Goal: Information Seeking & Learning: Learn about a topic

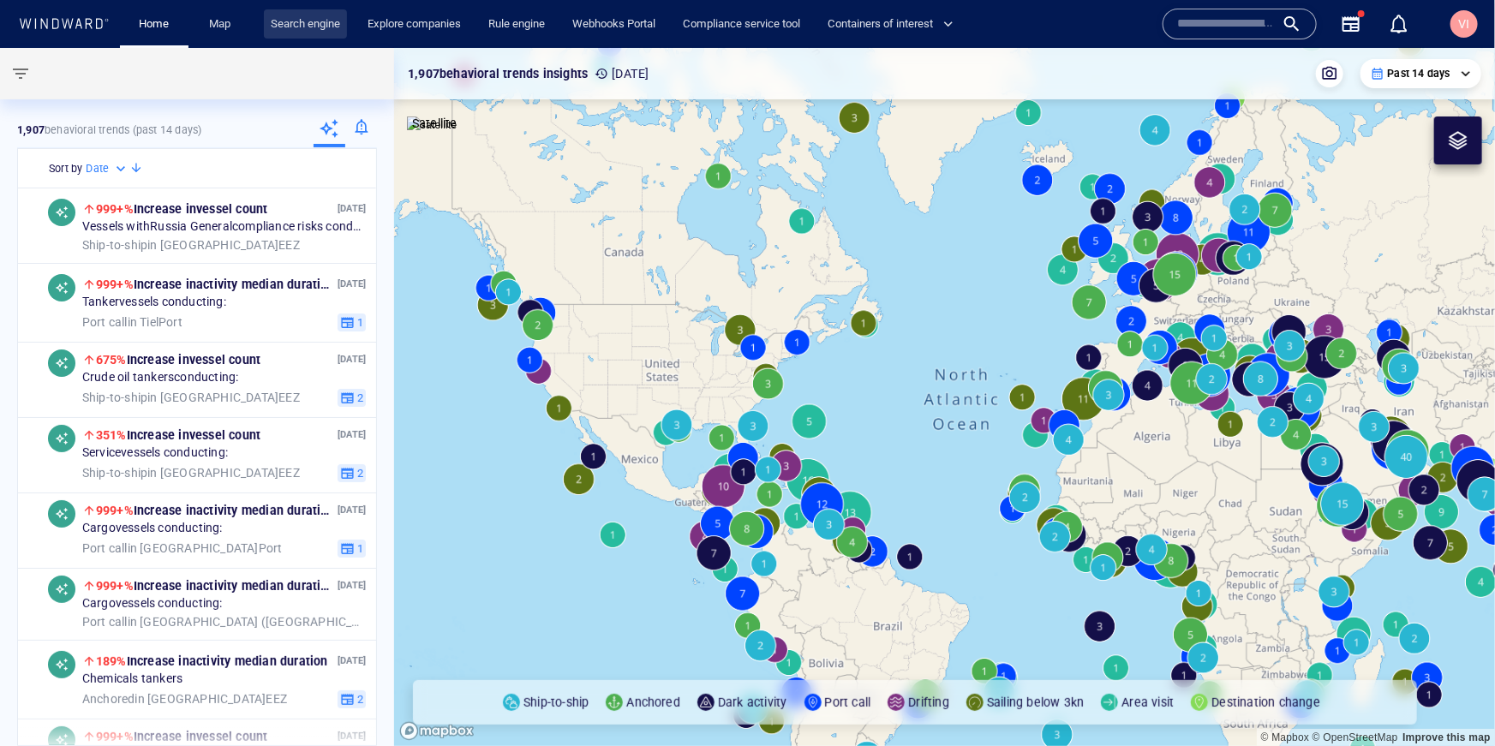
click at [290, 22] on link "Search engine" at bounding box center [305, 24] width 83 height 30
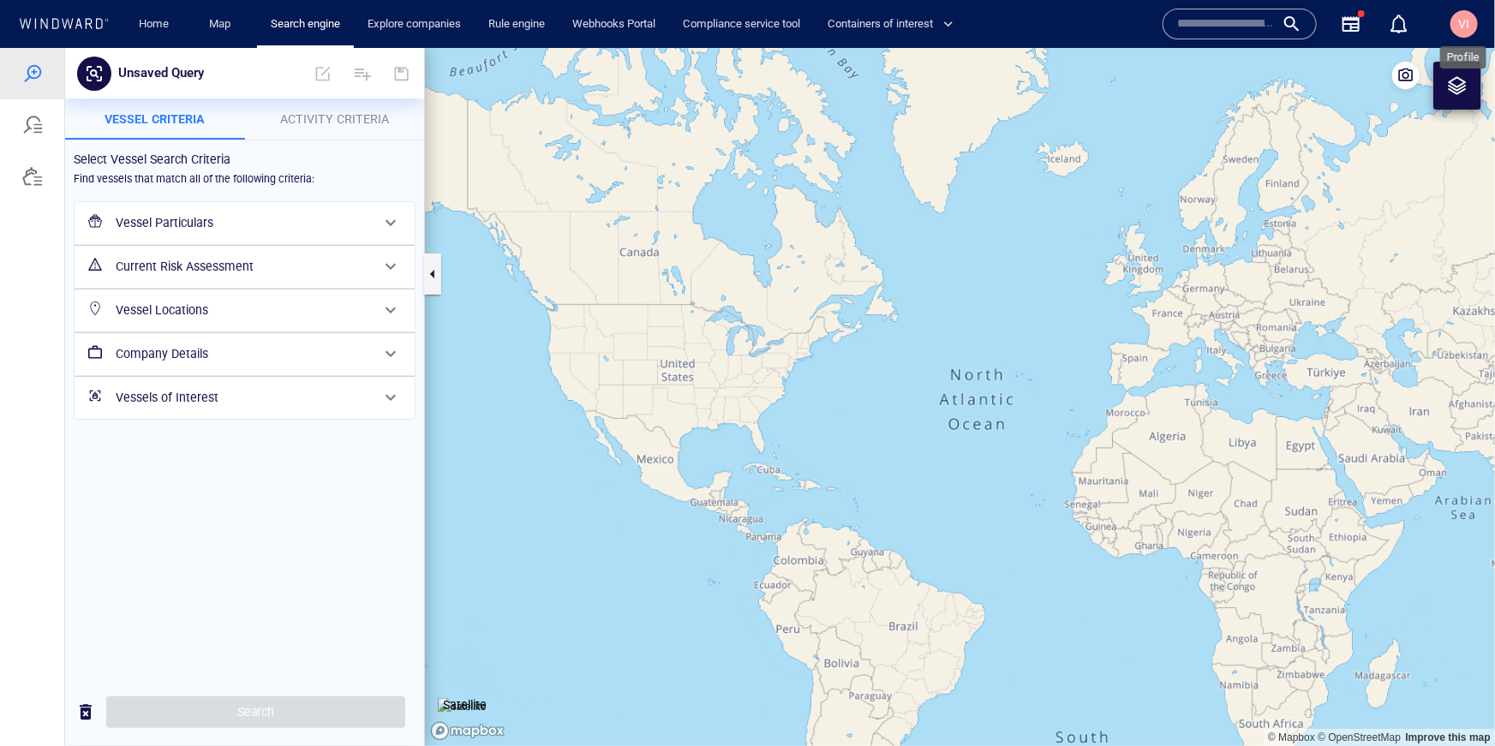
click at [1464, 25] on span "VI" at bounding box center [1464, 24] width 11 height 14
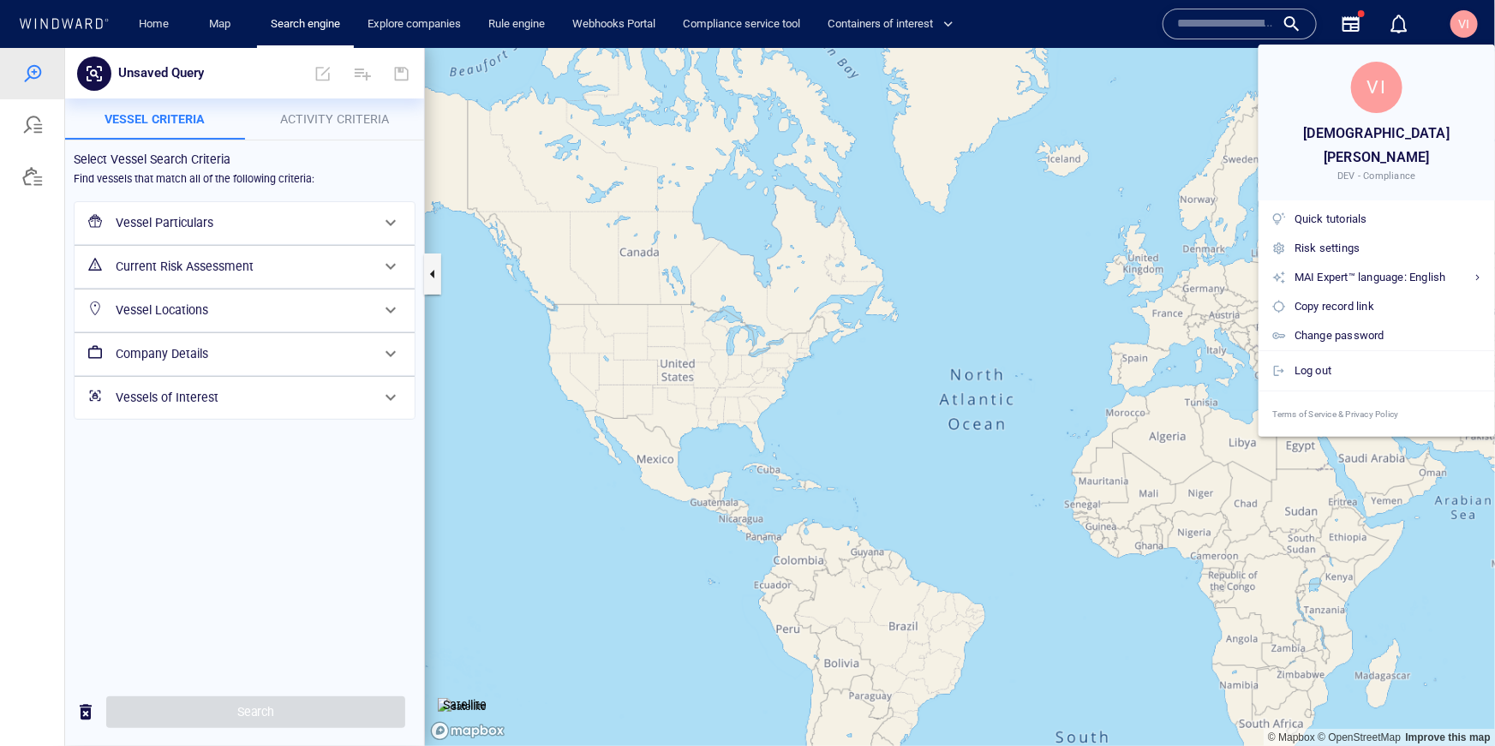
click at [1057, 74] on div at bounding box center [747, 373] width 1495 height 746
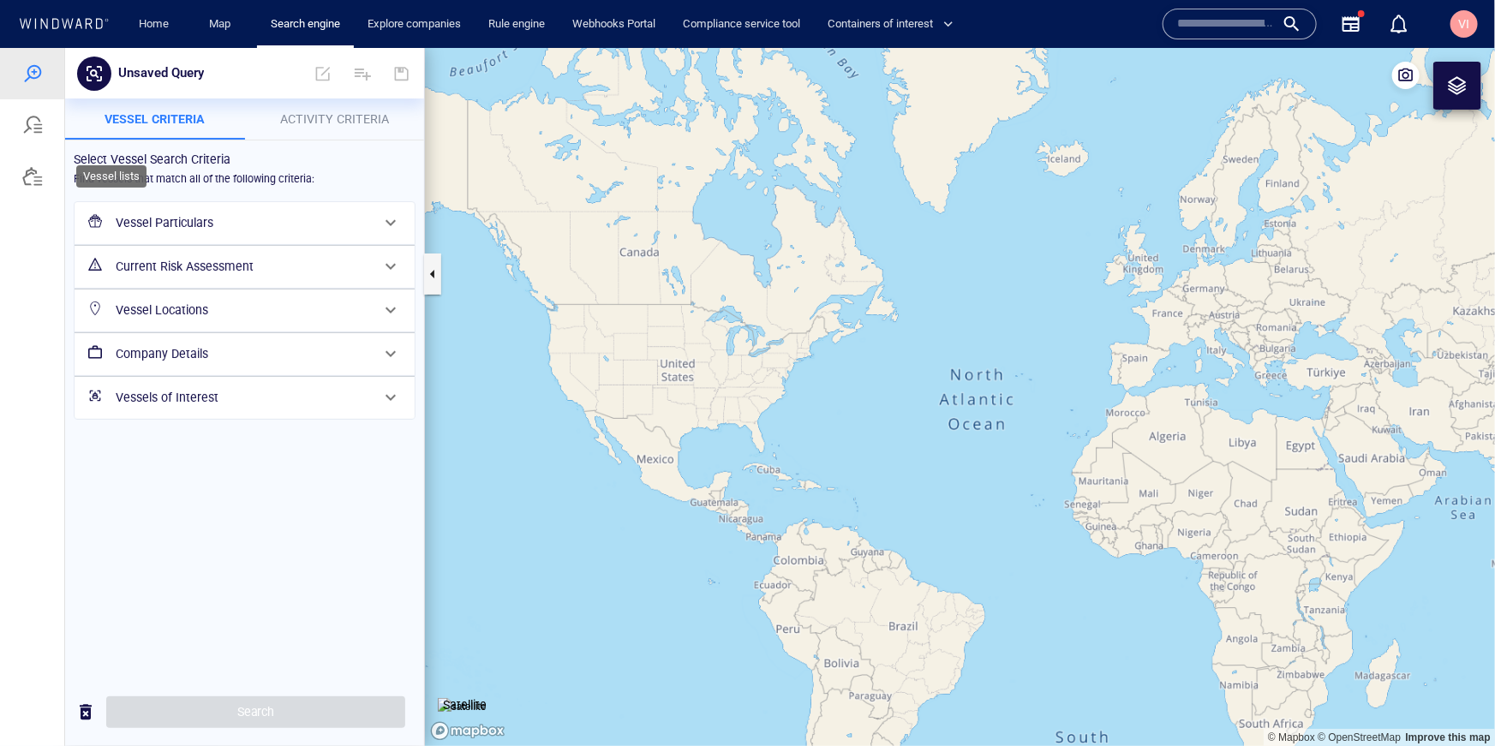
click at [27, 180] on div at bounding box center [32, 175] width 21 height 21
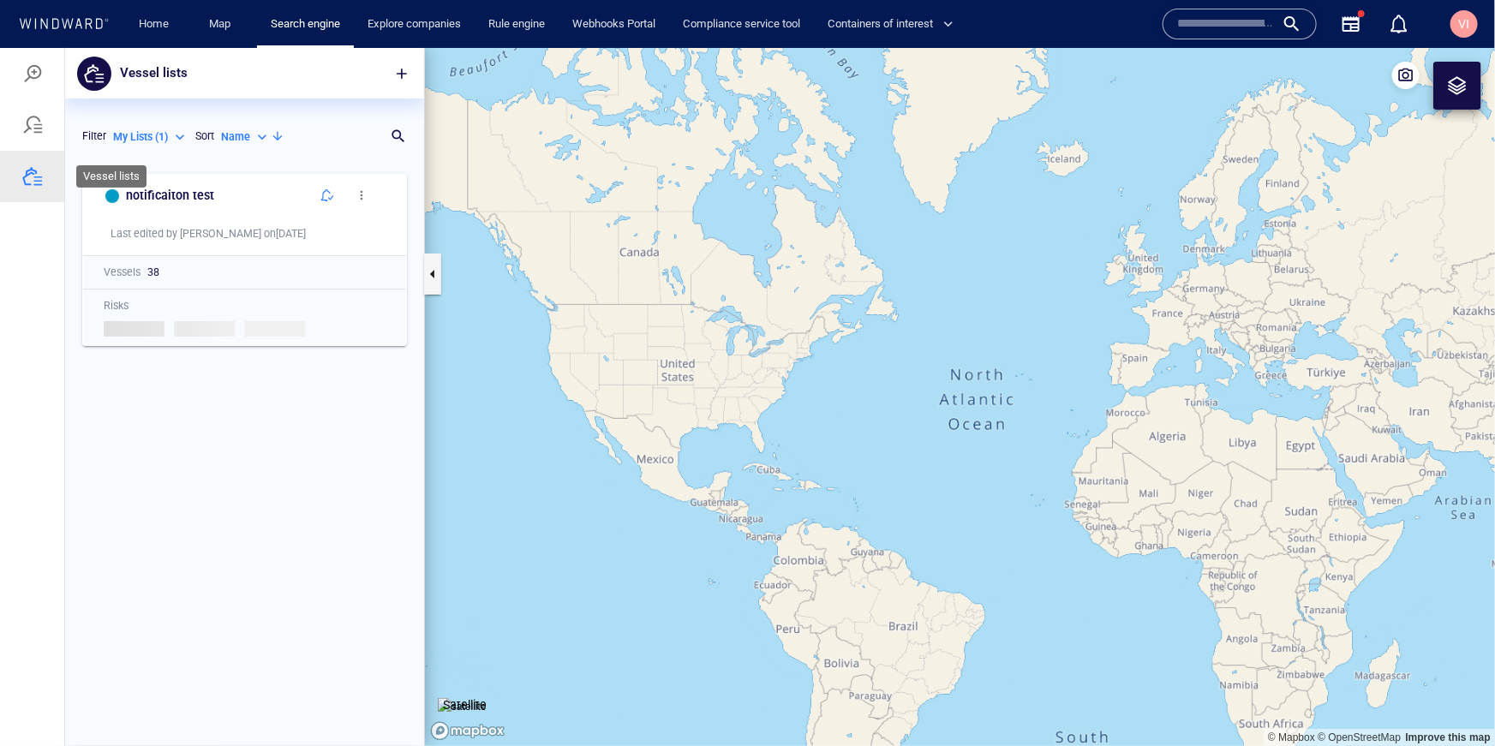
scroll to position [581, 359]
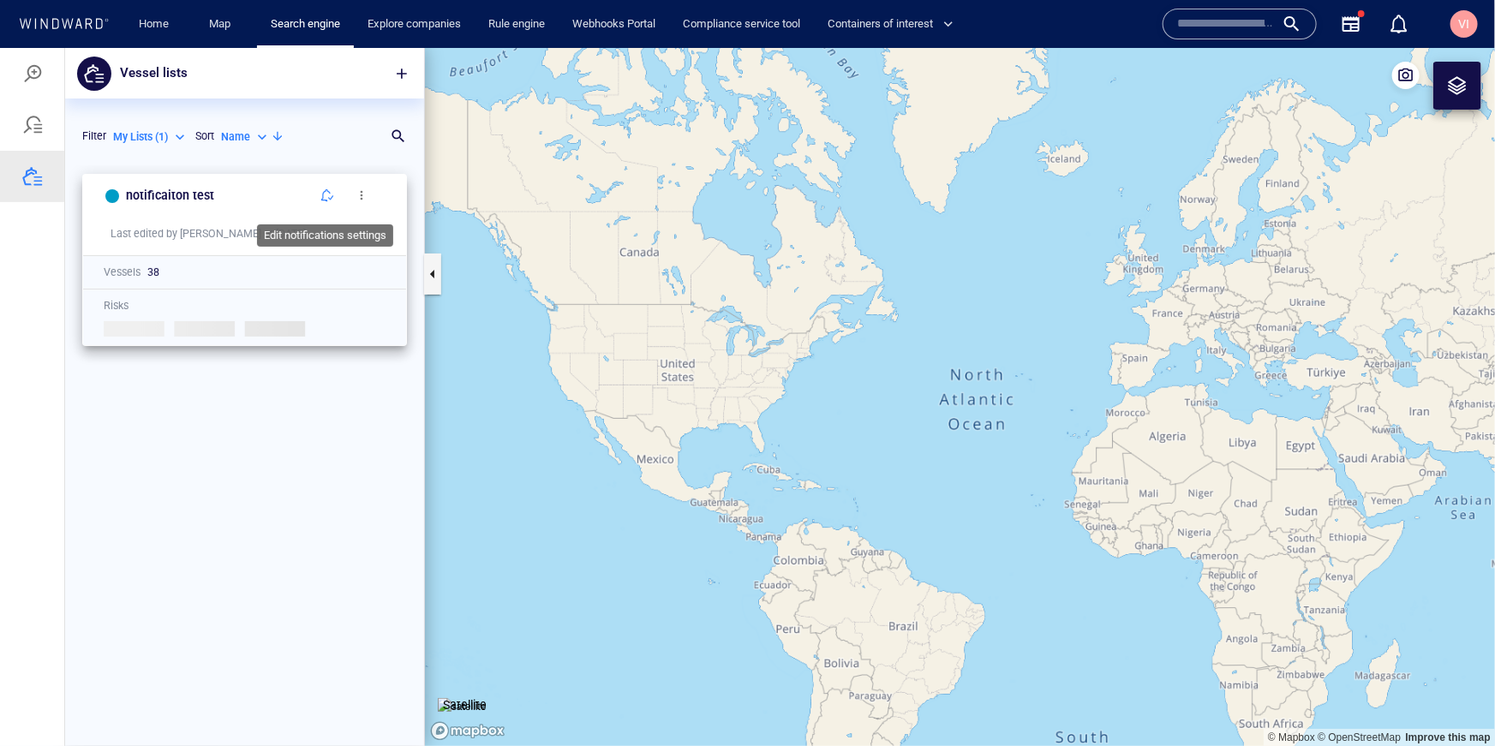
click at [326, 195] on span "button" at bounding box center [327, 195] width 14 height 14
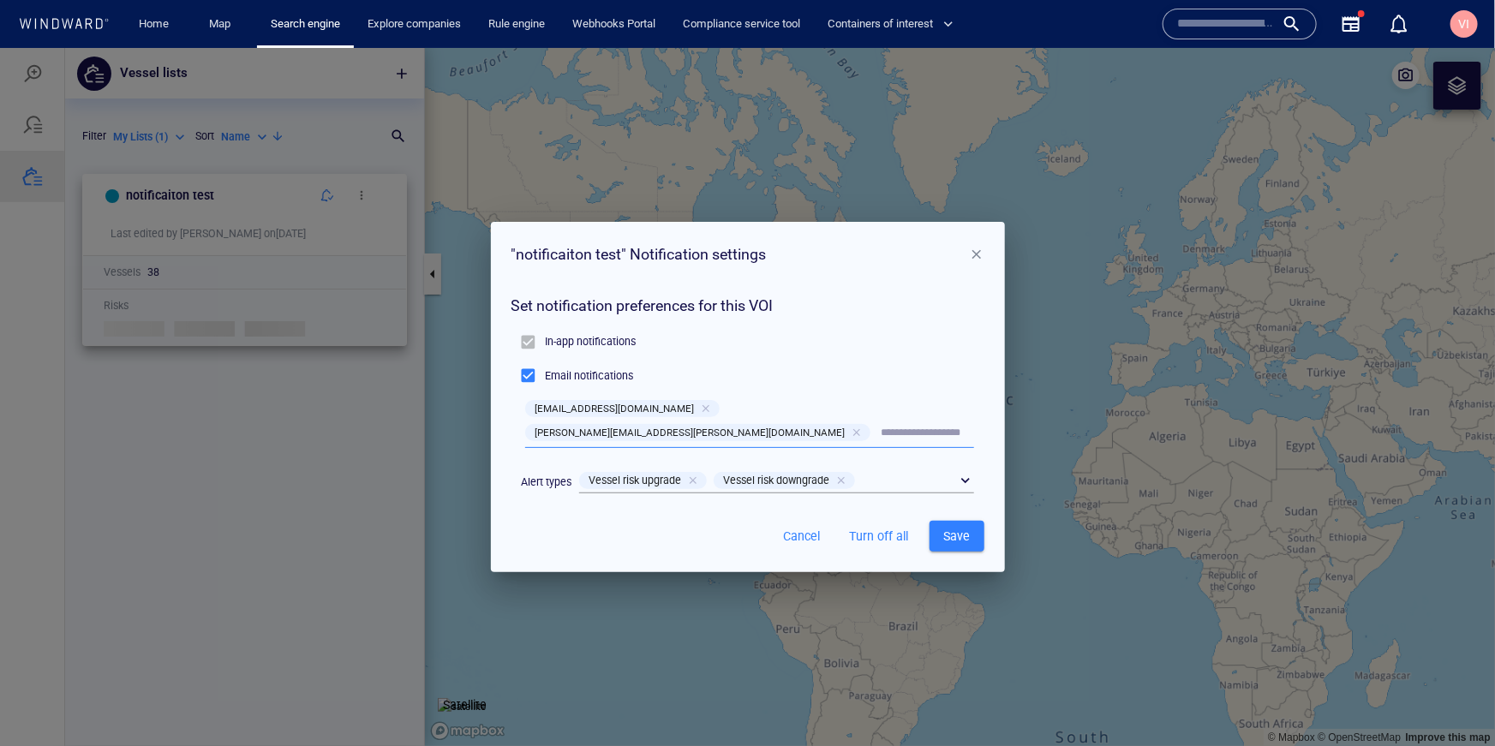
click at [904, 468] on div "Vessel risk upgrade Vessel risk downgrade" at bounding box center [757, 480] width 362 height 24
click at [965, 472] on div "​" at bounding box center [776, 481] width 395 height 26
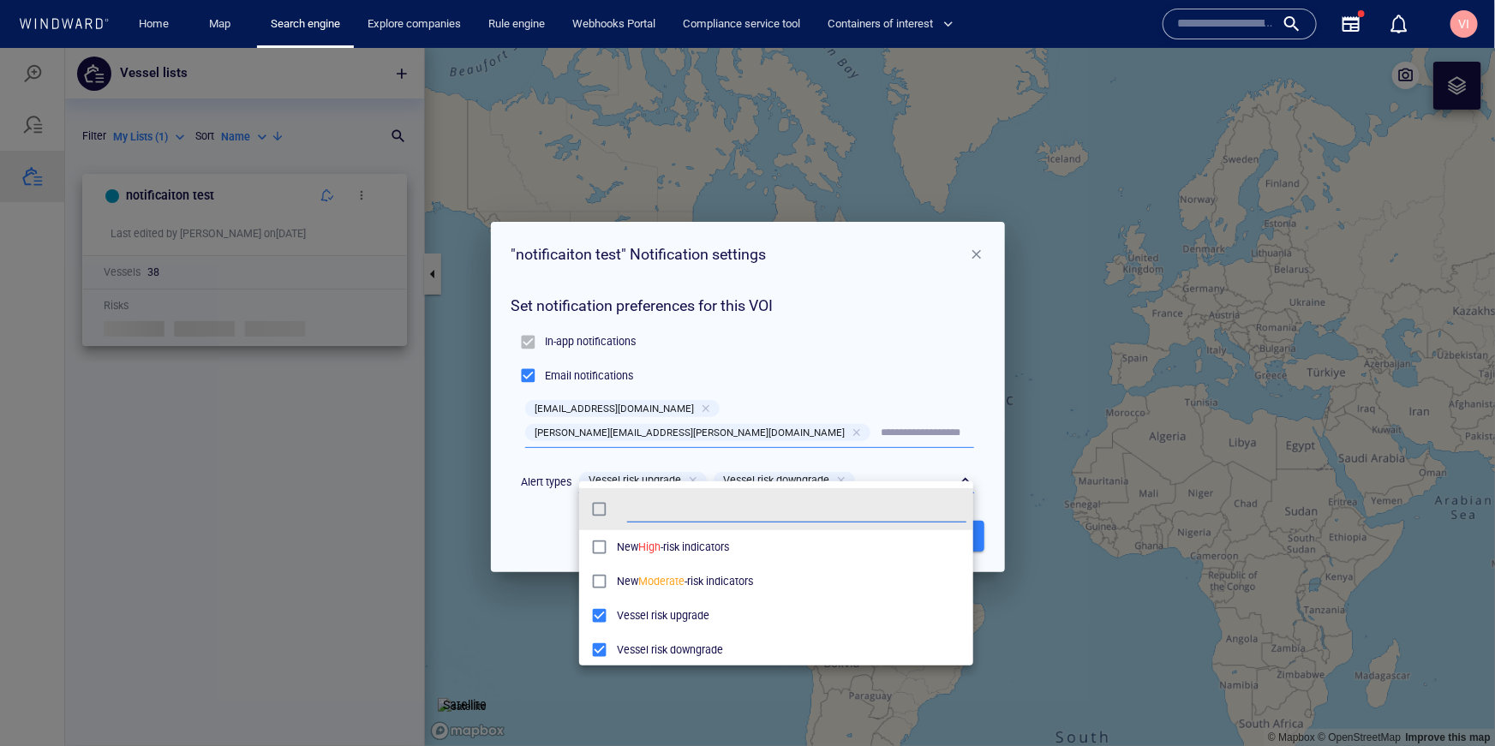
scroll to position [171, 394]
click at [506, 527] on div at bounding box center [747, 396] width 1495 height 698
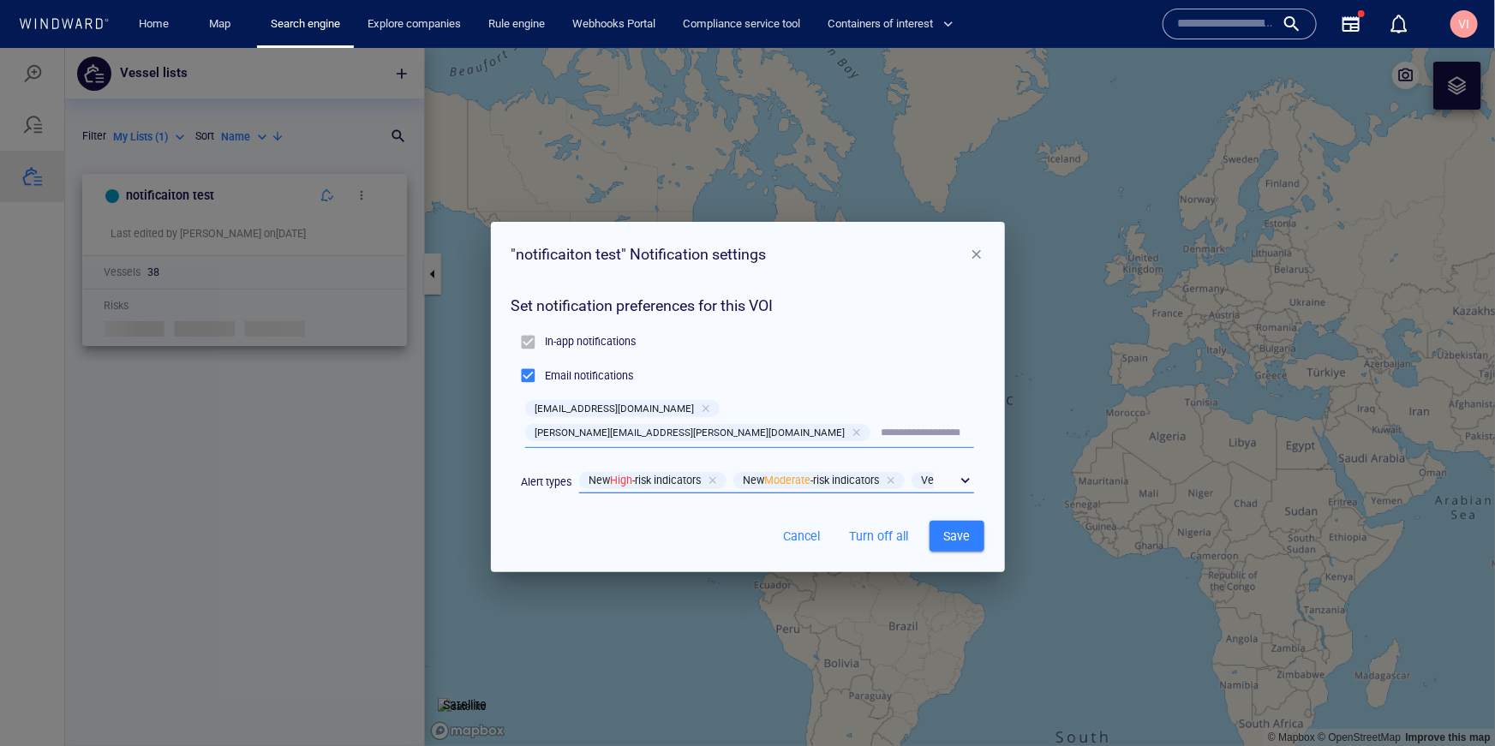
click at [937, 535] on button "Save" at bounding box center [957, 536] width 55 height 32
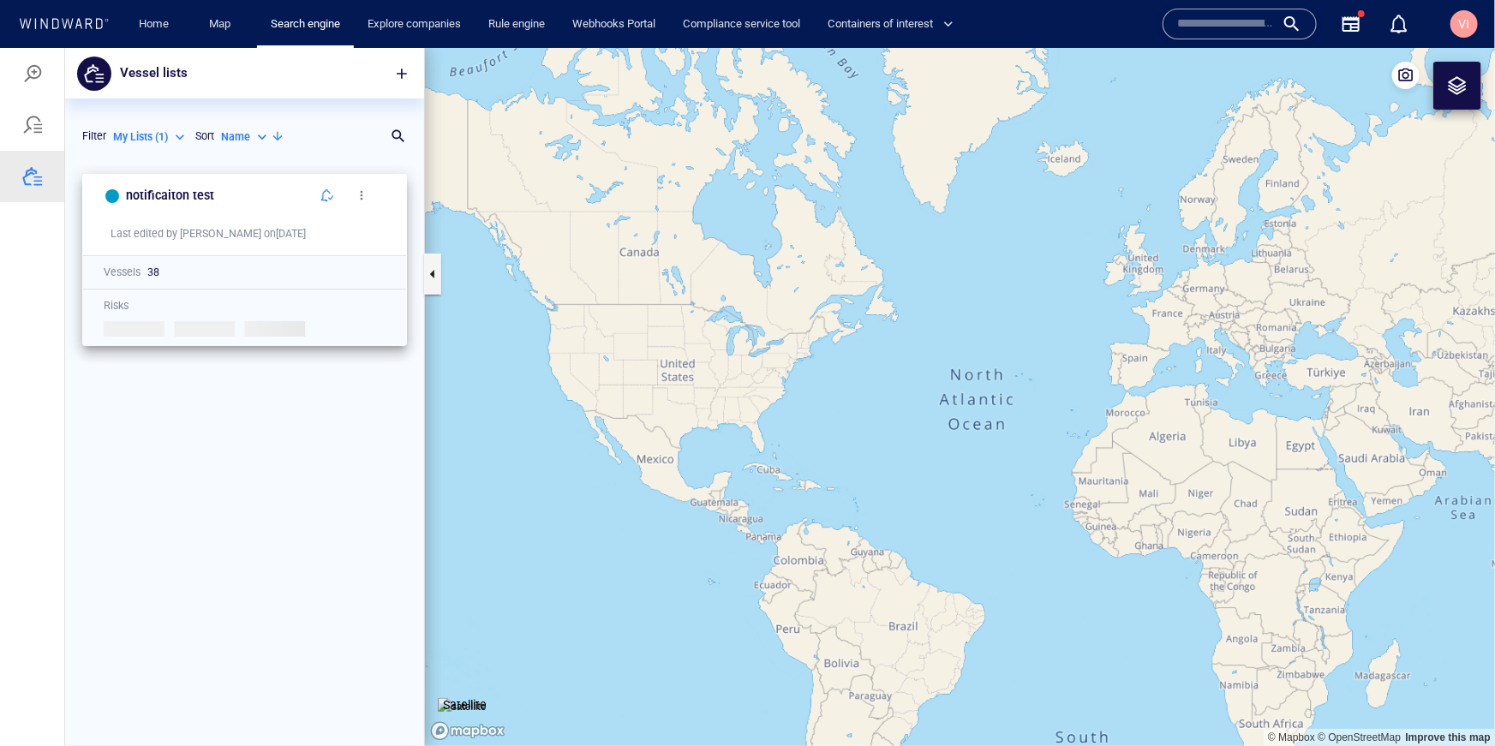
click at [155, 274] on div "38" at bounding box center [266, 271] width 238 height 15
click at [332, 193] on span "button" at bounding box center [327, 195] width 14 height 14
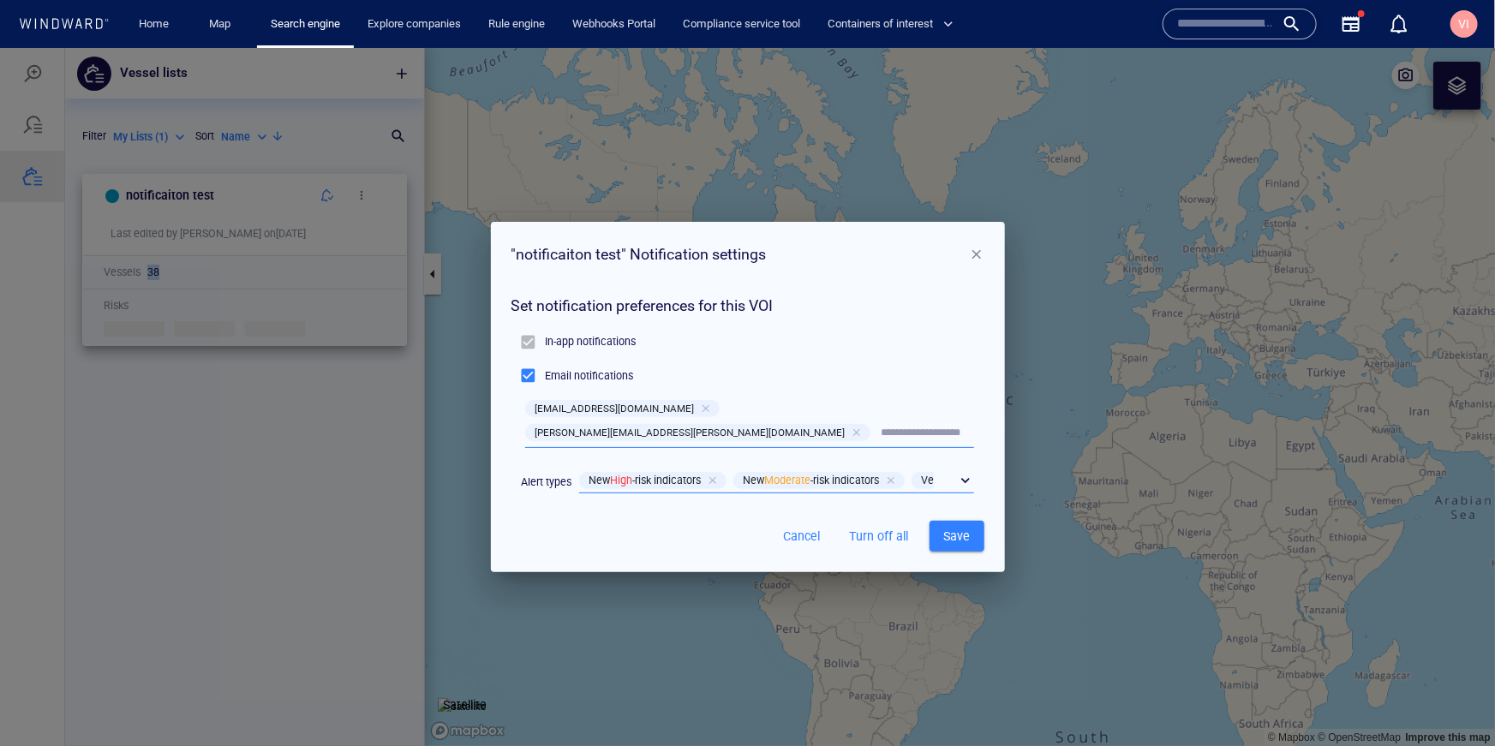
click at [973, 468] on div "​" at bounding box center [776, 481] width 395 height 26
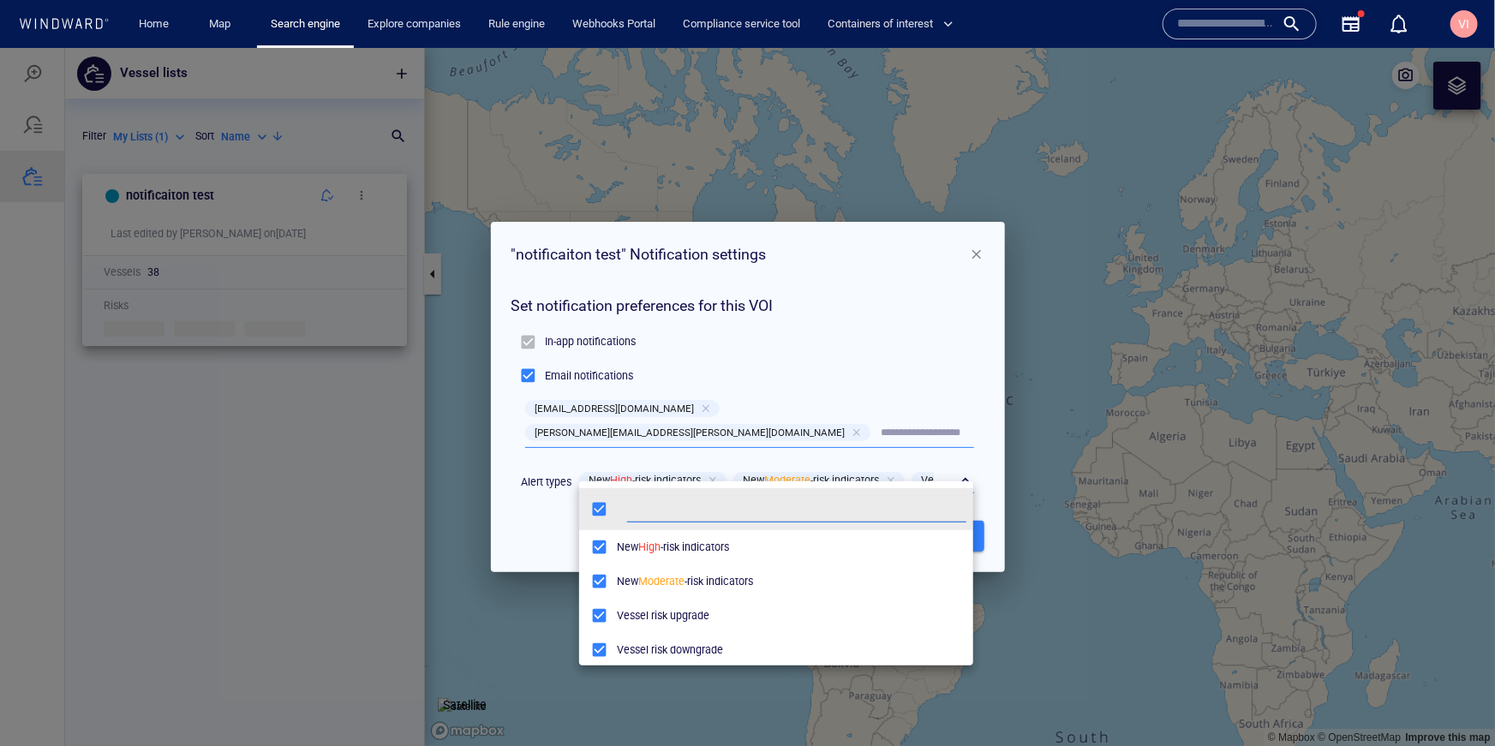
click at [513, 502] on div at bounding box center [747, 396] width 1495 height 698
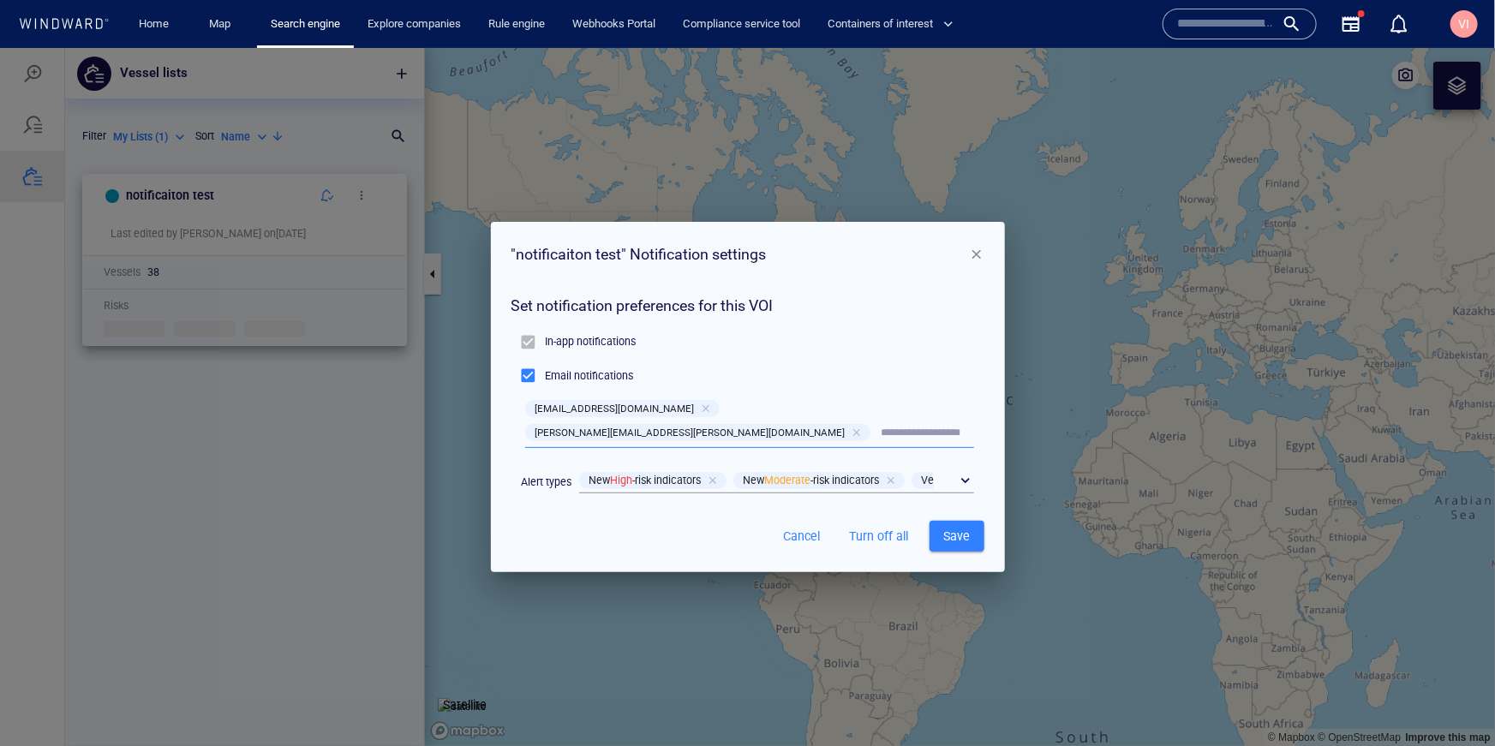
click at [979, 261] on span "button" at bounding box center [976, 253] width 15 height 15
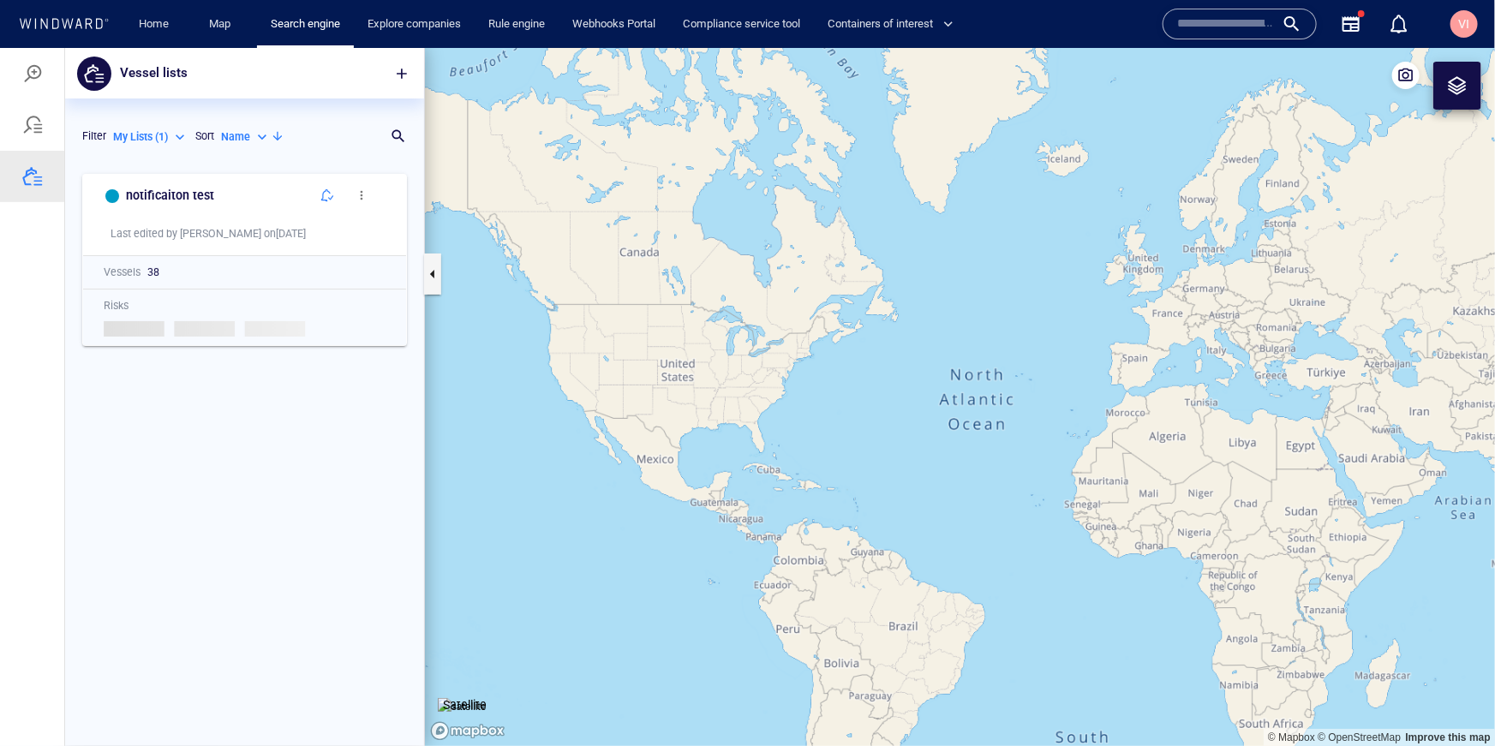
click at [150, 136] on p "My Lists ( 1 )" at bounding box center [140, 136] width 55 height 15
click at [149, 165] on p "All Lists ( 331 )" at bounding box center [159, 162] width 64 height 15
type input "***"
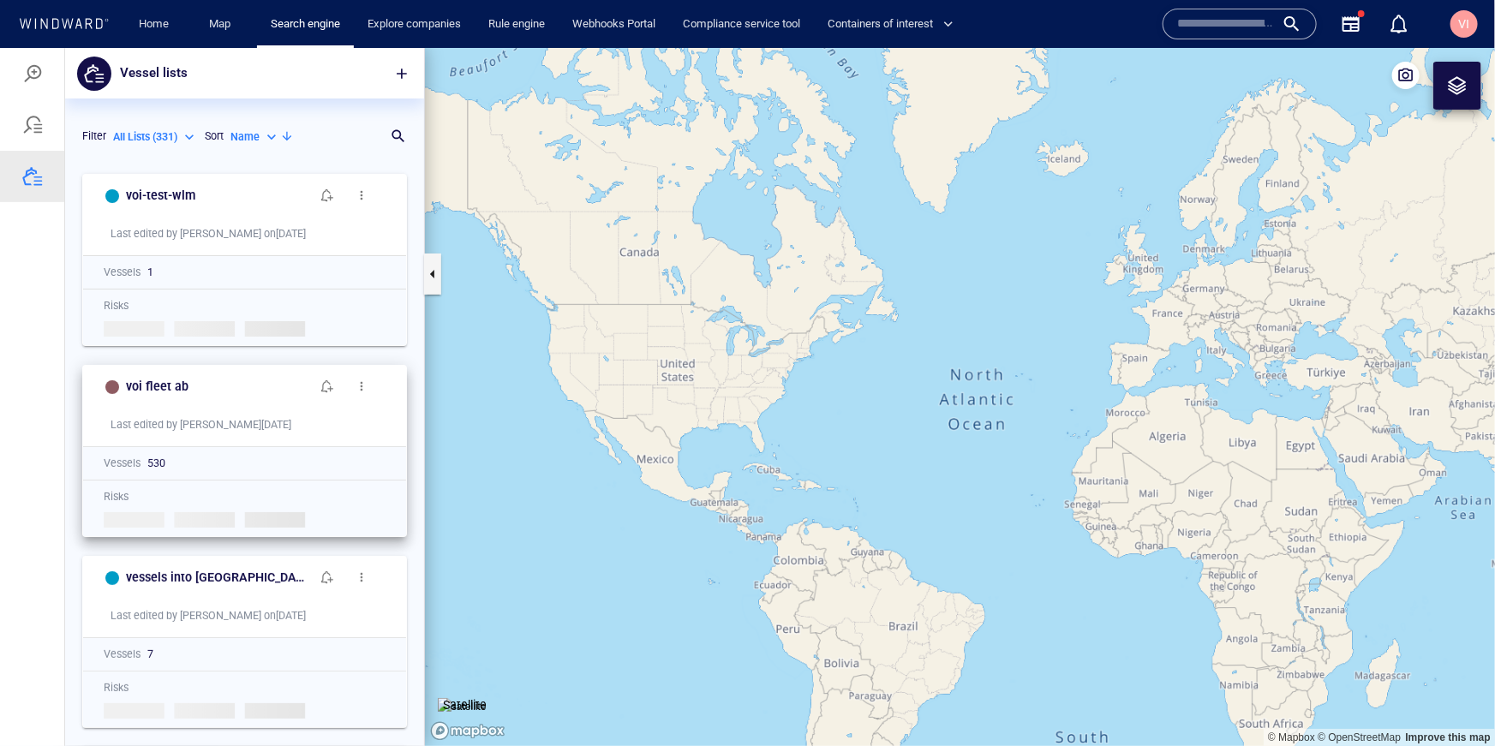
click at [361, 386] on span "button" at bounding box center [362, 386] width 14 height 14
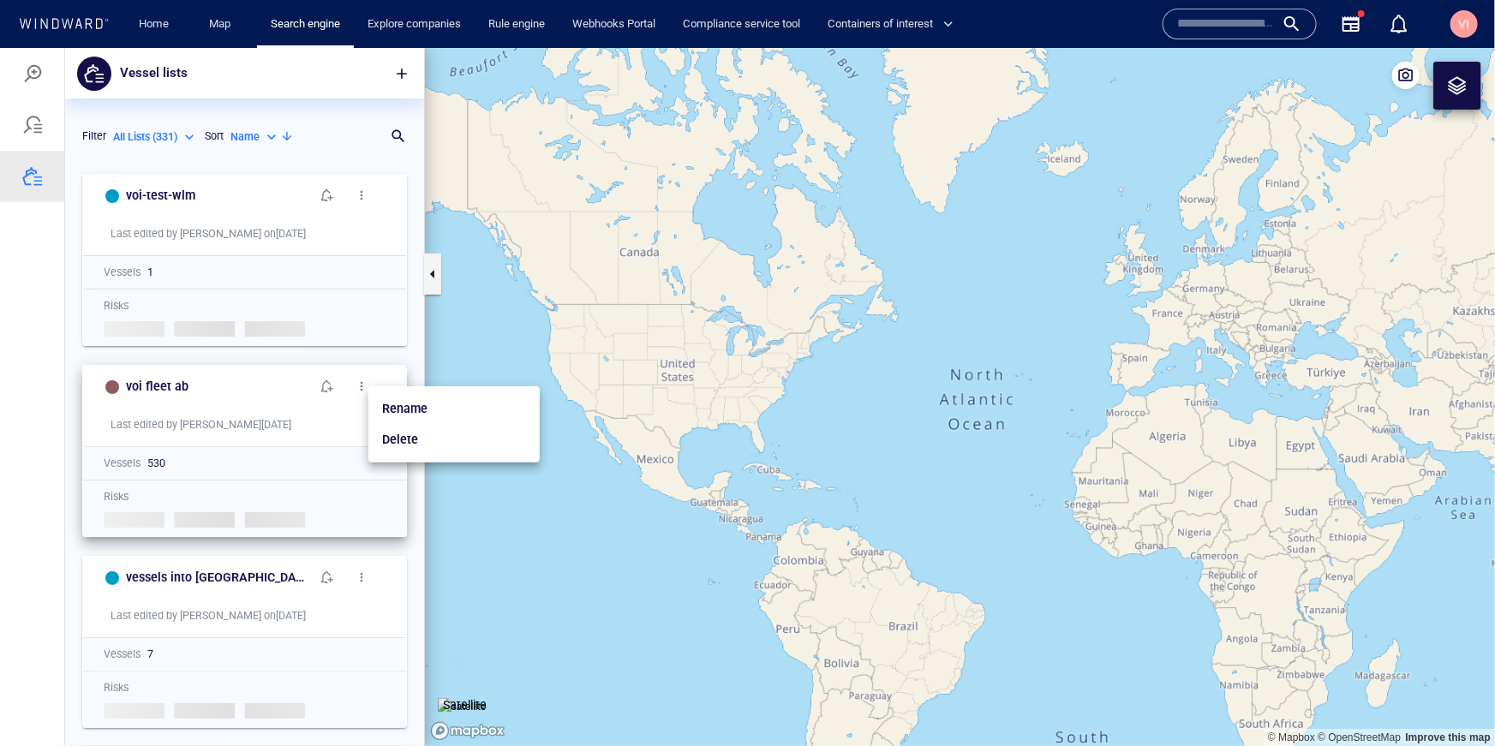
click at [281, 395] on div at bounding box center [747, 396] width 1495 height 698
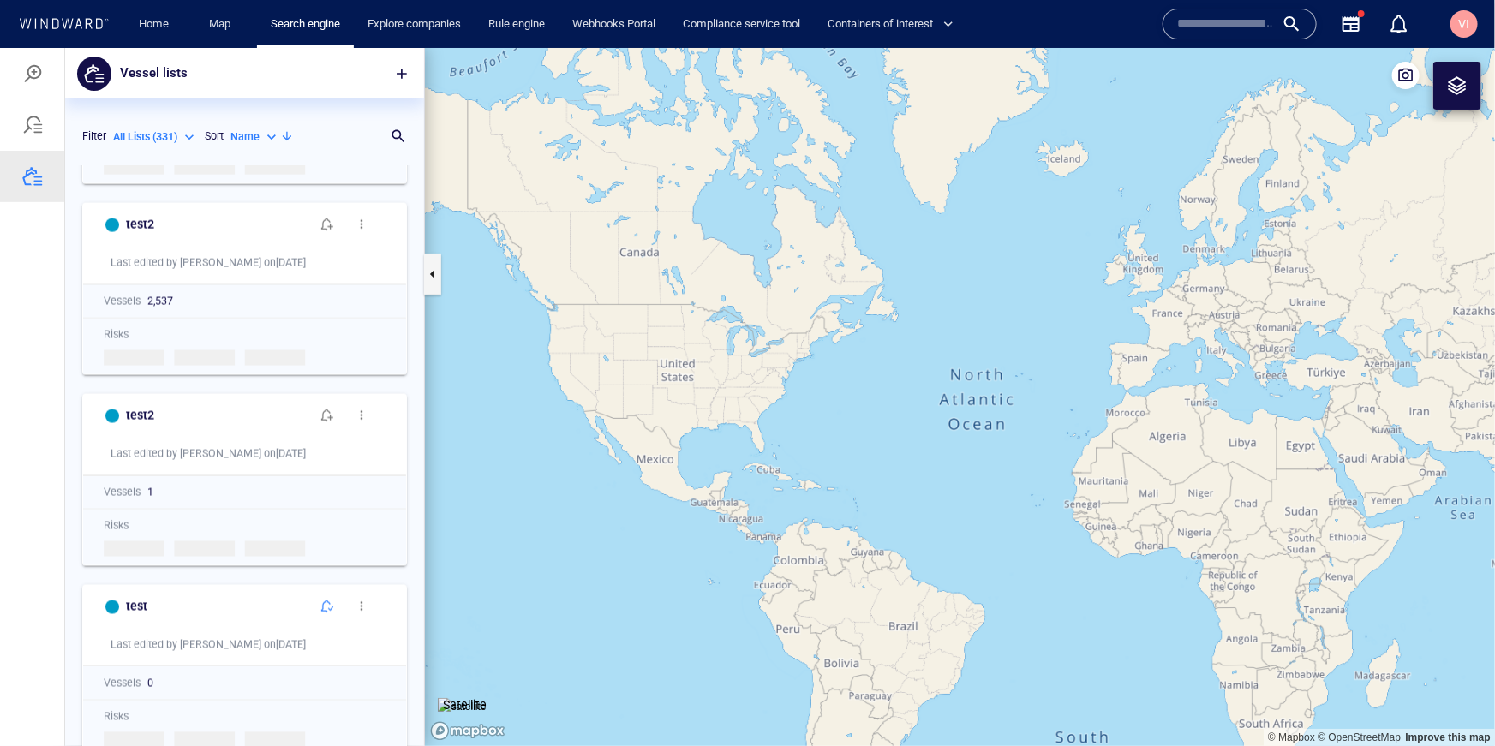
scroll to position [1265, 0]
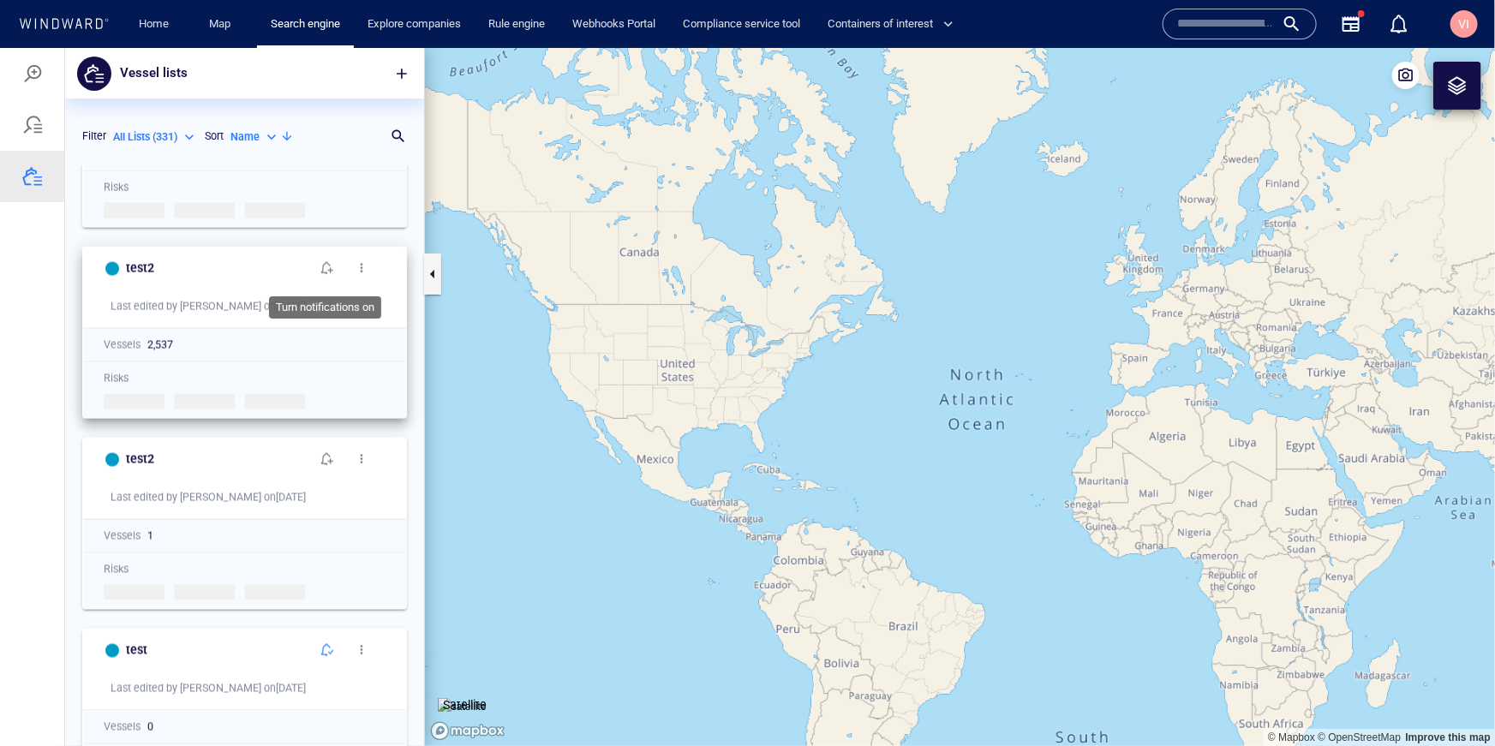
click at [326, 270] on span "button" at bounding box center [327, 267] width 14 height 14
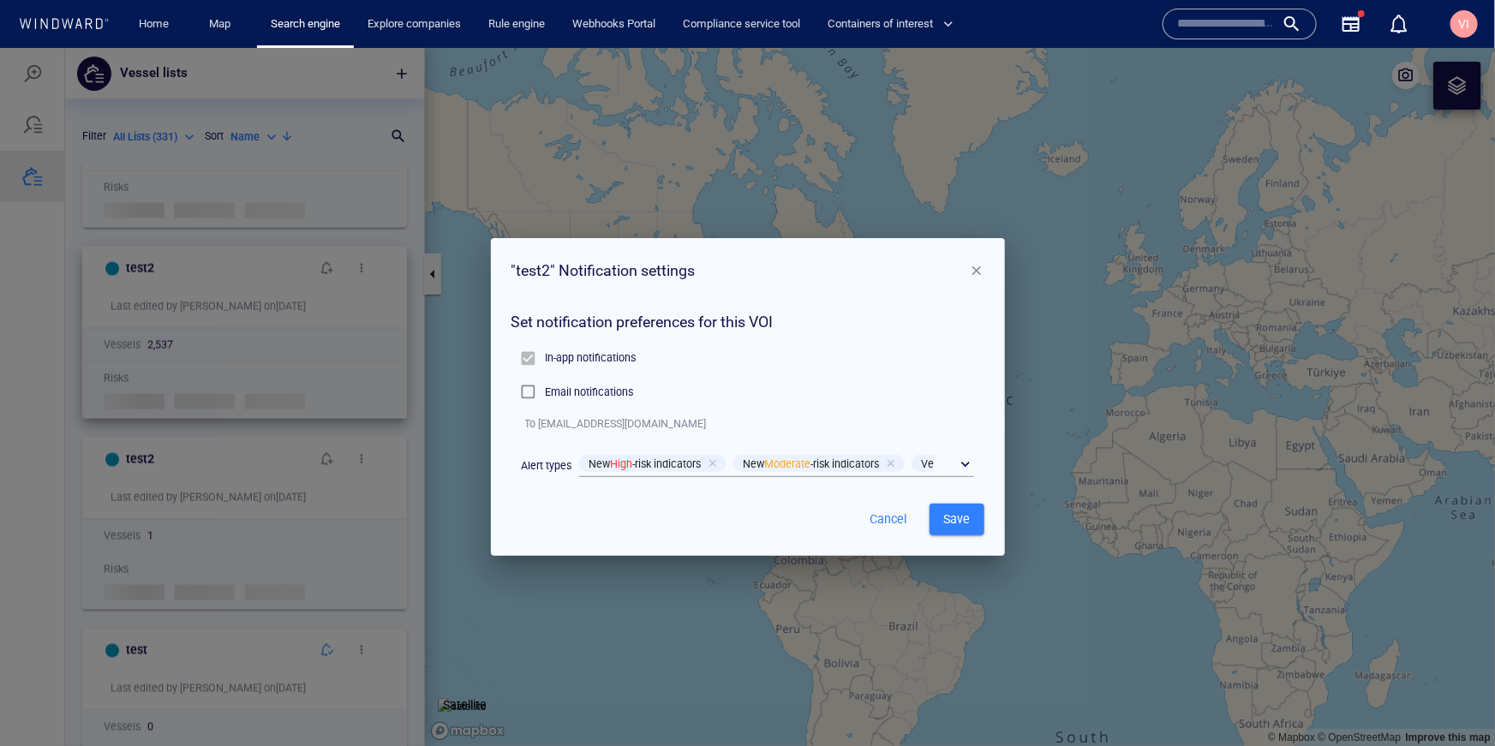
click at [585, 394] on p "Email notifications" at bounding box center [589, 391] width 88 height 15
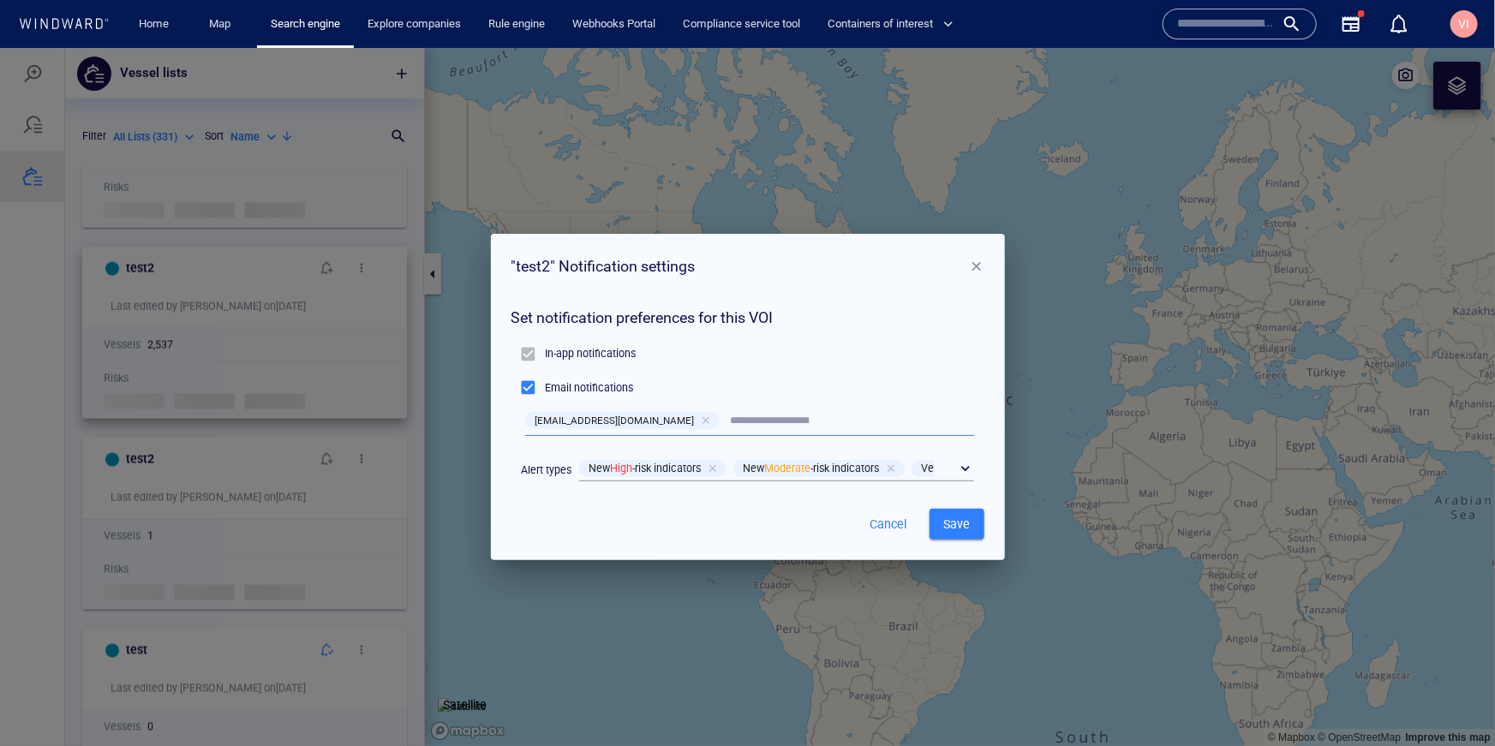
click at [533, 354] on div at bounding box center [528, 353] width 33 height 33
click at [961, 467] on div "​" at bounding box center [776, 469] width 395 height 26
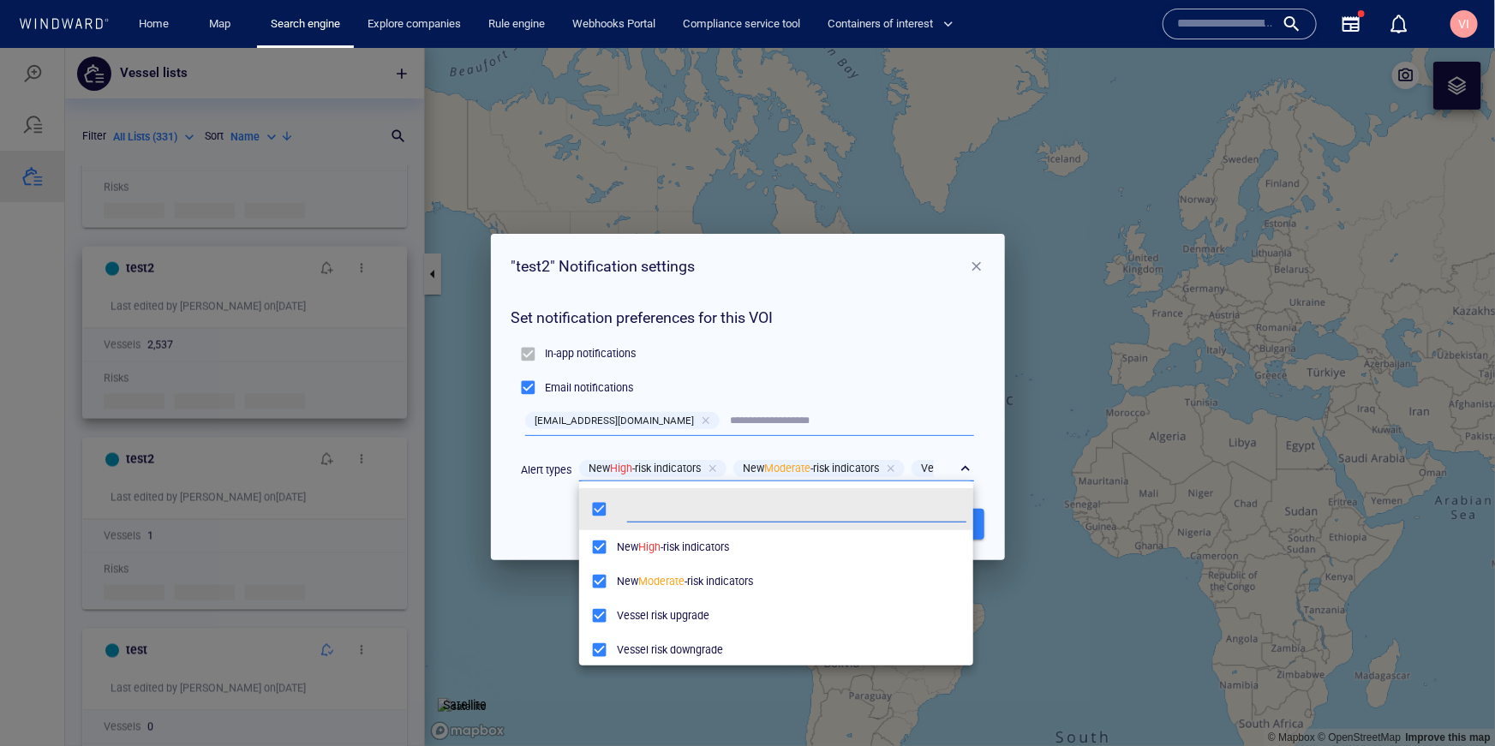
scroll to position [171, 394]
click at [729, 419] on div at bounding box center [747, 396] width 1495 height 698
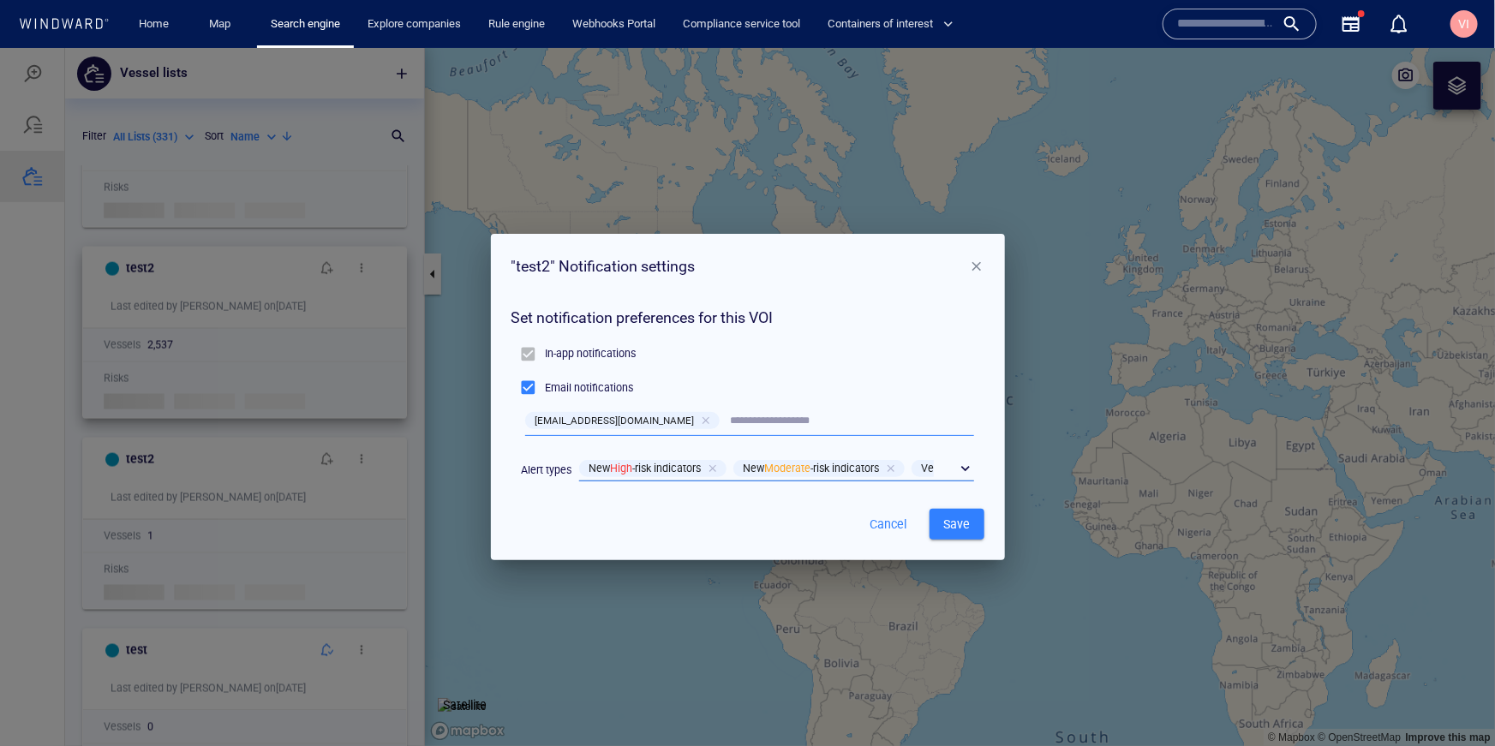
click at [731, 419] on input "text" at bounding box center [852, 420] width 243 height 23
click at [700, 421] on div at bounding box center [707, 419] width 15 height 15
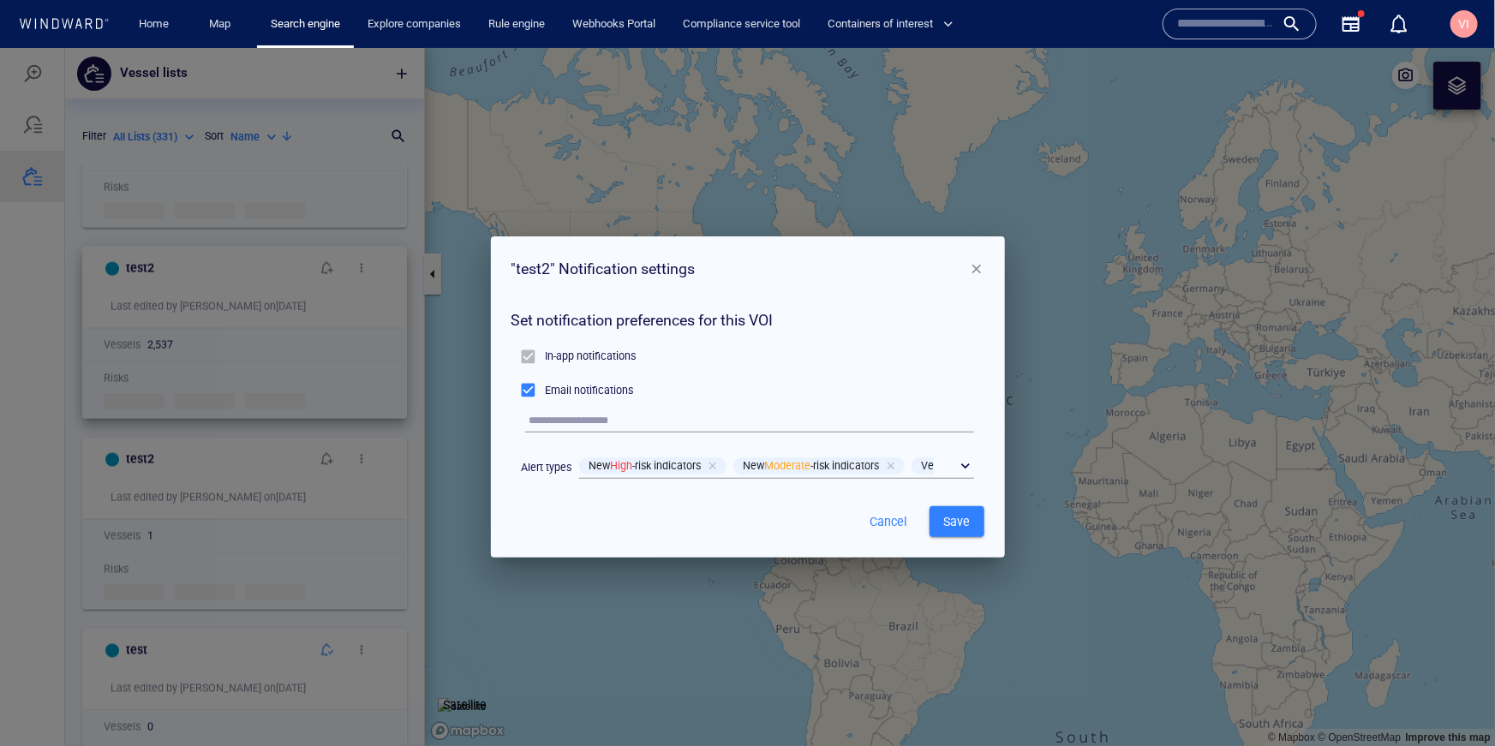
click at [664, 422] on input "text" at bounding box center [752, 420] width 445 height 23
paste input "**********"
type input "**********"
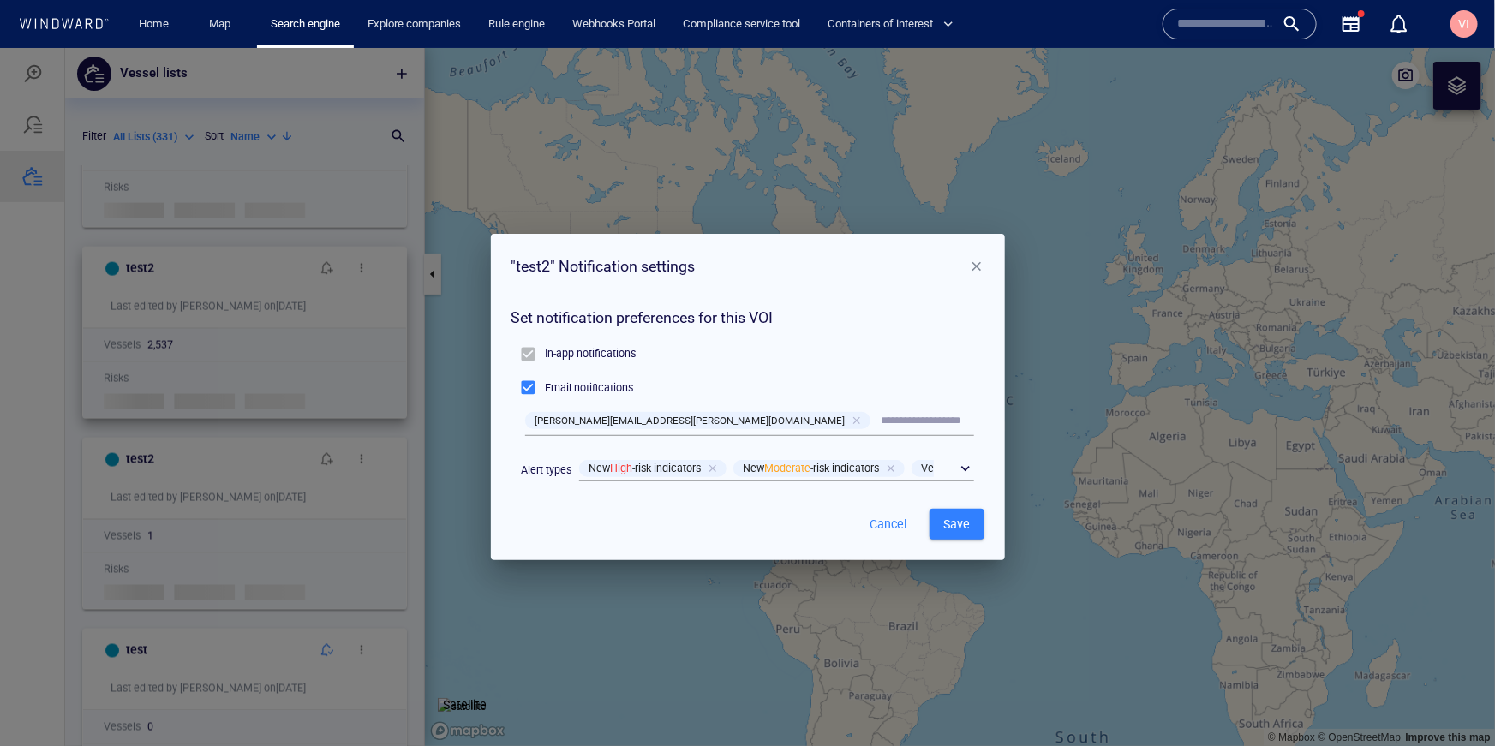
click at [882, 428] on input "text" at bounding box center [928, 420] width 93 height 23
type input "**********"
click at [971, 463] on div "​" at bounding box center [776, 469] width 395 height 26
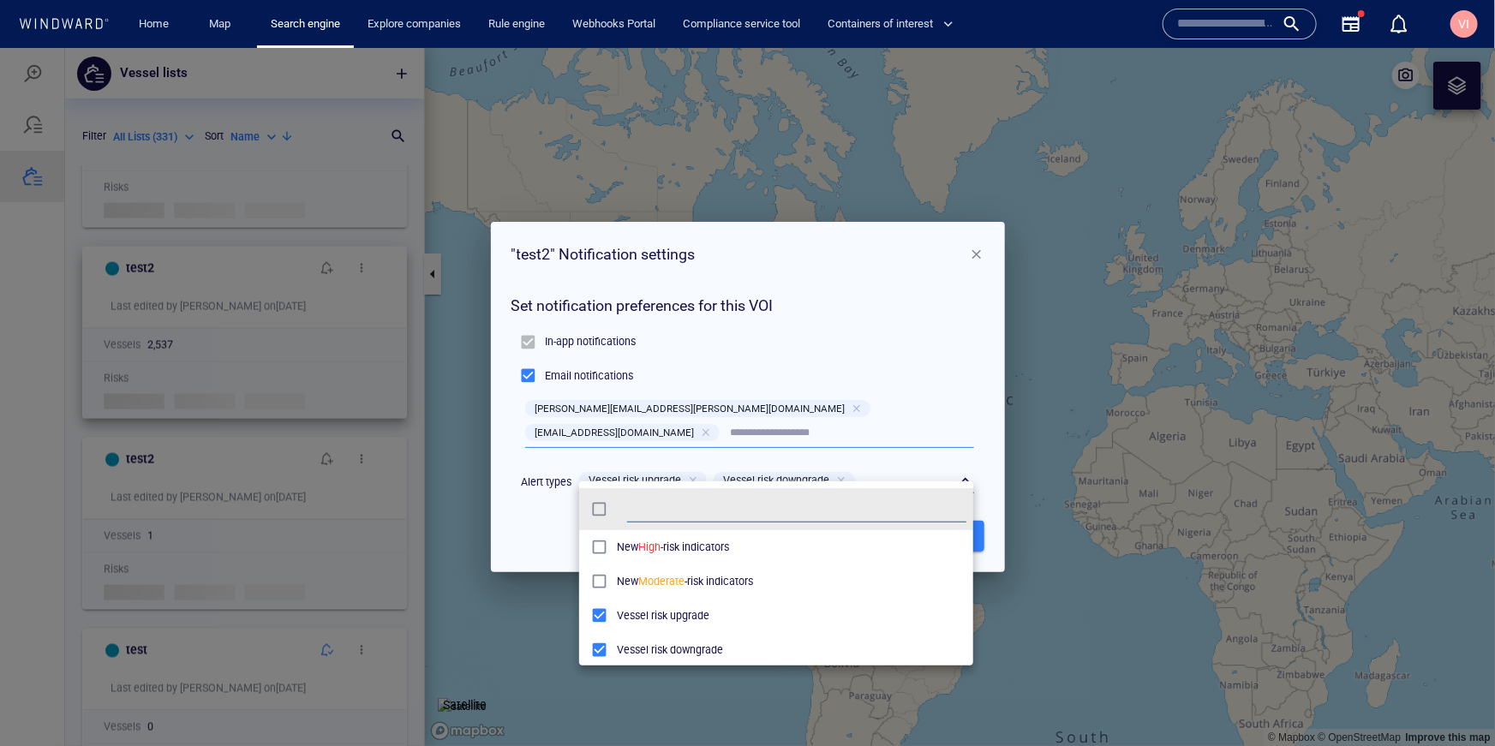
scroll to position [9, 0]
click at [541, 507] on div at bounding box center [747, 396] width 1495 height 698
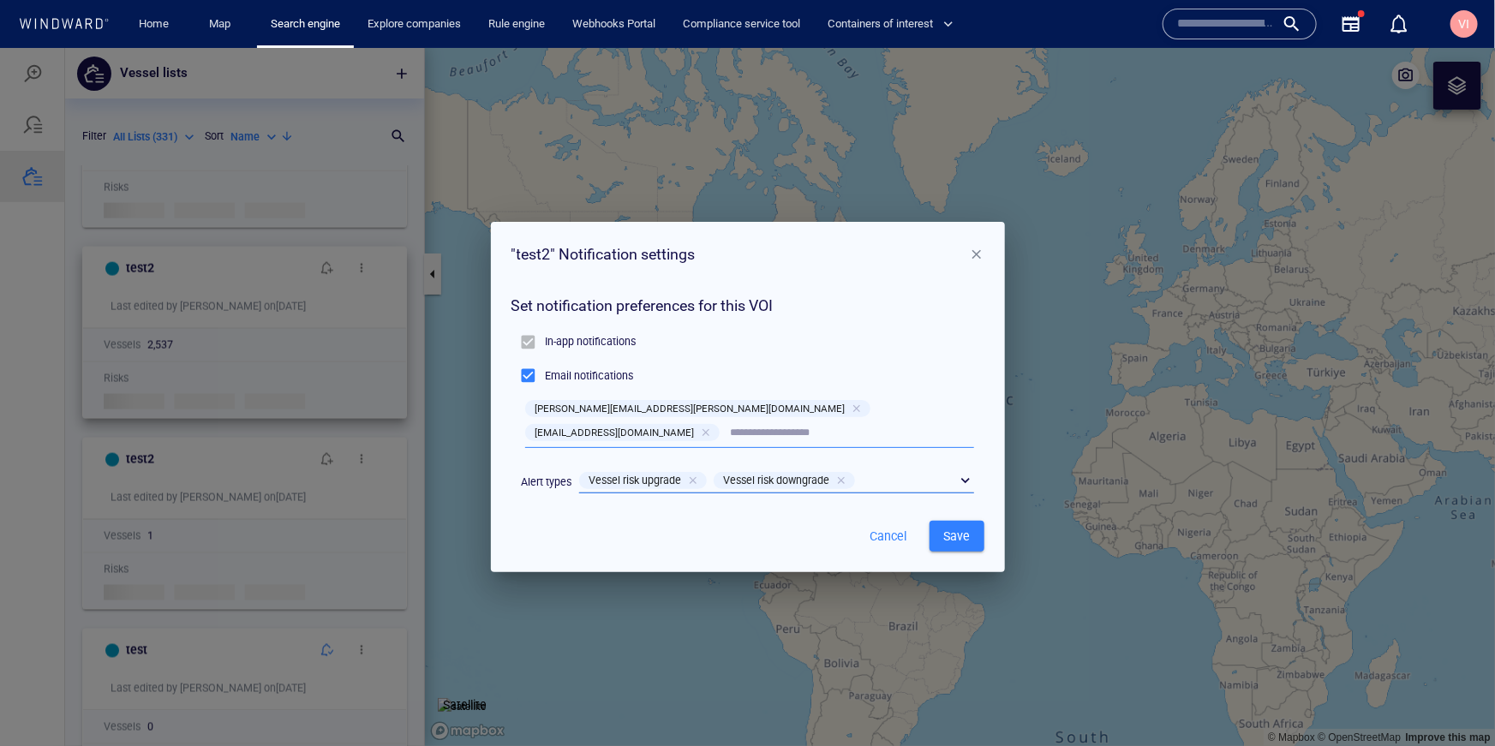
click at [977, 524] on button "Save" at bounding box center [957, 536] width 55 height 32
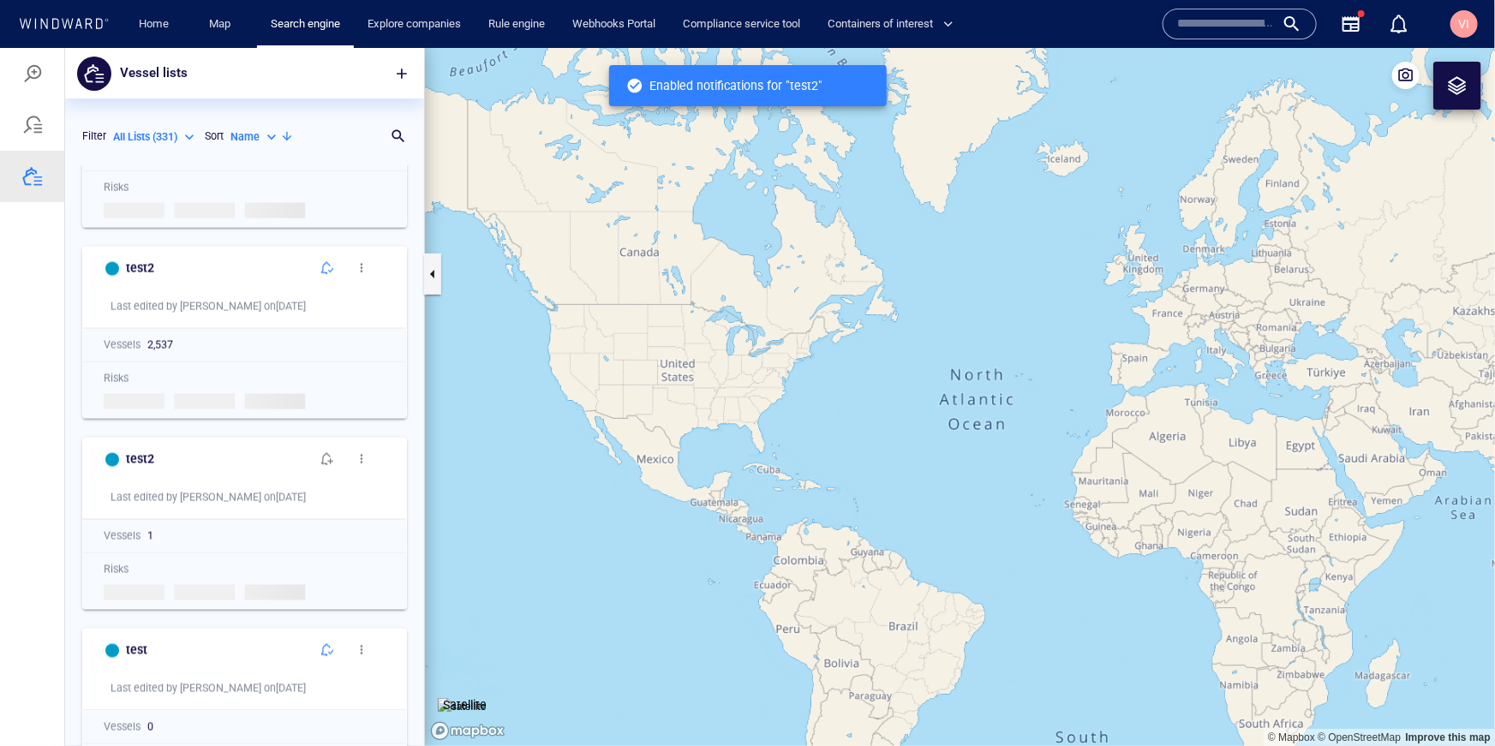
scroll to position [581, 359]
click at [328, 273] on span "button" at bounding box center [327, 267] width 14 height 14
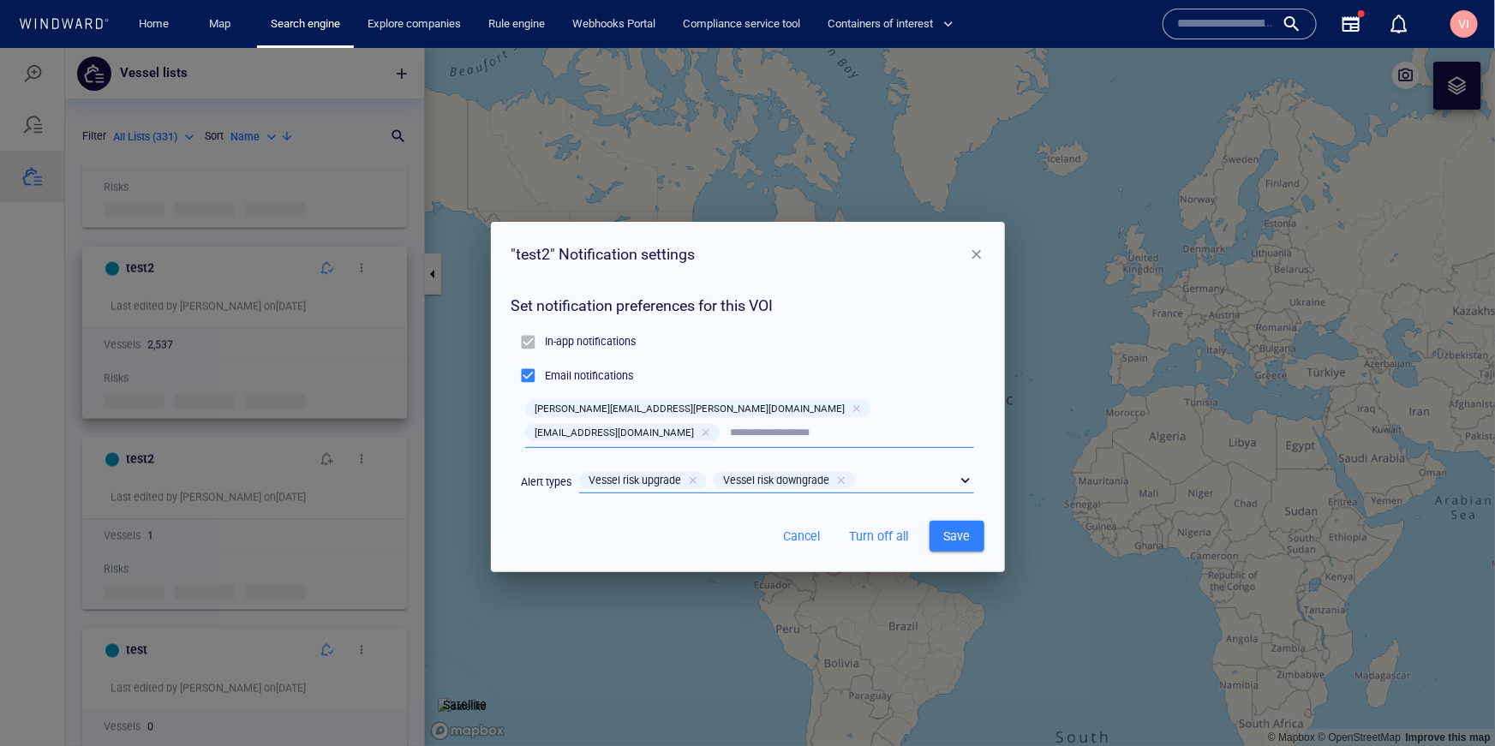
click at [958, 468] on div "​" at bounding box center [776, 481] width 395 height 26
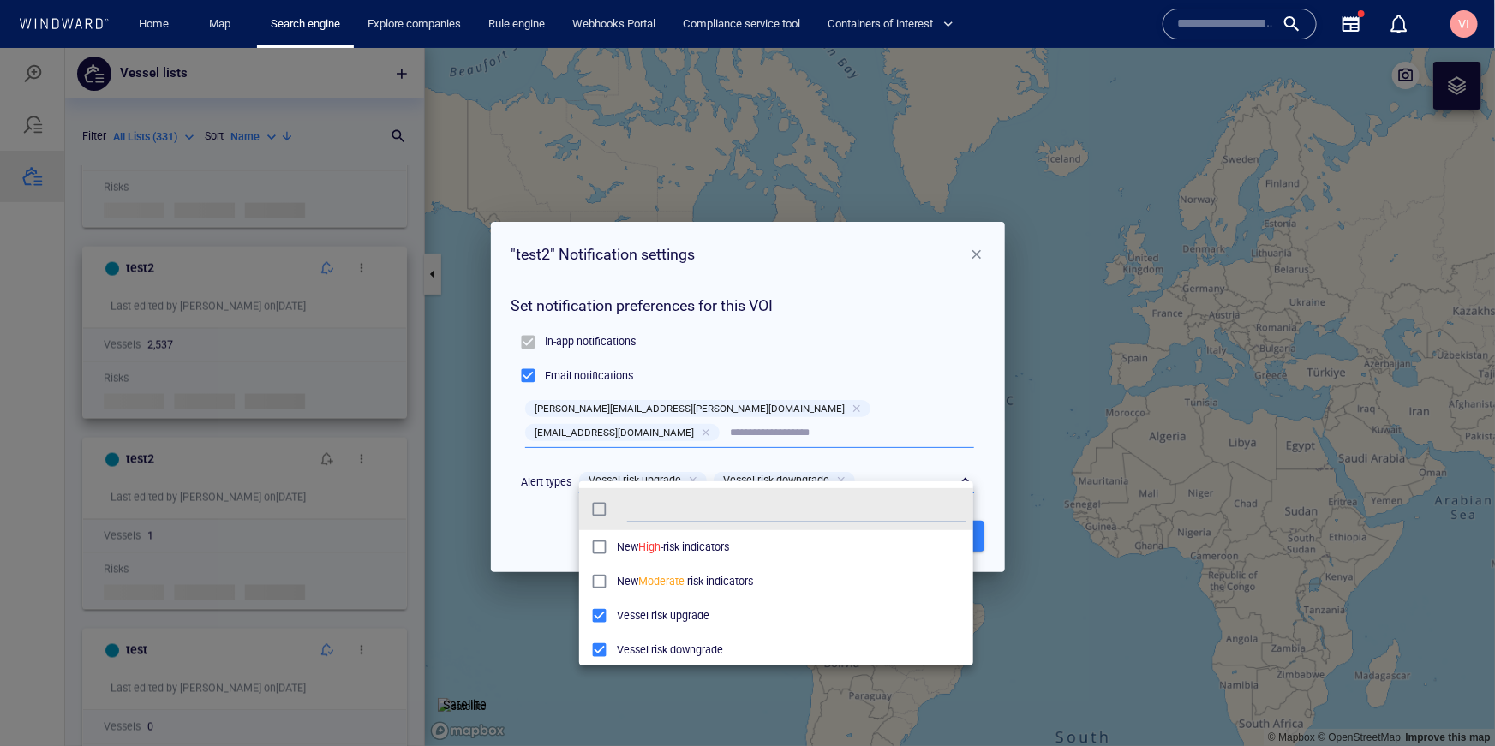
scroll to position [171, 394]
click at [973, 384] on div at bounding box center [747, 396] width 1495 height 698
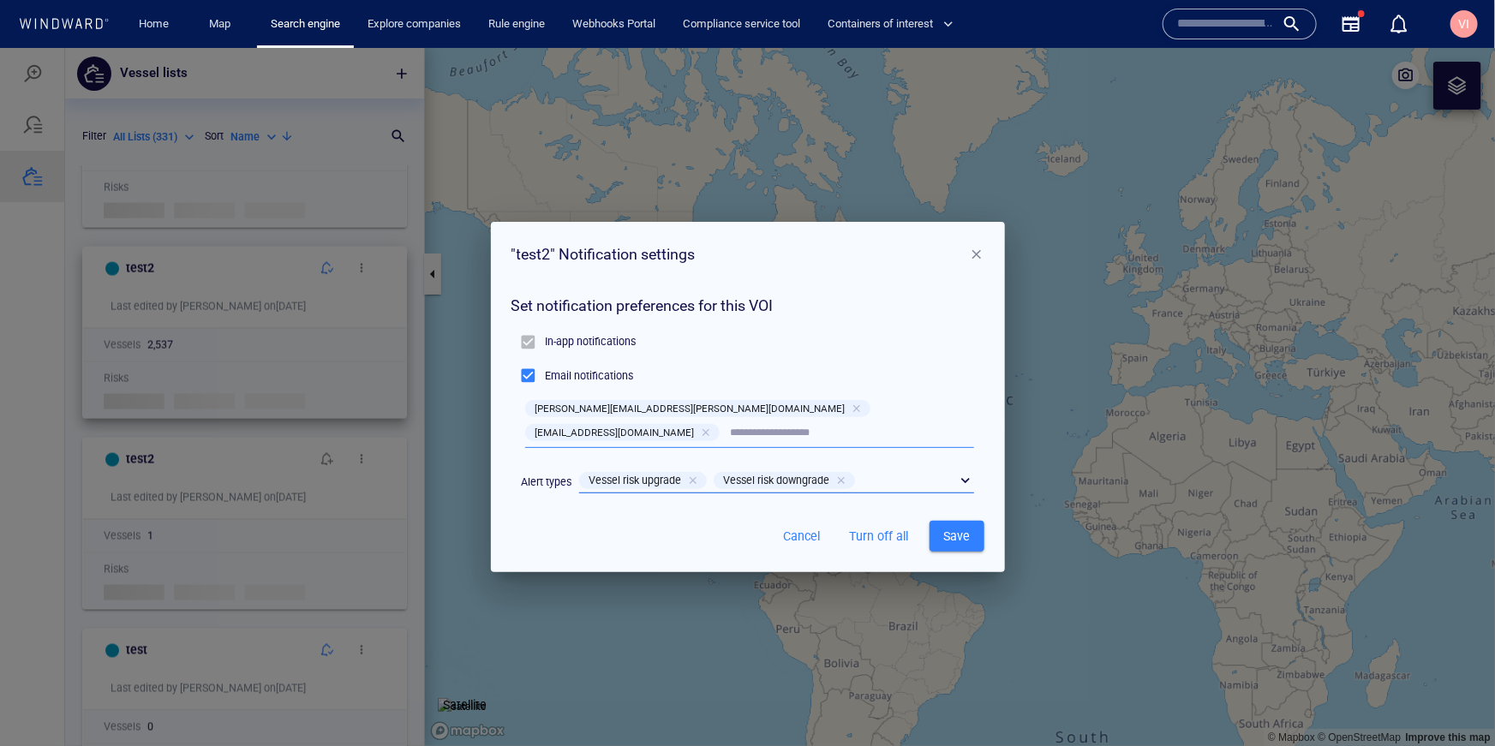
click at [981, 260] on span "button" at bounding box center [976, 253] width 15 height 15
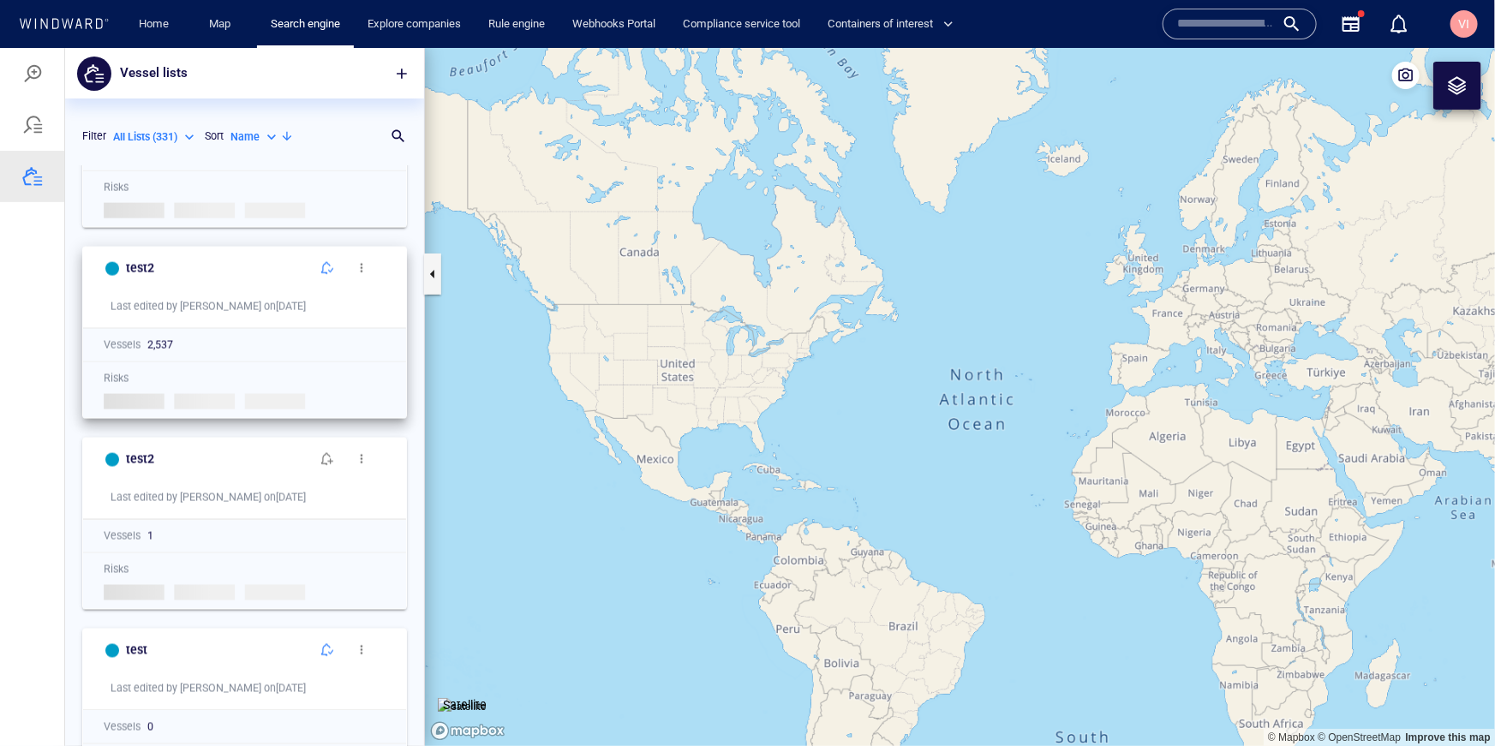
click at [153, 142] on p "All Lists ( 331 )" at bounding box center [145, 136] width 64 height 15
click at [162, 192] on p "My Lists ( 1 )" at bounding box center [154, 188] width 55 height 15
type input "*******"
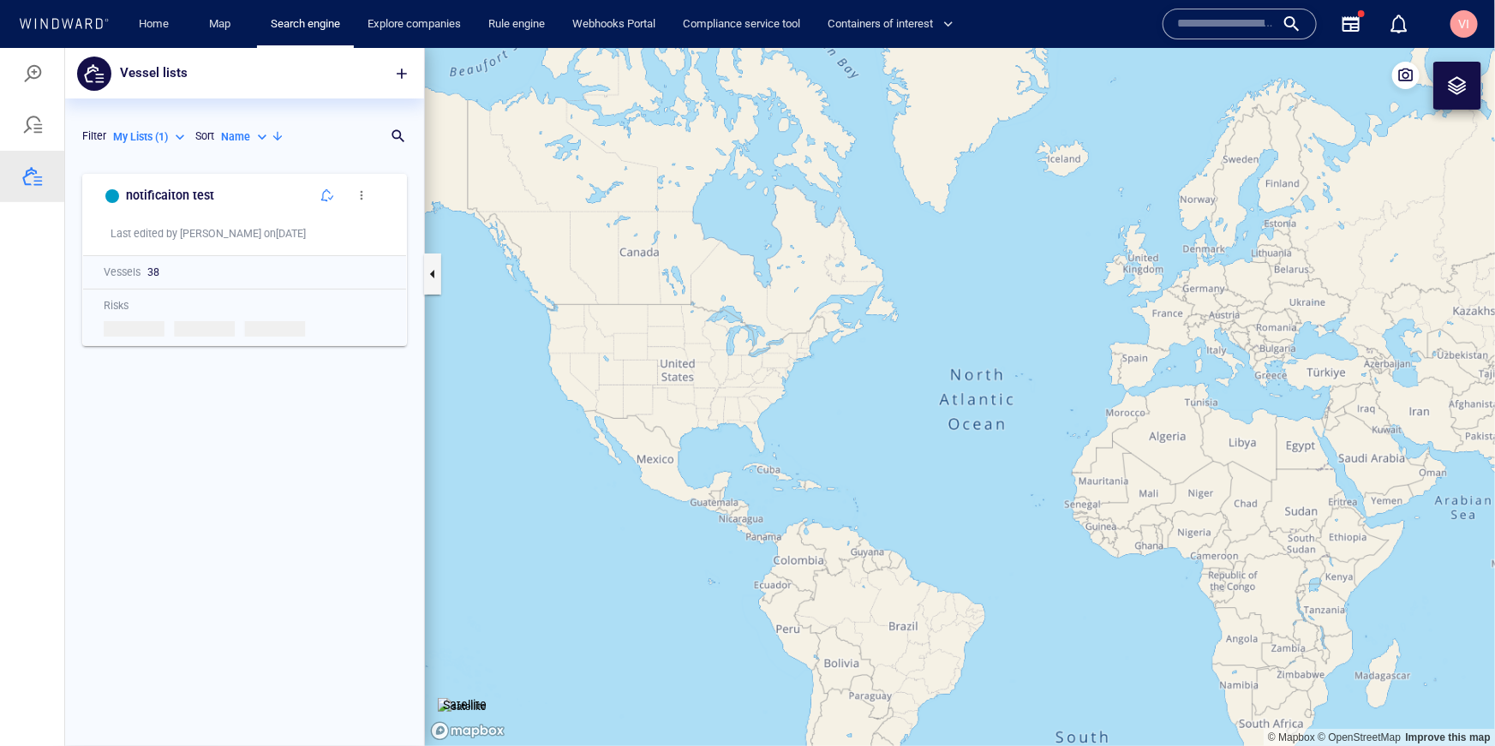
click at [269, 531] on div "notificaiton test Last edited by [PERSON_NAME] on [DATE] Vessels 38 Risks Loadi…" at bounding box center [244, 455] width 359 height 581
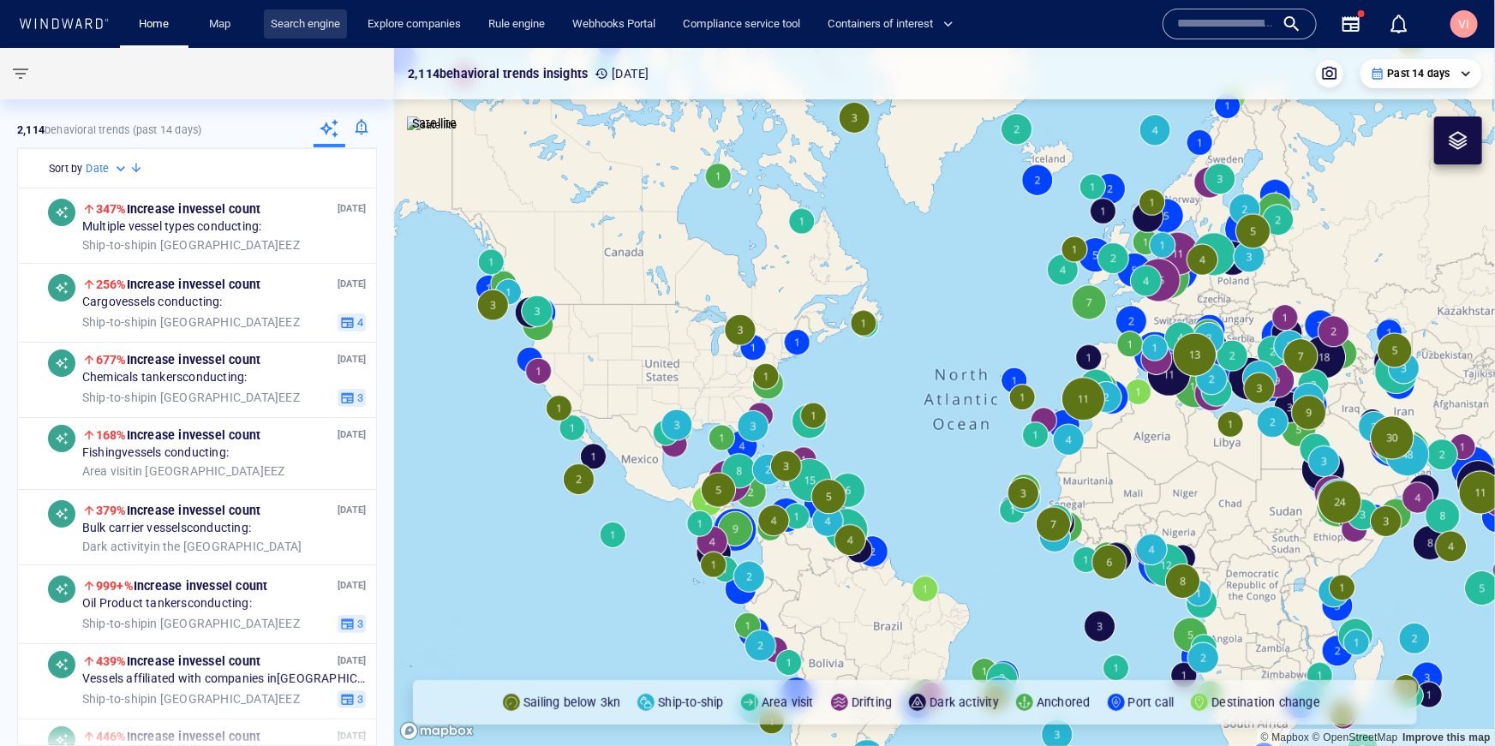
click at [296, 20] on link "Search engine" at bounding box center [305, 24] width 83 height 30
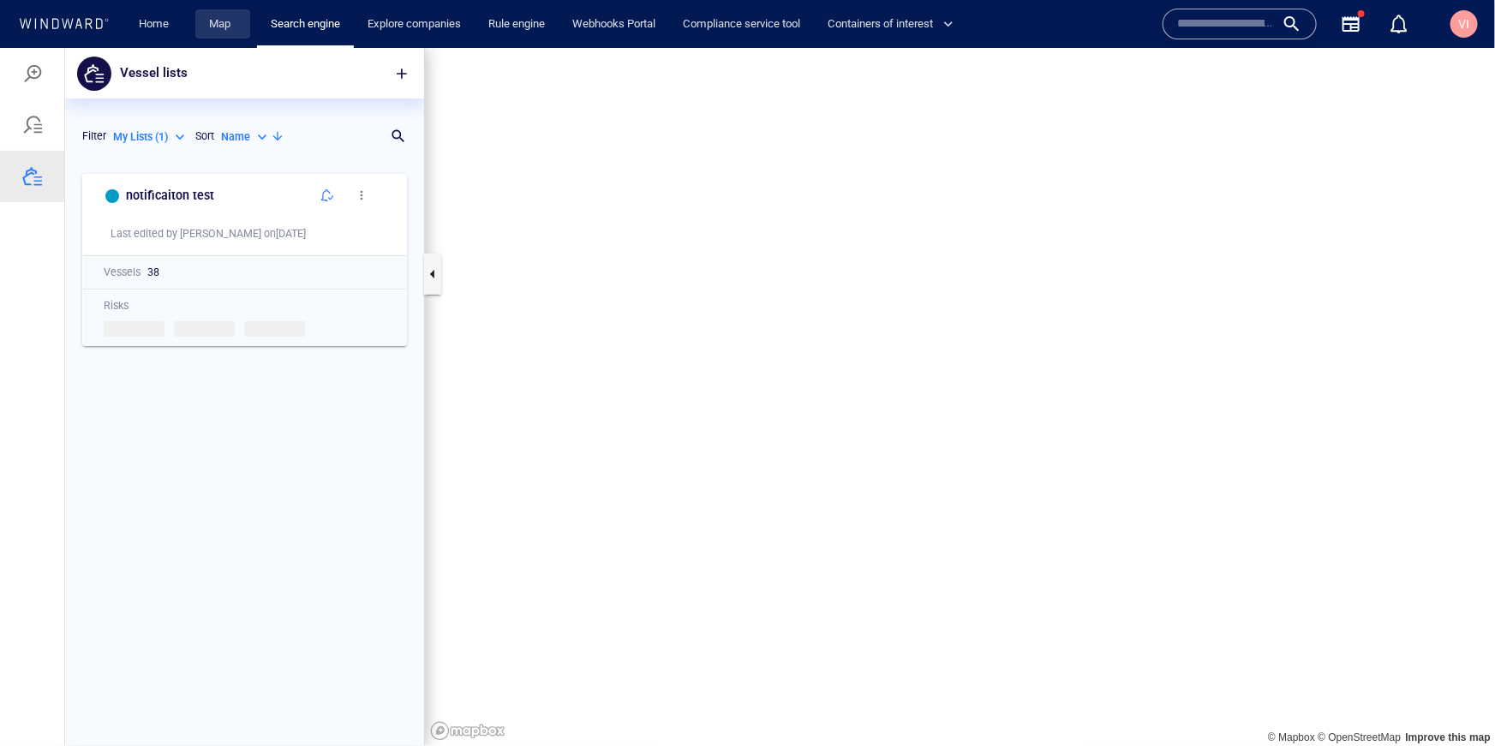
scroll to position [581, 359]
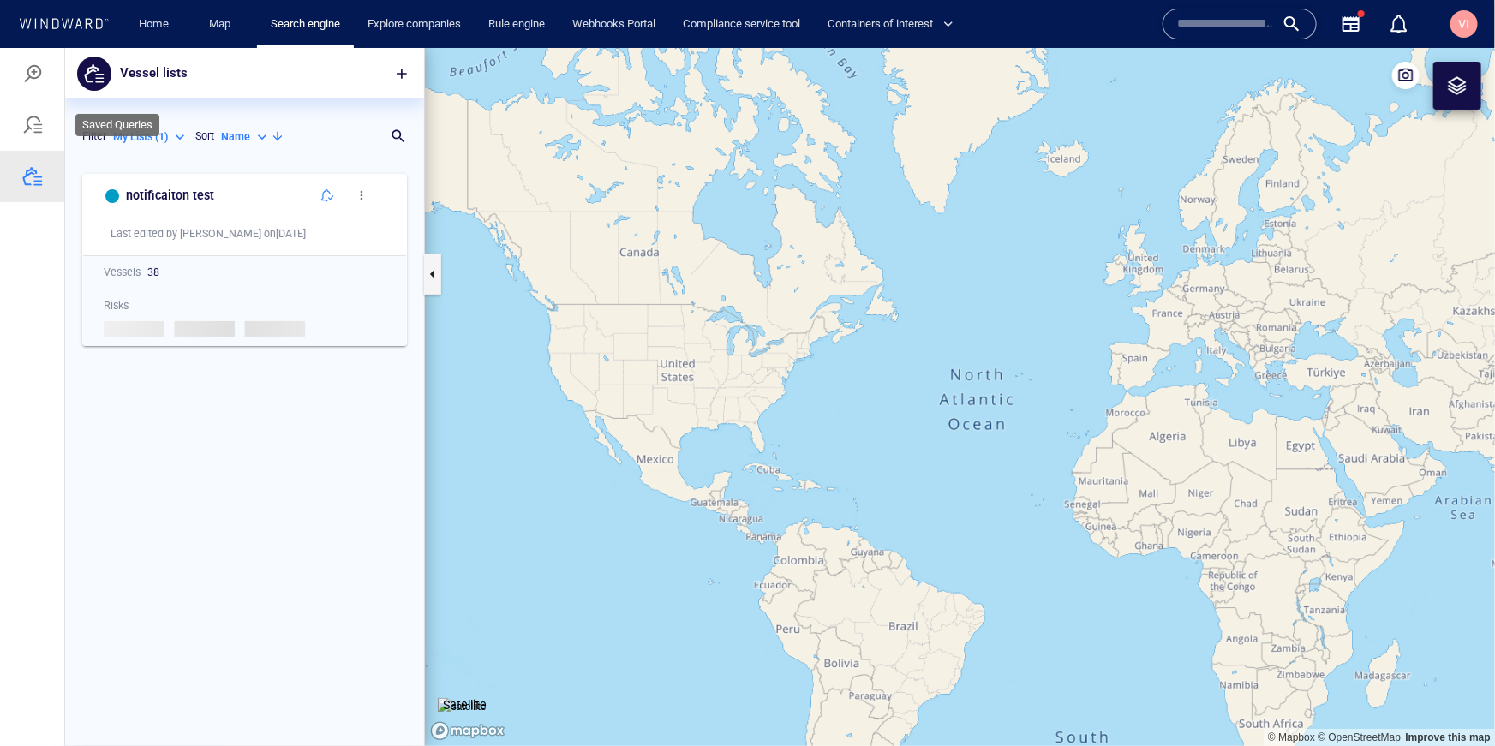
click at [39, 117] on div at bounding box center [32, 124] width 21 height 21
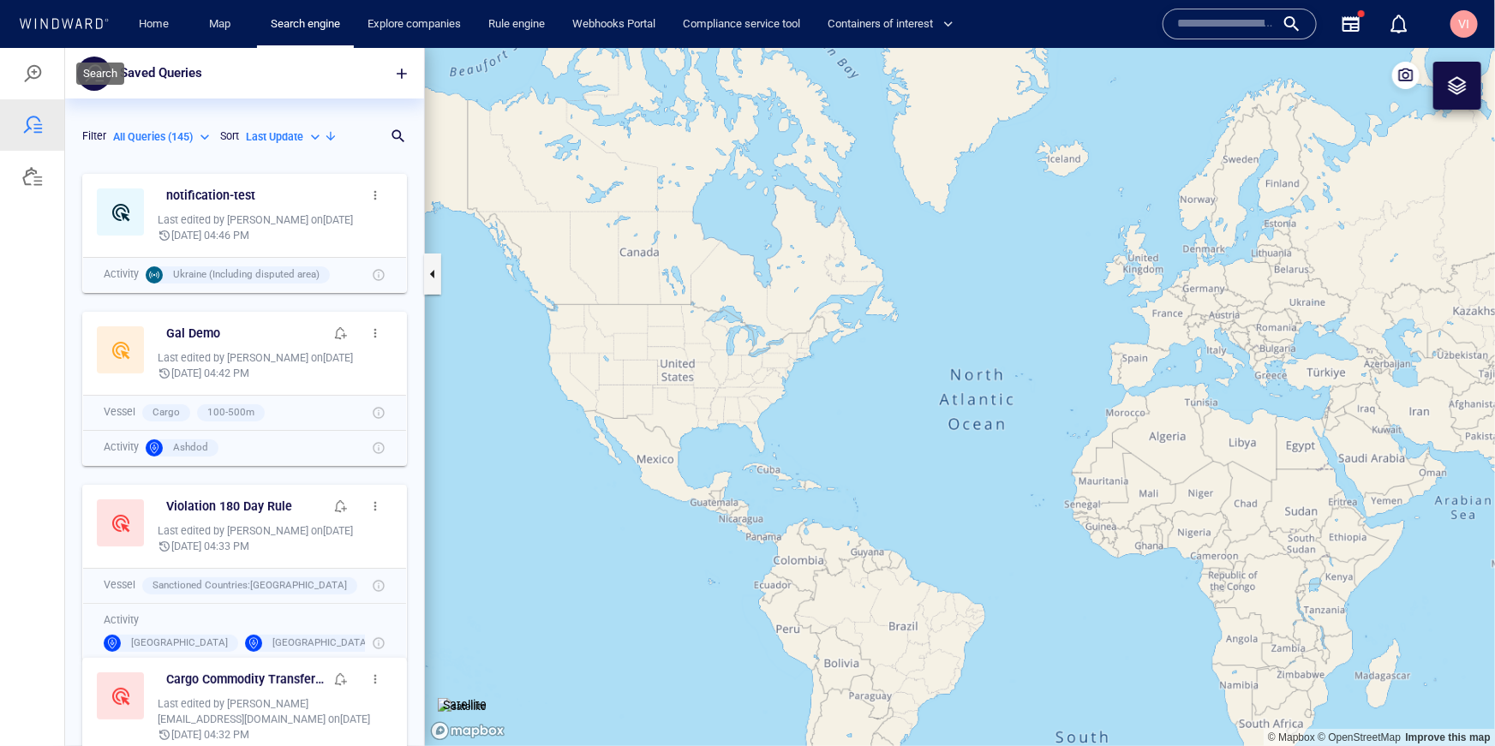
click at [27, 67] on div at bounding box center [32, 73] width 21 height 21
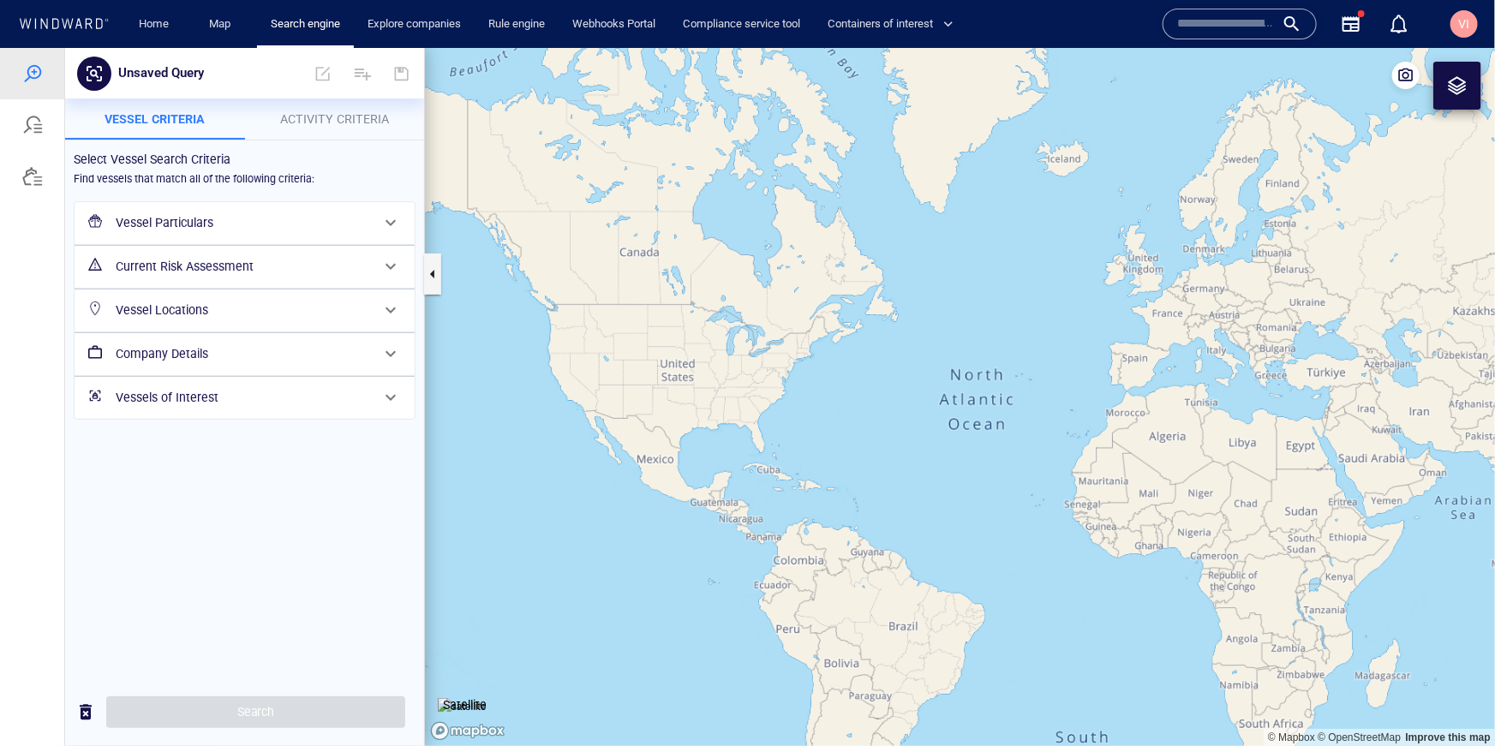
click at [323, 118] on span "Activity Criteria" at bounding box center [334, 118] width 109 height 14
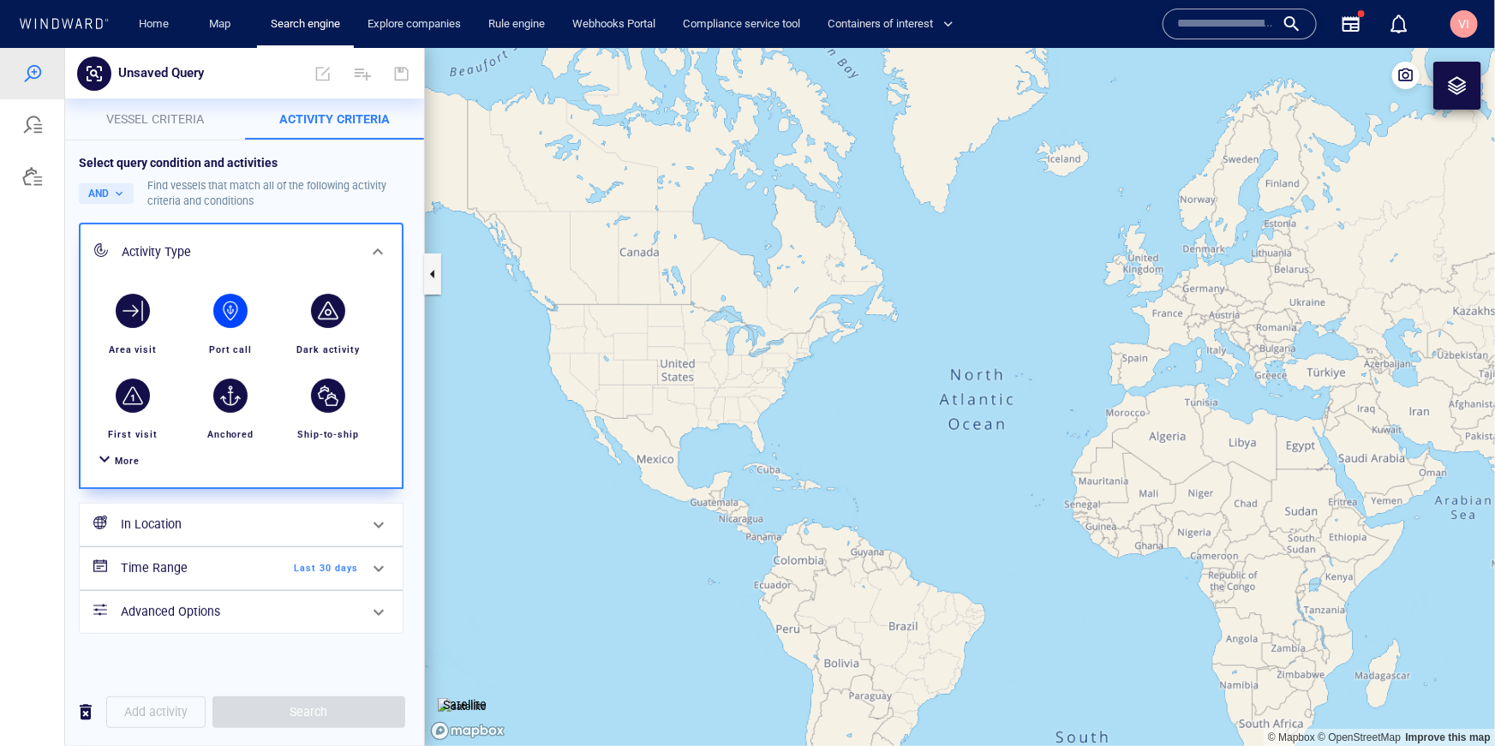
click at [239, 309] on div "button" at bounding box center [230, 310] width 34 height 34
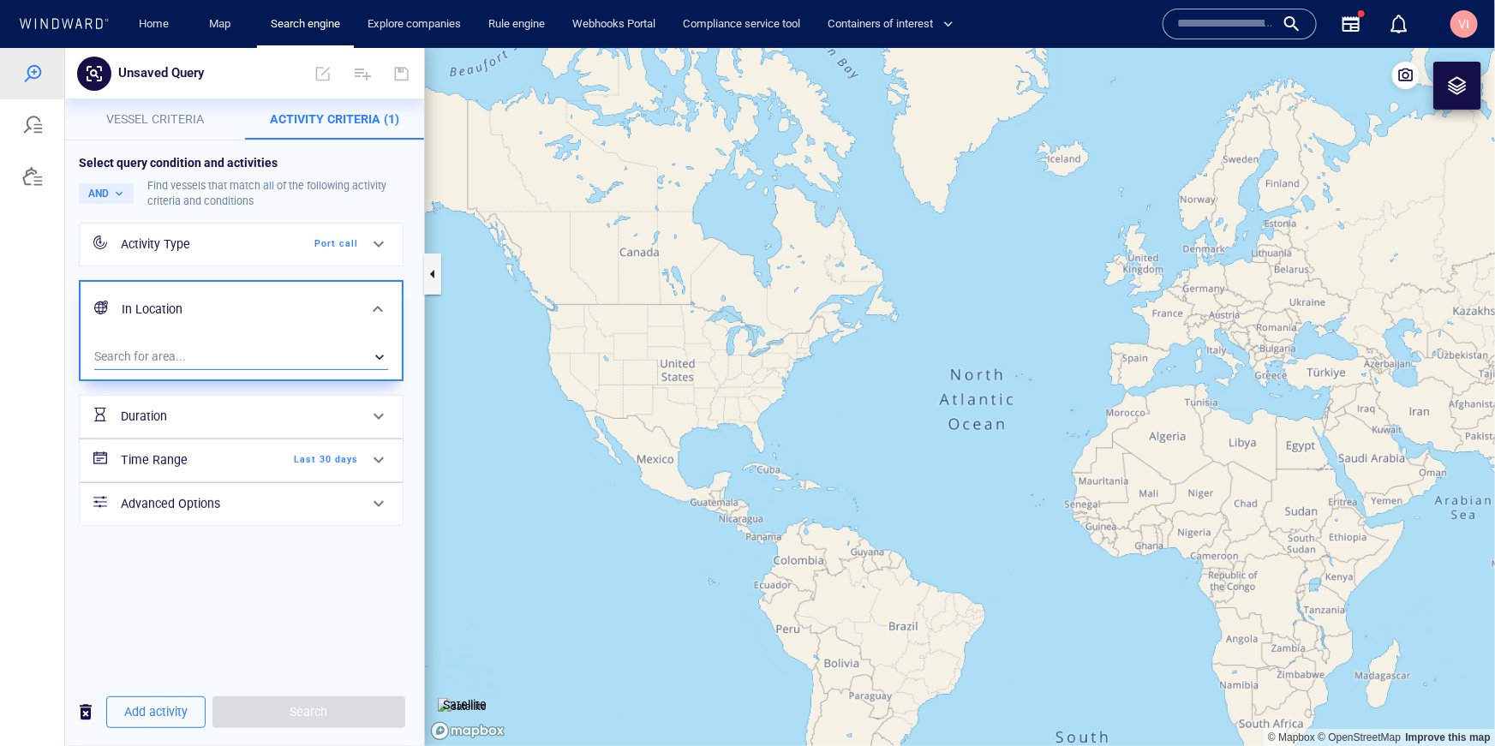
click at [227, 352] on div "​" at bounding box center [241, 357] width 294 height 26
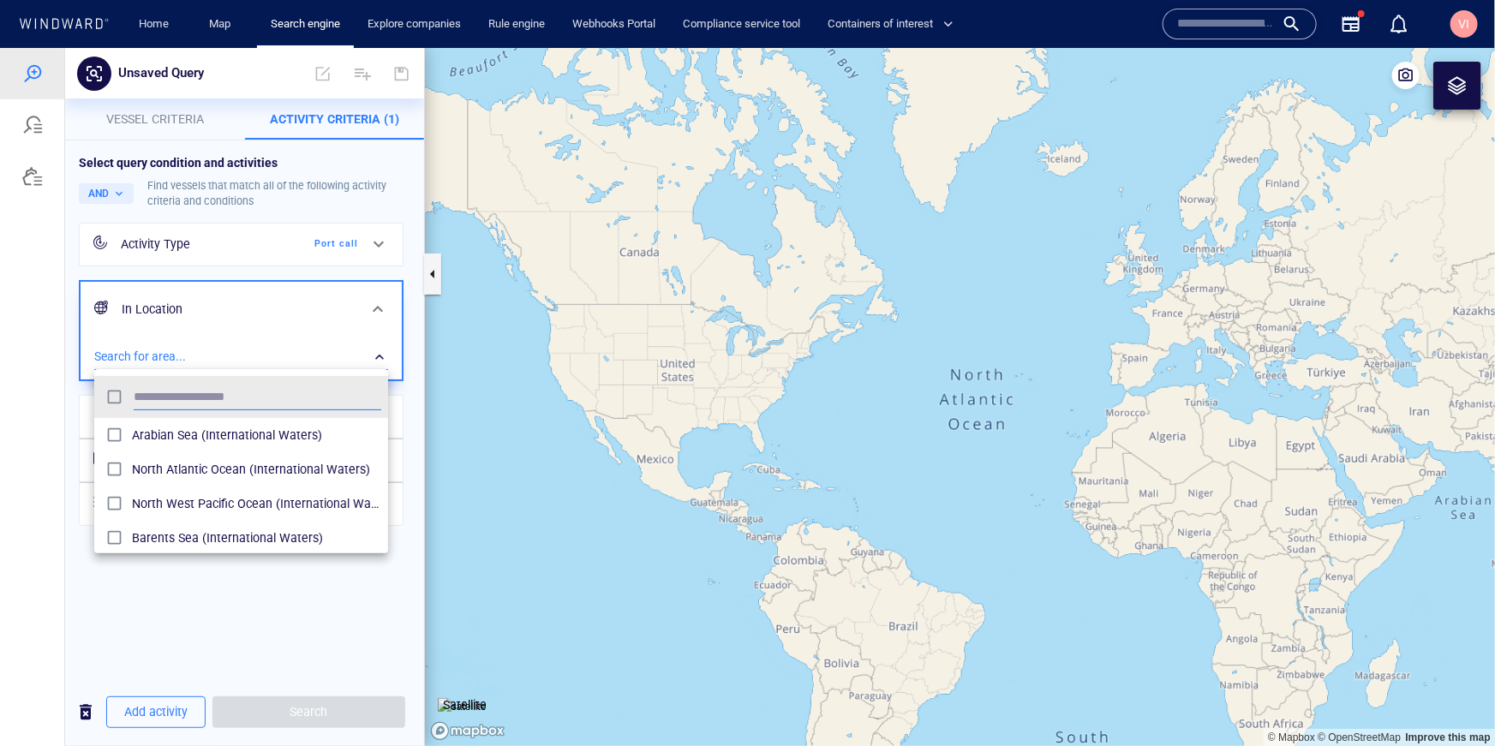
scroll to position [171, 294]
type input "****"
click at [210, 436] on span "Indian Ocean (International Waters)" at bounding box center [256, 434] width 249 height 21
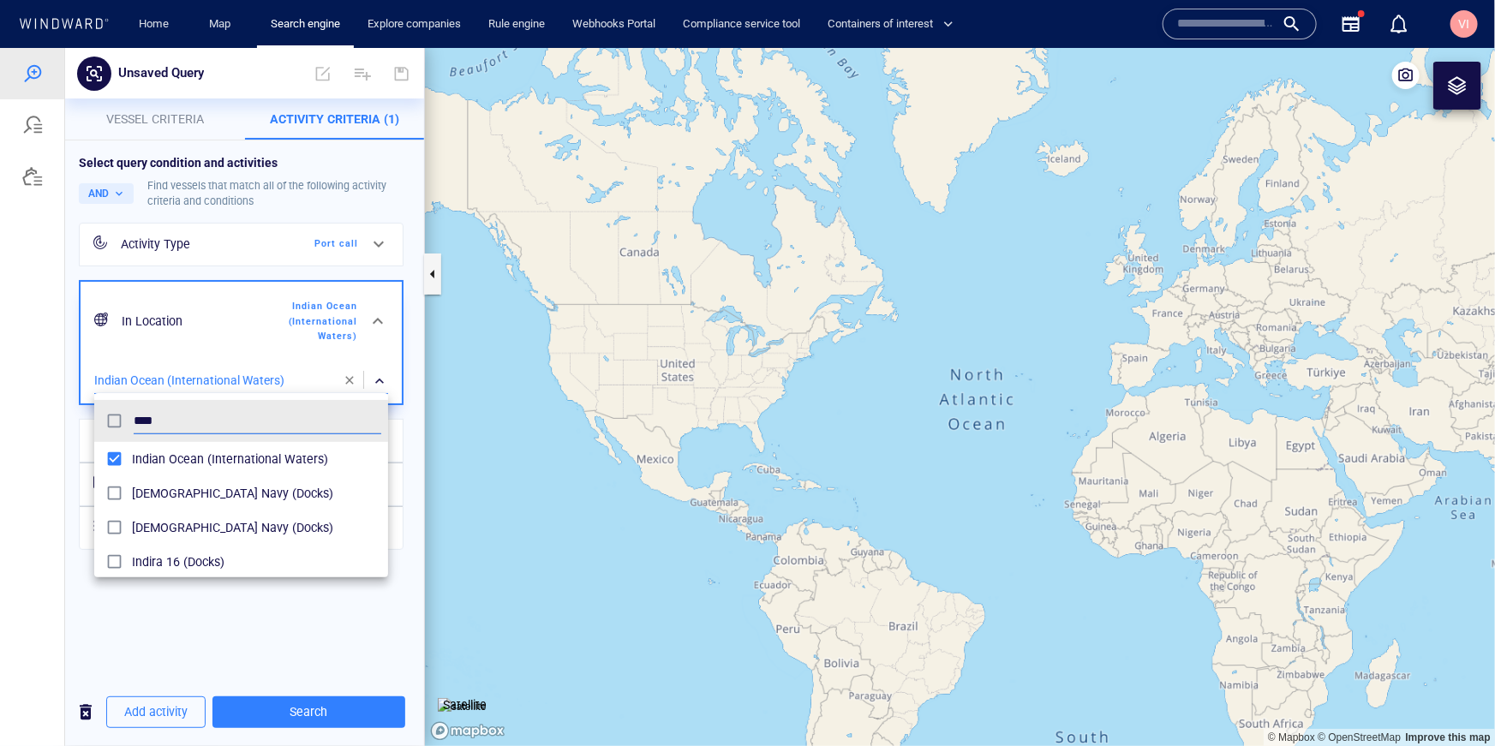
click at [314, 702] on div at bounding box center [747, 396] width 1495 height 698
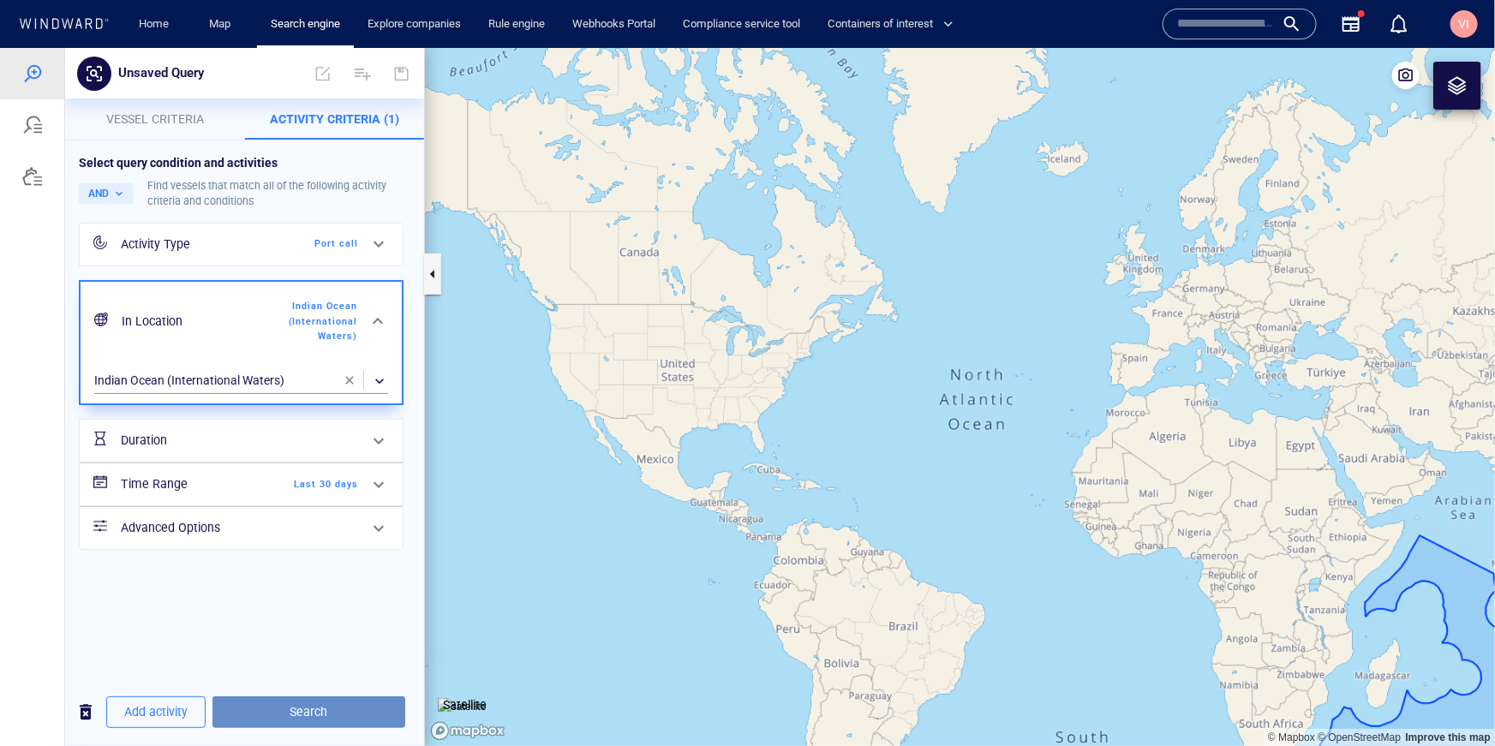
click at [332, 707] on span "Search" at bounding box center [308, 711] width 165 height 21
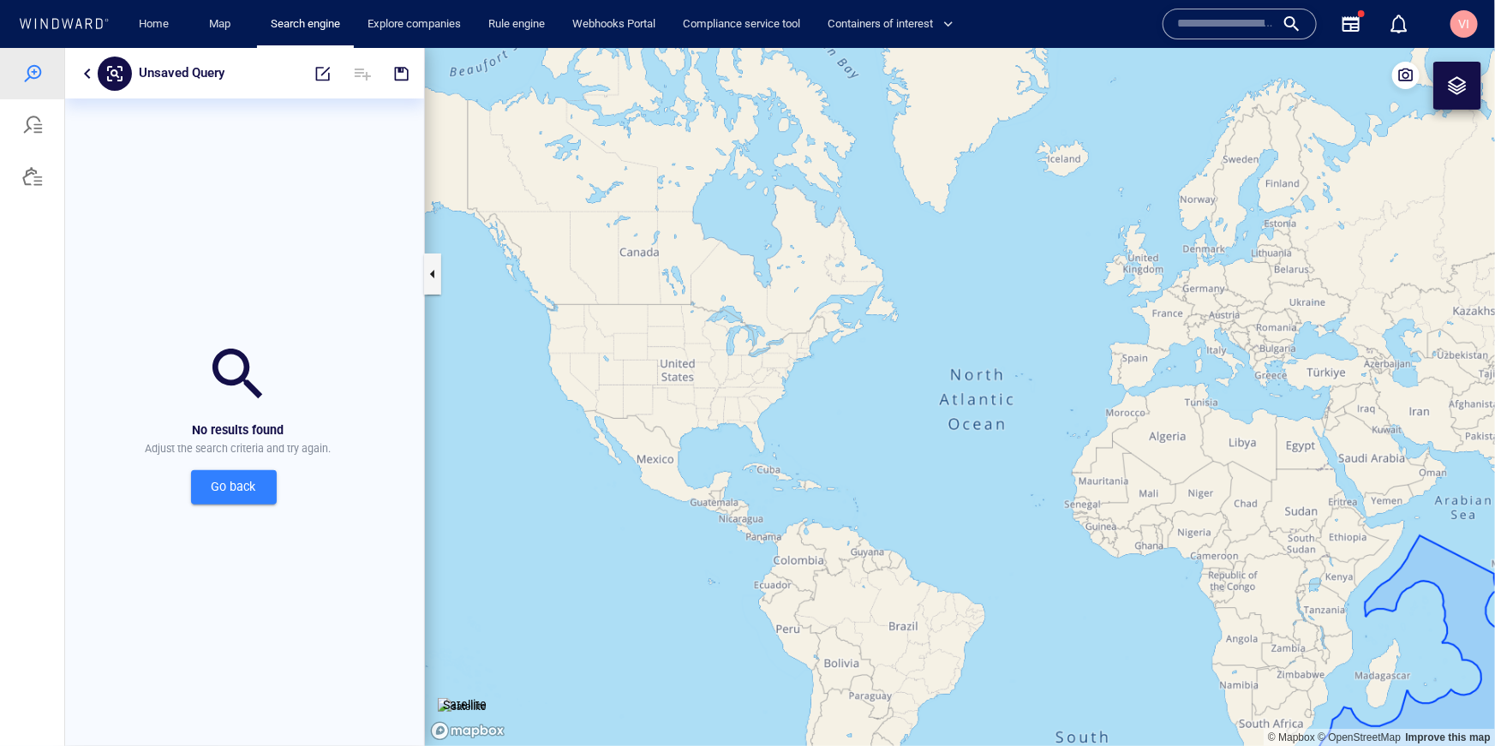
click at [259, 488] on span "Go back" at bounding box center [234, 486] width 58 height 21
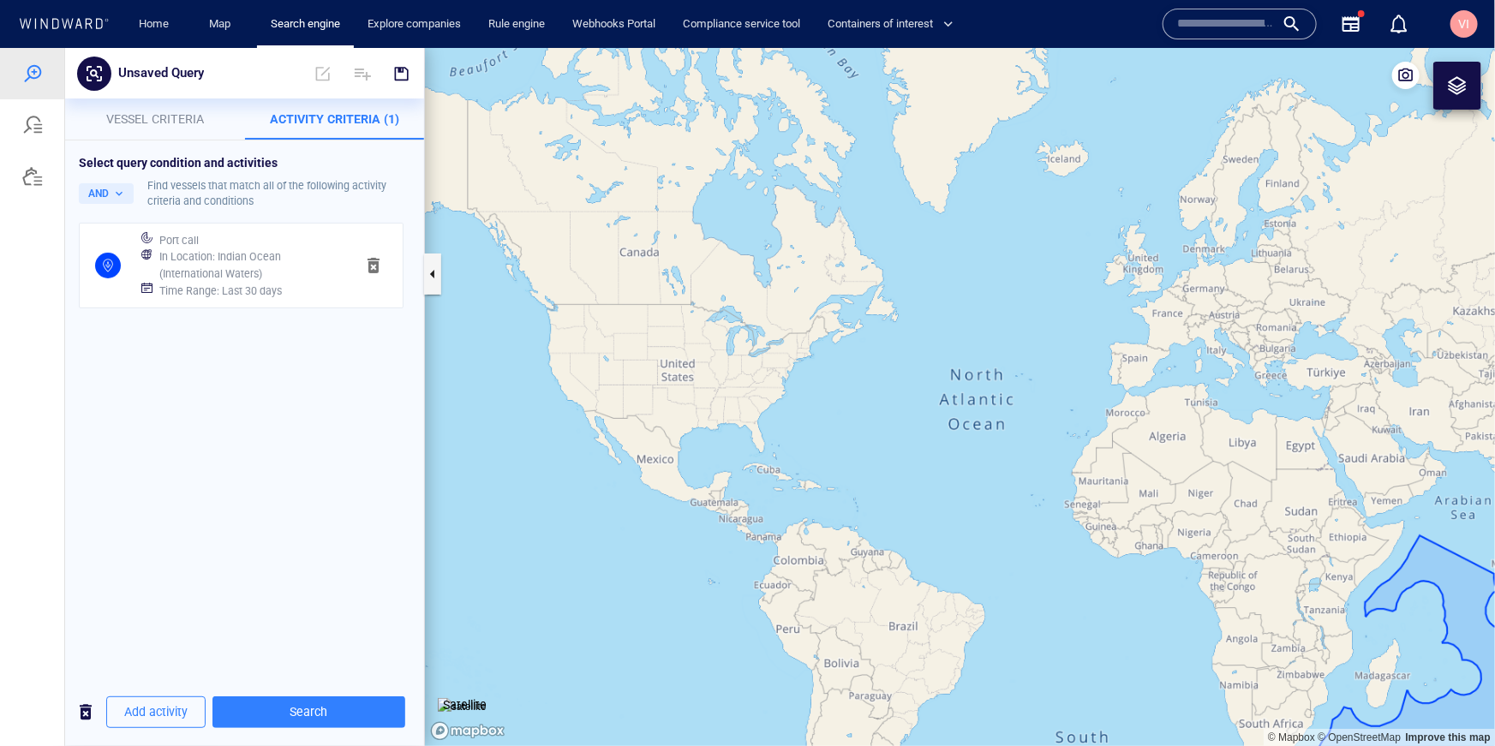
click at [280, 272] on h6 "In Location : [GEOGRAPHIC_DATA] (International Waters)" at bounding box center [250, 264] width 182 height 33
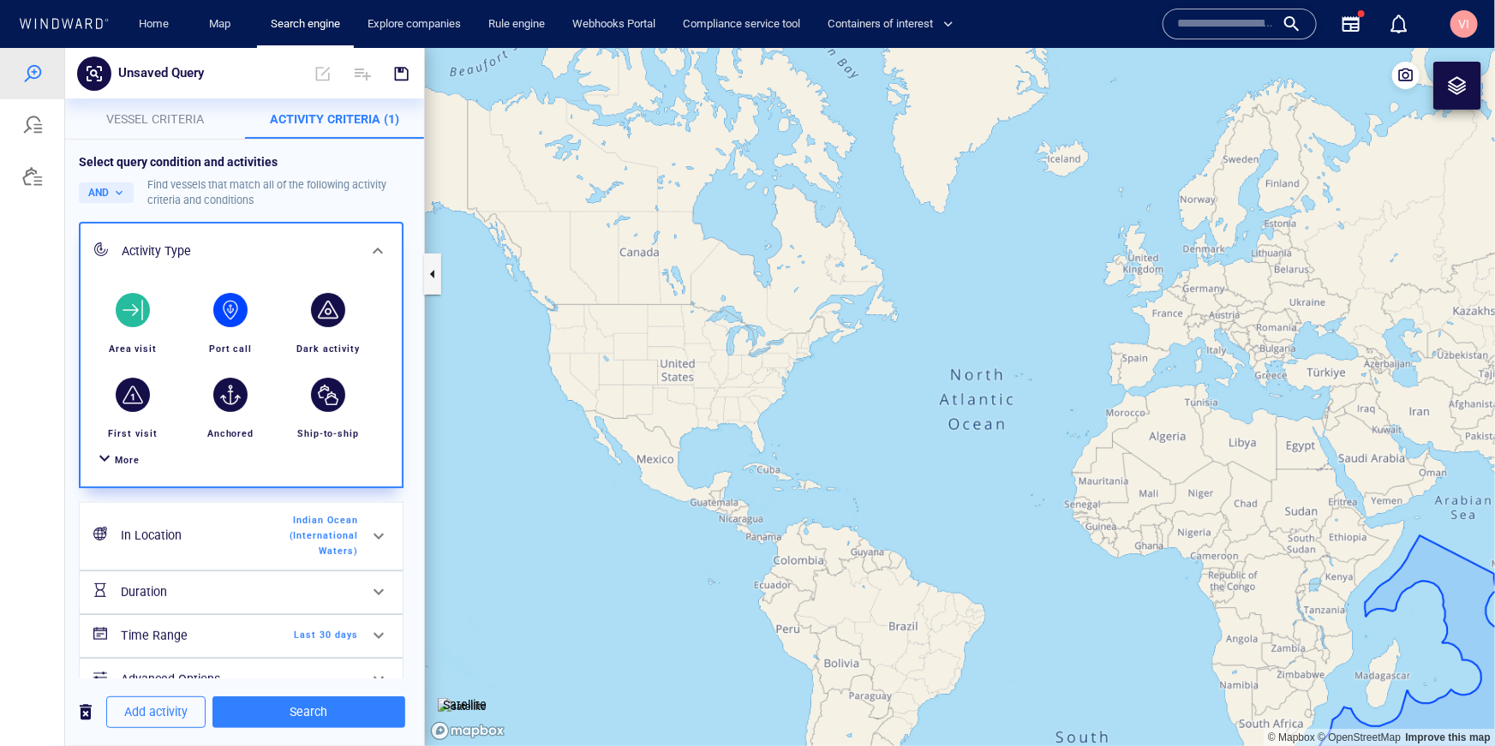
click at [125, 315] on div "button" at bounding box center [133, 309] width 34 height 34
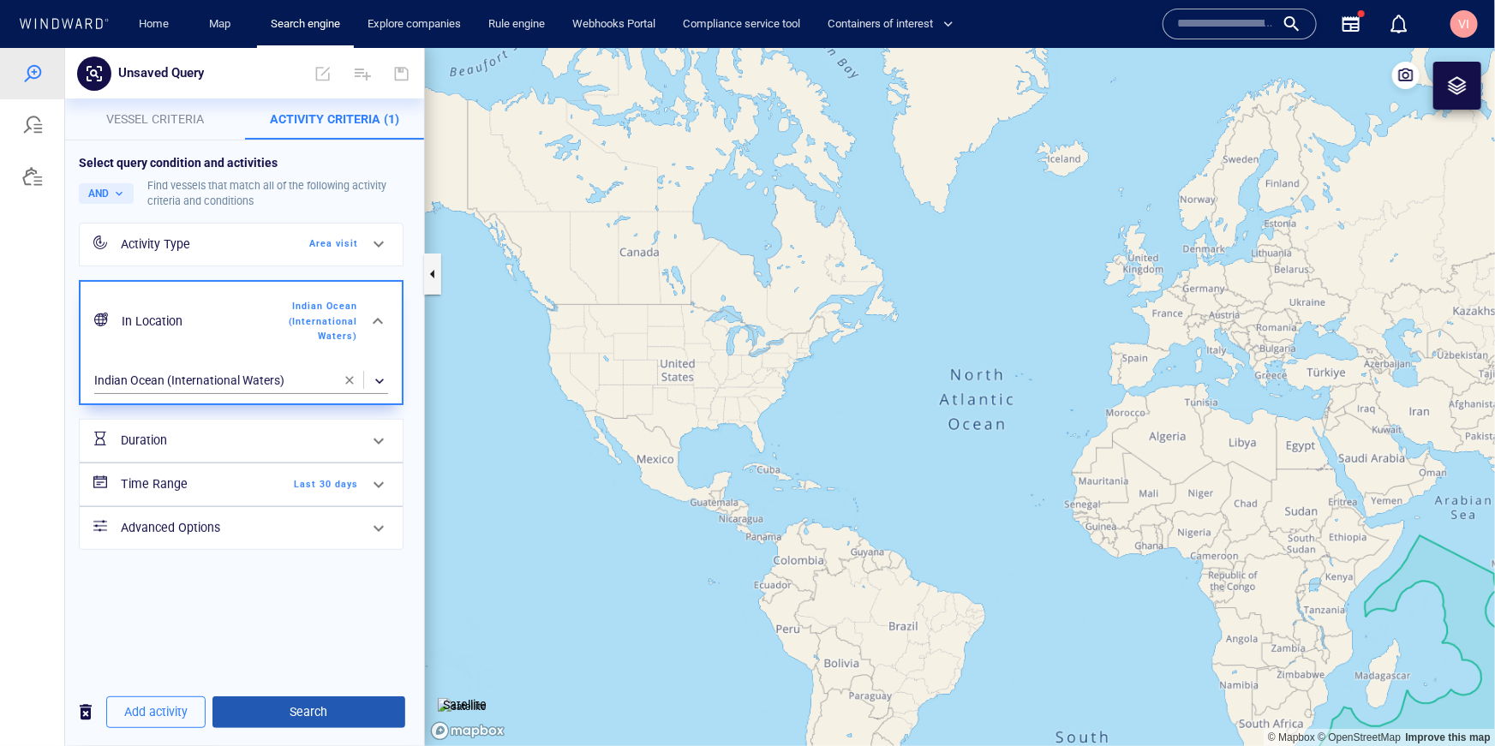
click at [349, 710] on span "Search" at bounding box center [308, 711] width 165 height 21
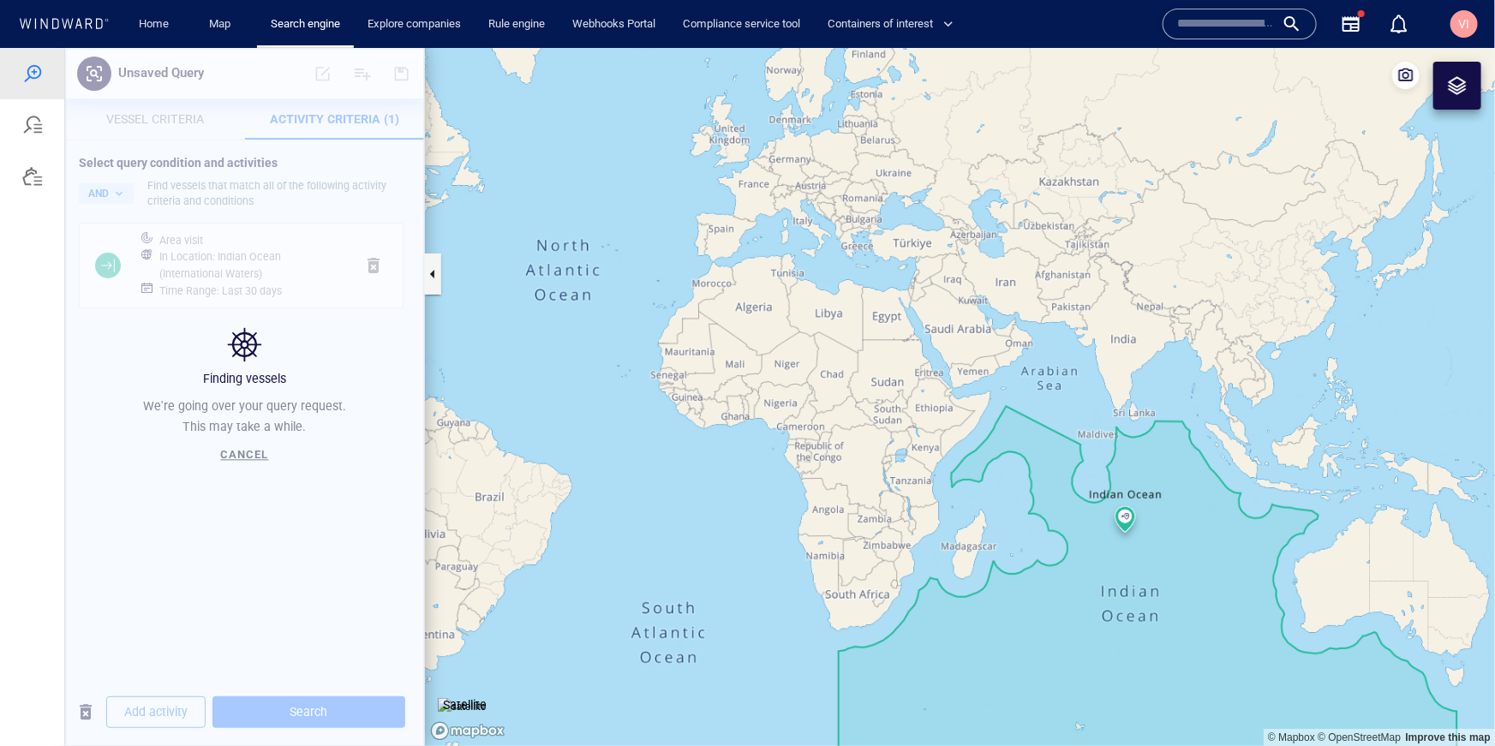
drag, startPoint x: 997, startPoint y: 495, endPoint x: 560, endPoint y: 345, distance: 462.0
click at [560, 345] on canvas "Map" at bounding box center [960, 396] width 1070 height 698
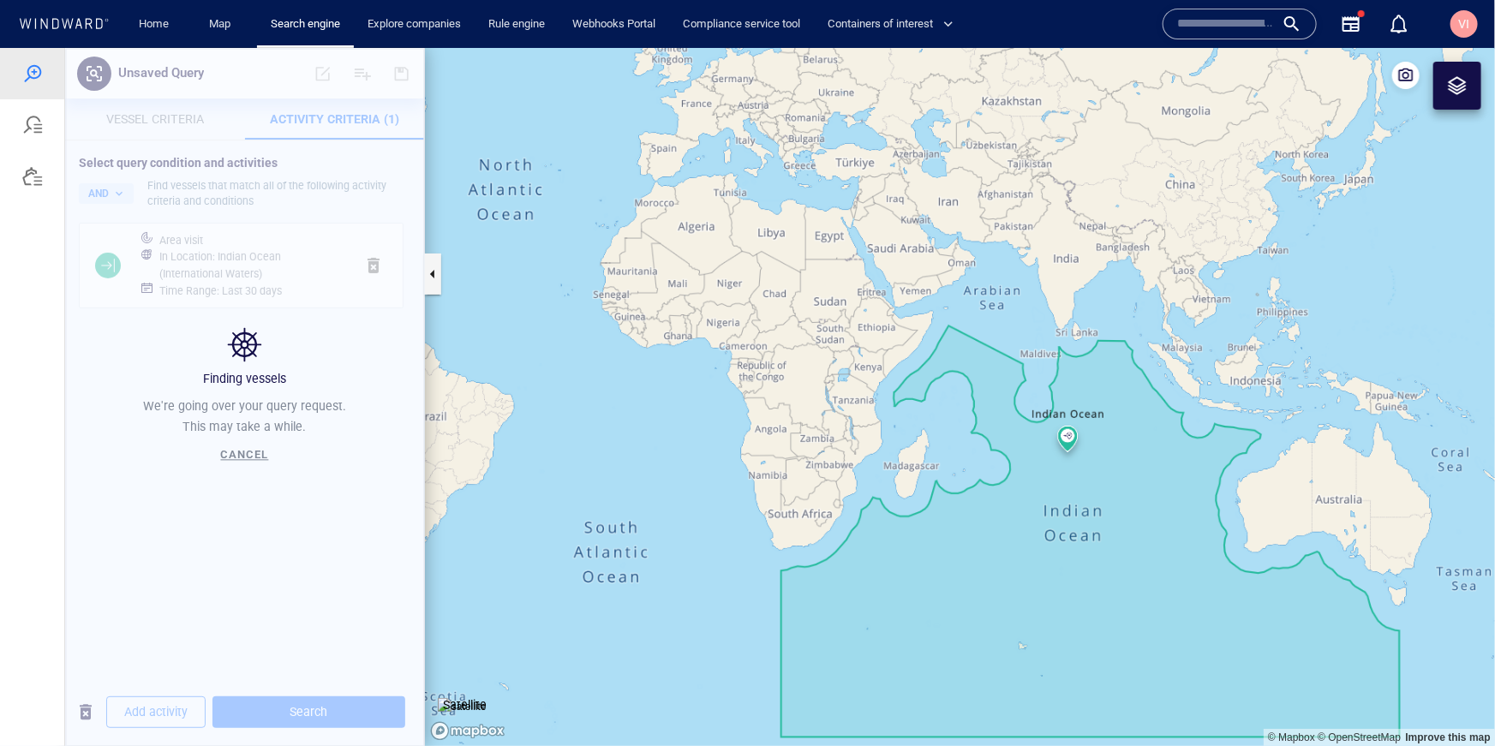
drag, startPoint x: 1089, startPoint y: 506, endPoint x: 1055, endPoint y: 446, distance: 69.1
click at [1055, 446] on canvas "Map" at bounding box center [960, 396] width 1070 height 698
drag, startPoint x: 1061, startPoint y: 531, endPoint x: 476, endPoint y: 451, distance: 589.9
click at [870, 470] on canvas "Map" at bounding box center [960, 396] width 1070 height 698
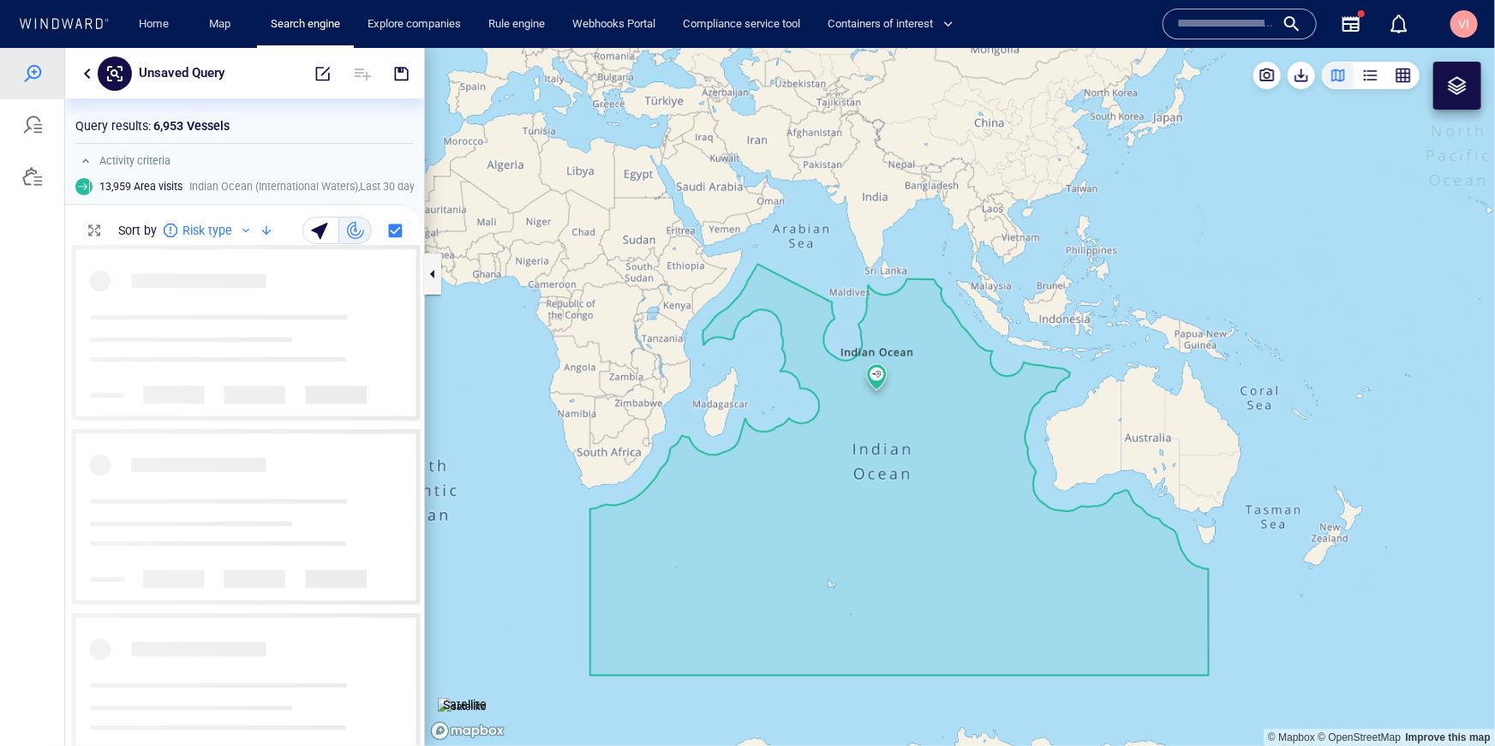
scroll to position [500, 359]
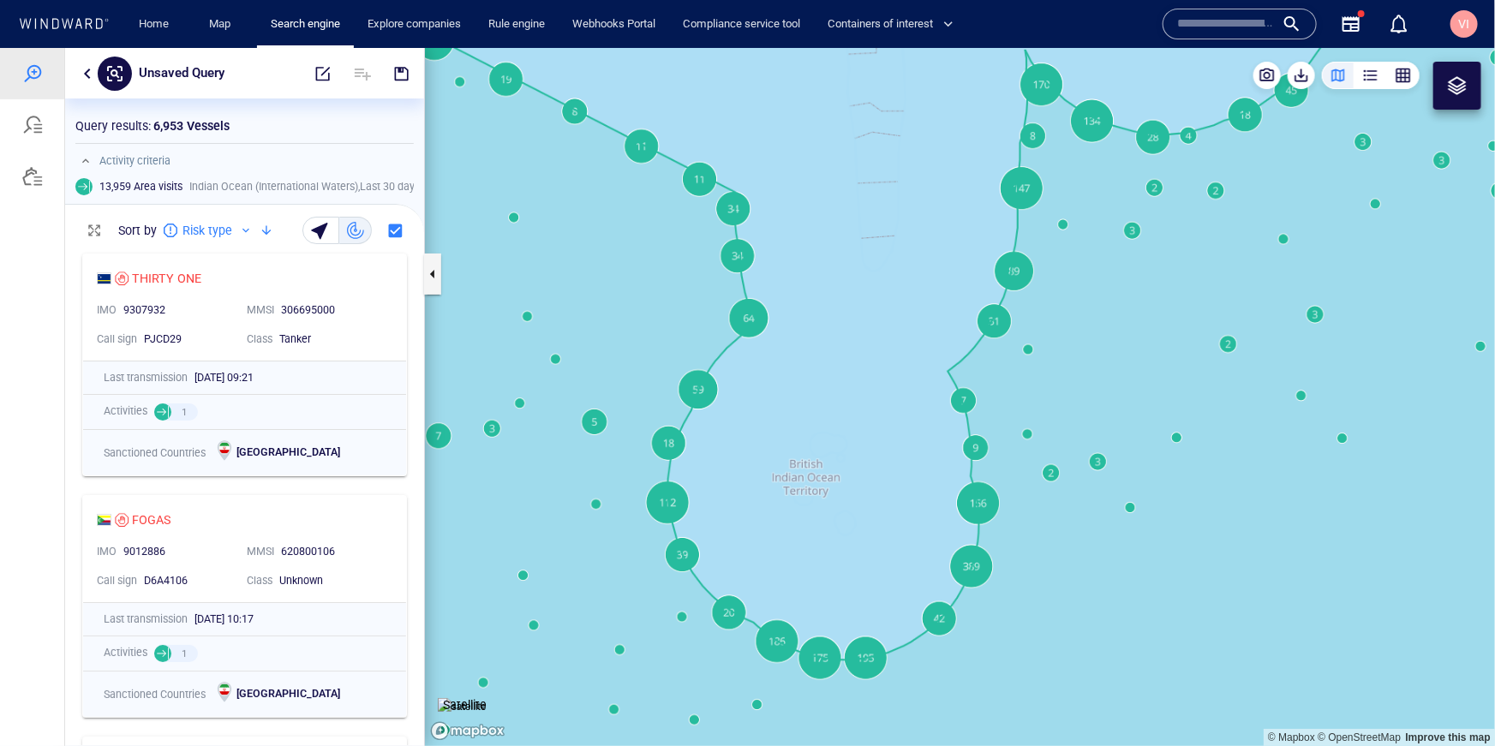
drag, startPoint x: 1089, startPoint y: 148, endPoint x: 1038, endPoint y: 440, distance: 296.7
click at [1038, 440] on canvas "Map" at bounding box center [960, 396] width 1070 height 698
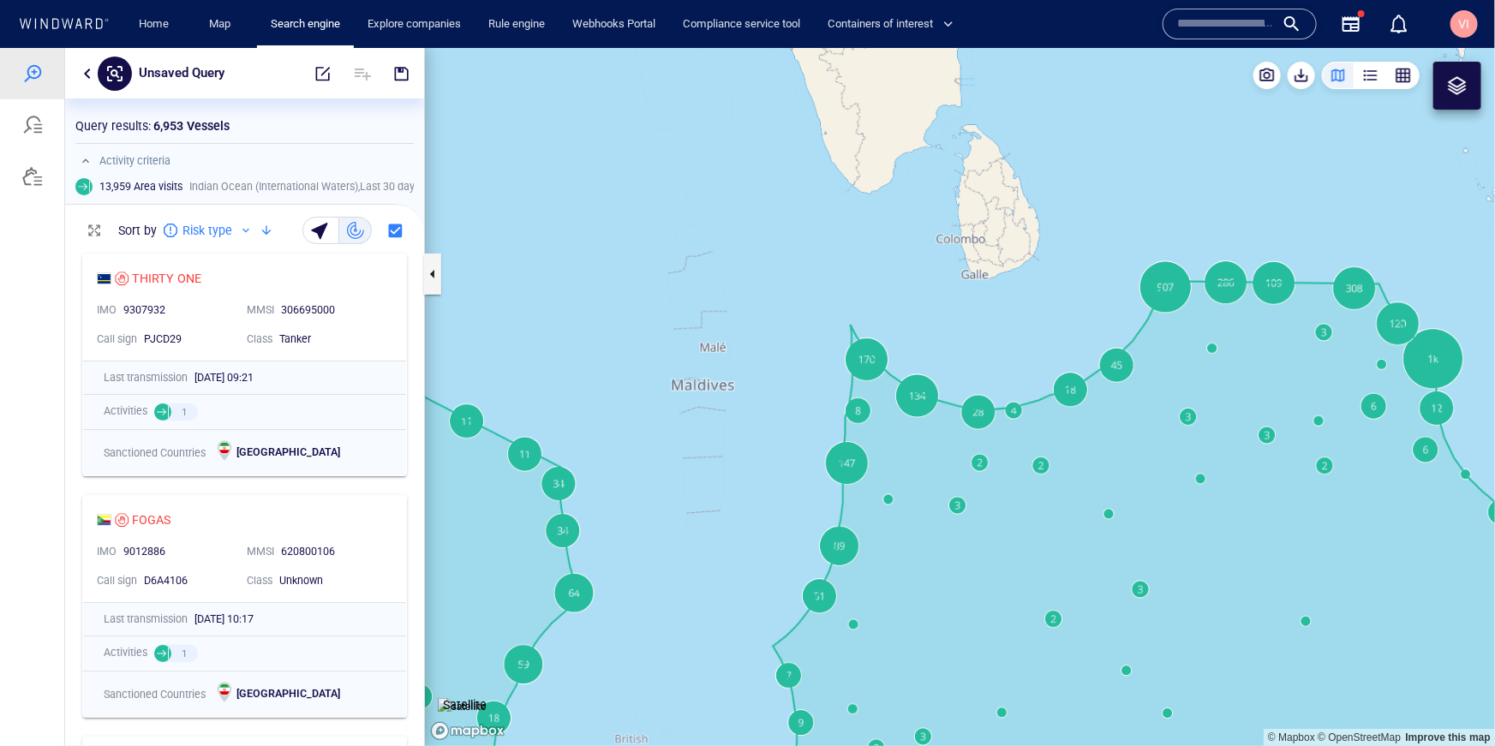
drag, startPoint x: 822, startPoint y: 433, endPoint x: 647, endPoint y: 708, distance: 325.9
click at [647, 708] on canvas "Map" at bounding box center [960, 396] width 1070 height 698
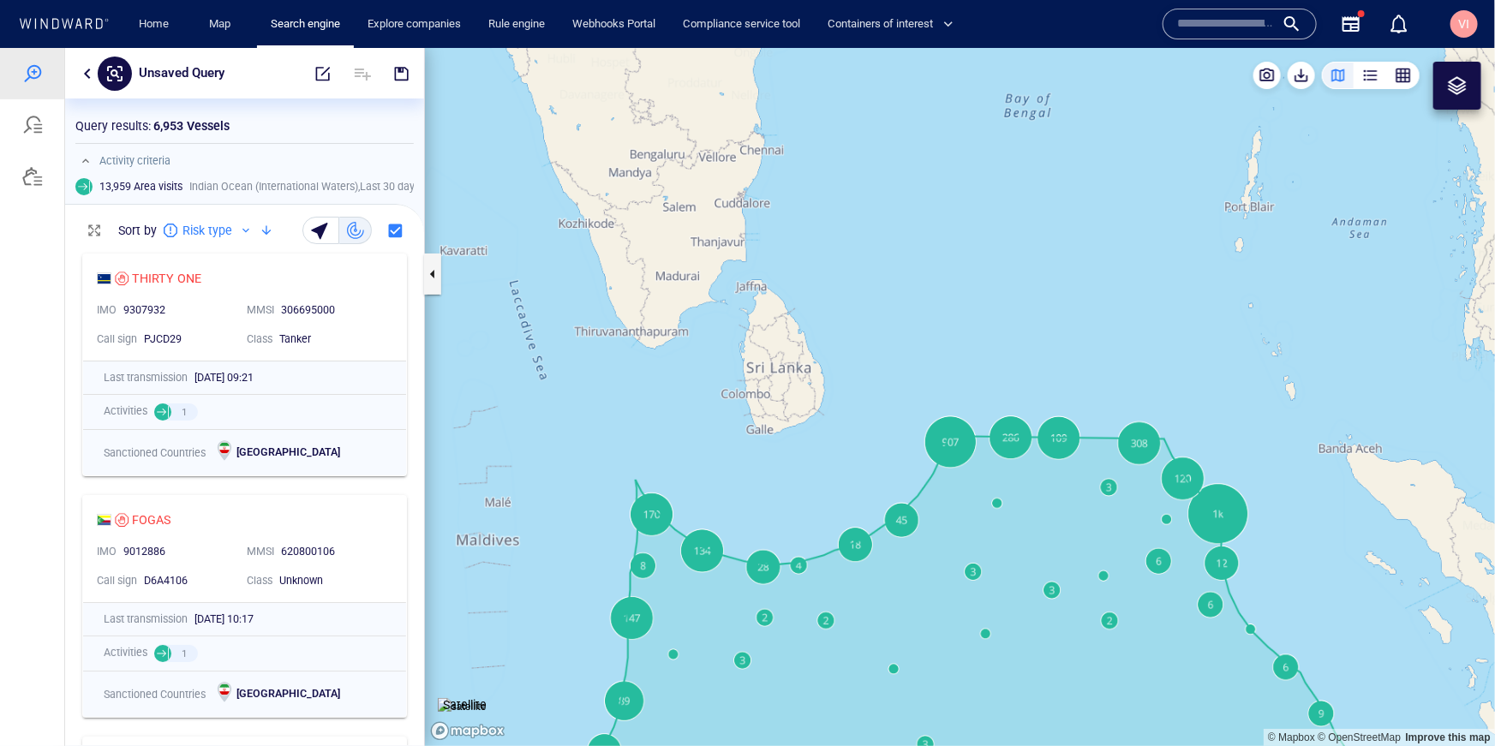
drag, startPoint x: 968, startPoint y: 482, endPoint x: 747, endPoint y: 522, distance: 224.7
click at [747, 522] on canvas "Map" at bounding box center [960, 396] width 1070 height 698
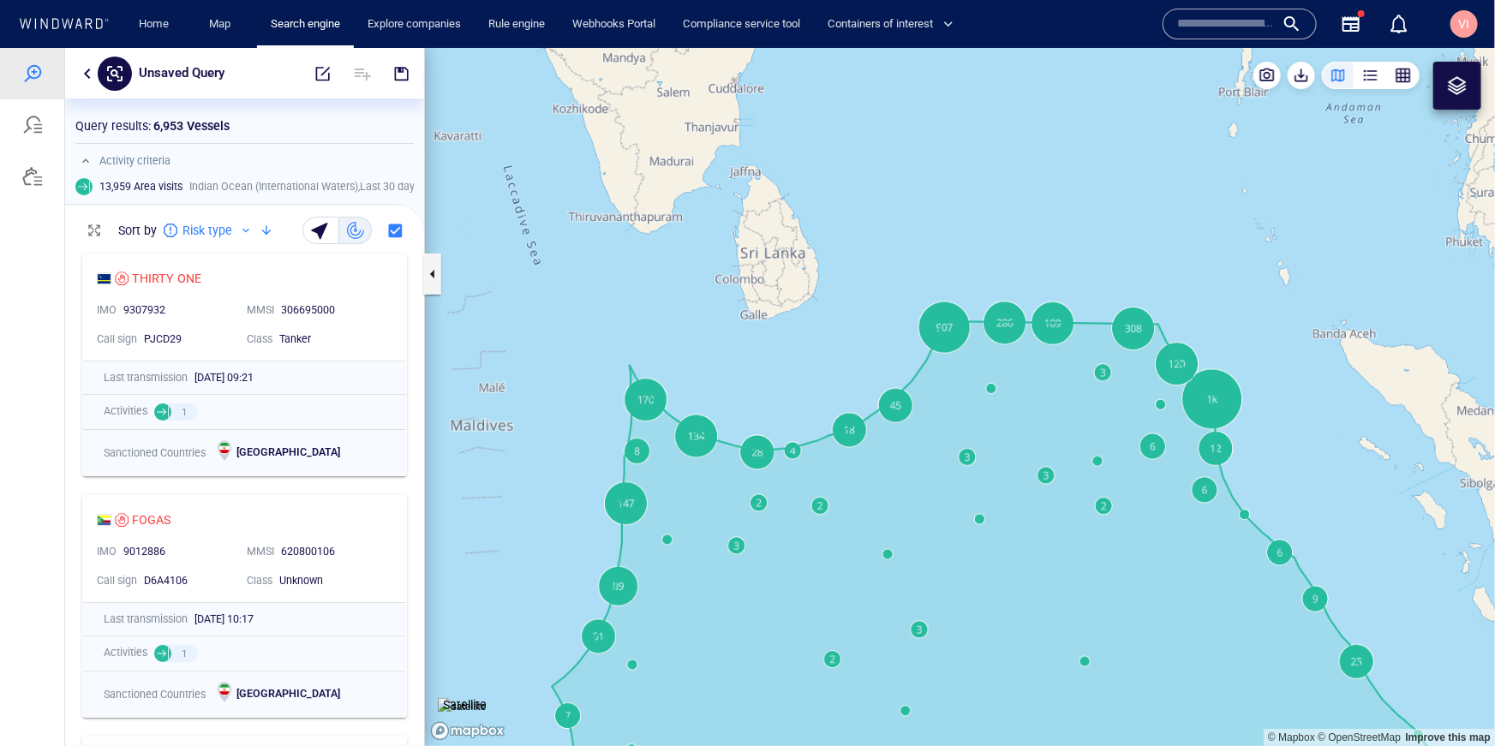
click at [991, 390] on canvas "Map" at bounding box center [960, 396] width 1070 height 698
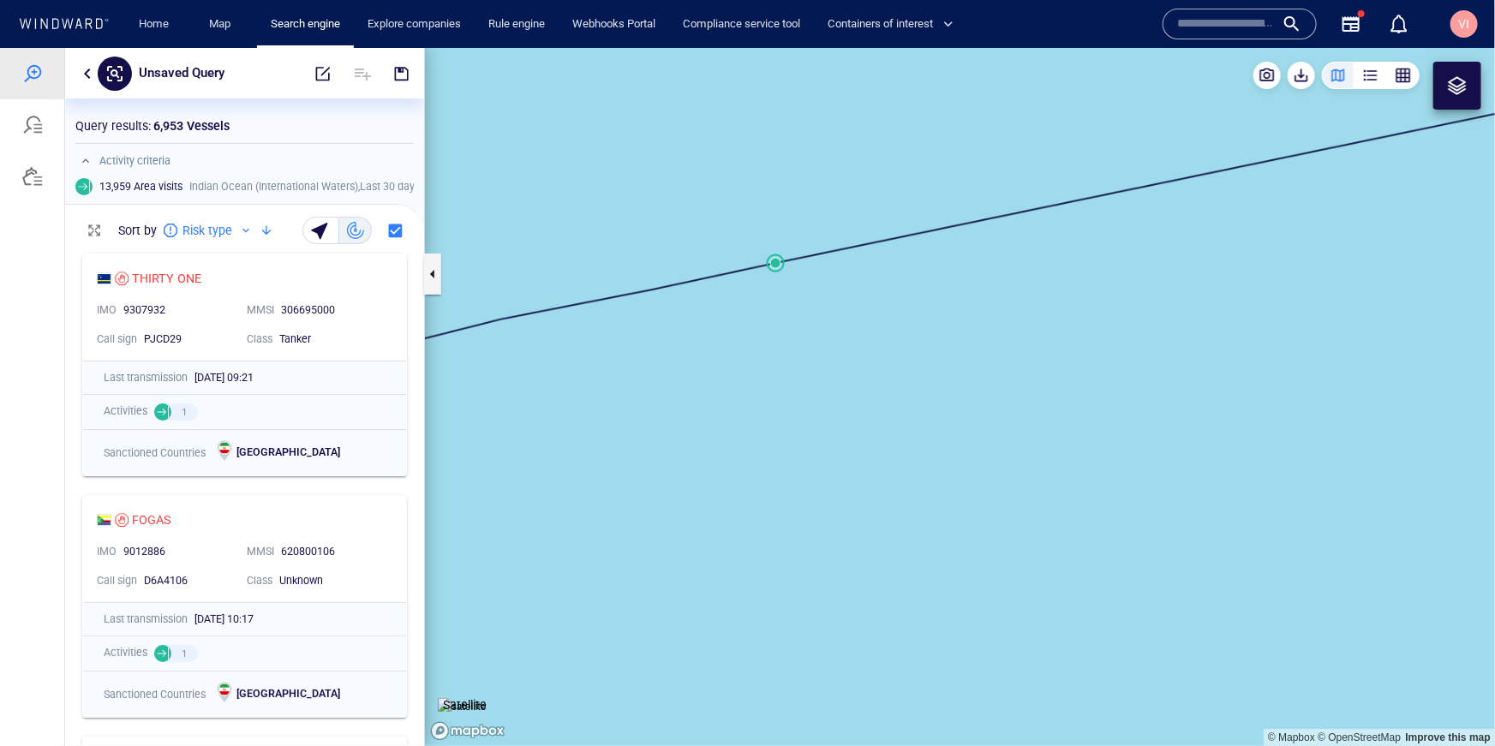
drag, startPoint x: 608, startPoint y: 275, endPoint x: 897, endPoint y: 417, distance: 321.9
click at [897, 417] on canvas "Map" at bounding box center [960, 396] width 1070 height 698
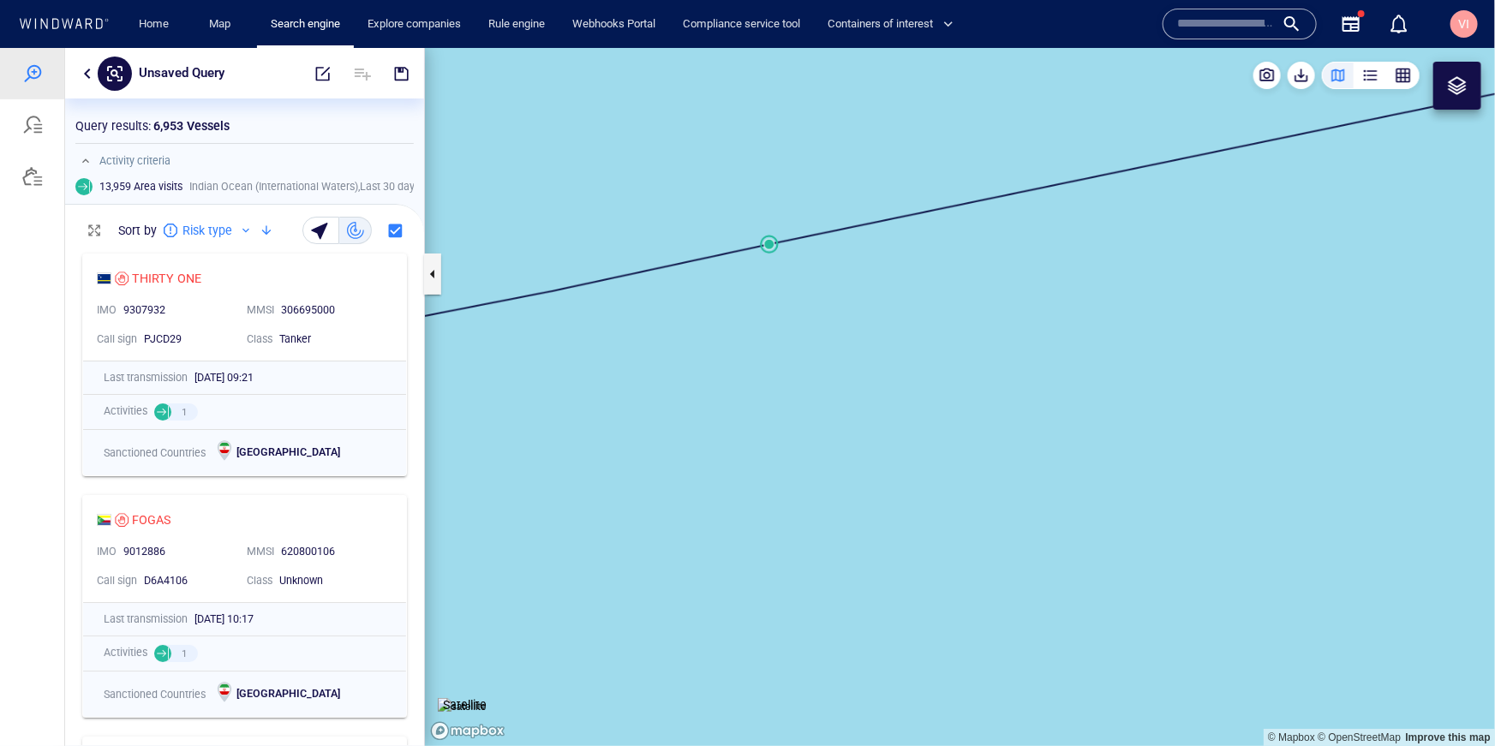
drag, startPoint x: 782, startPoint y: 247, endPoint x: 884, endPoint y: 517, distance: 288.5
click at [884, 517] on canvas "Map" at bounding box center [960, 396] width 1070 height 698
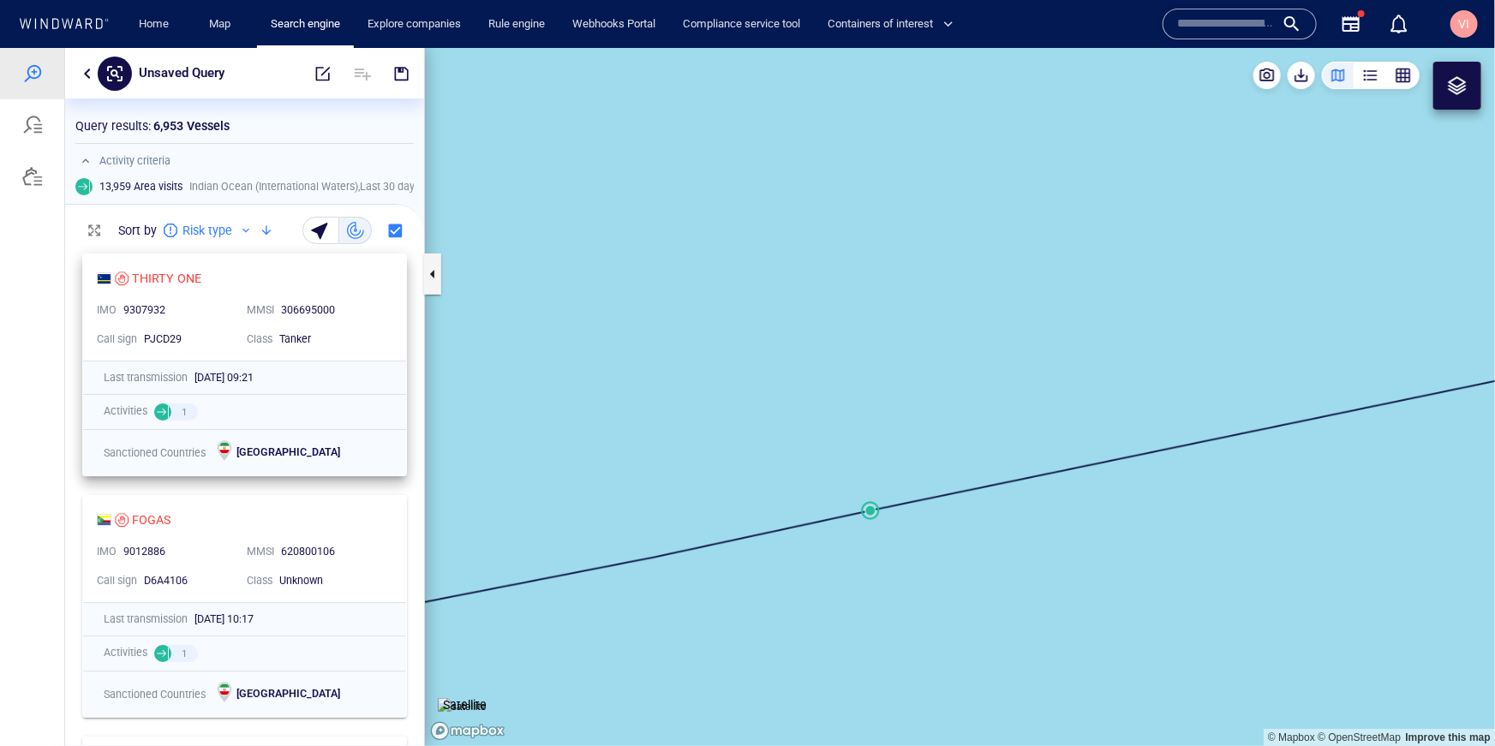
click at [240, 318] on div "MMSI 306695000" at bounding box center [315, 310] width 150 height 29
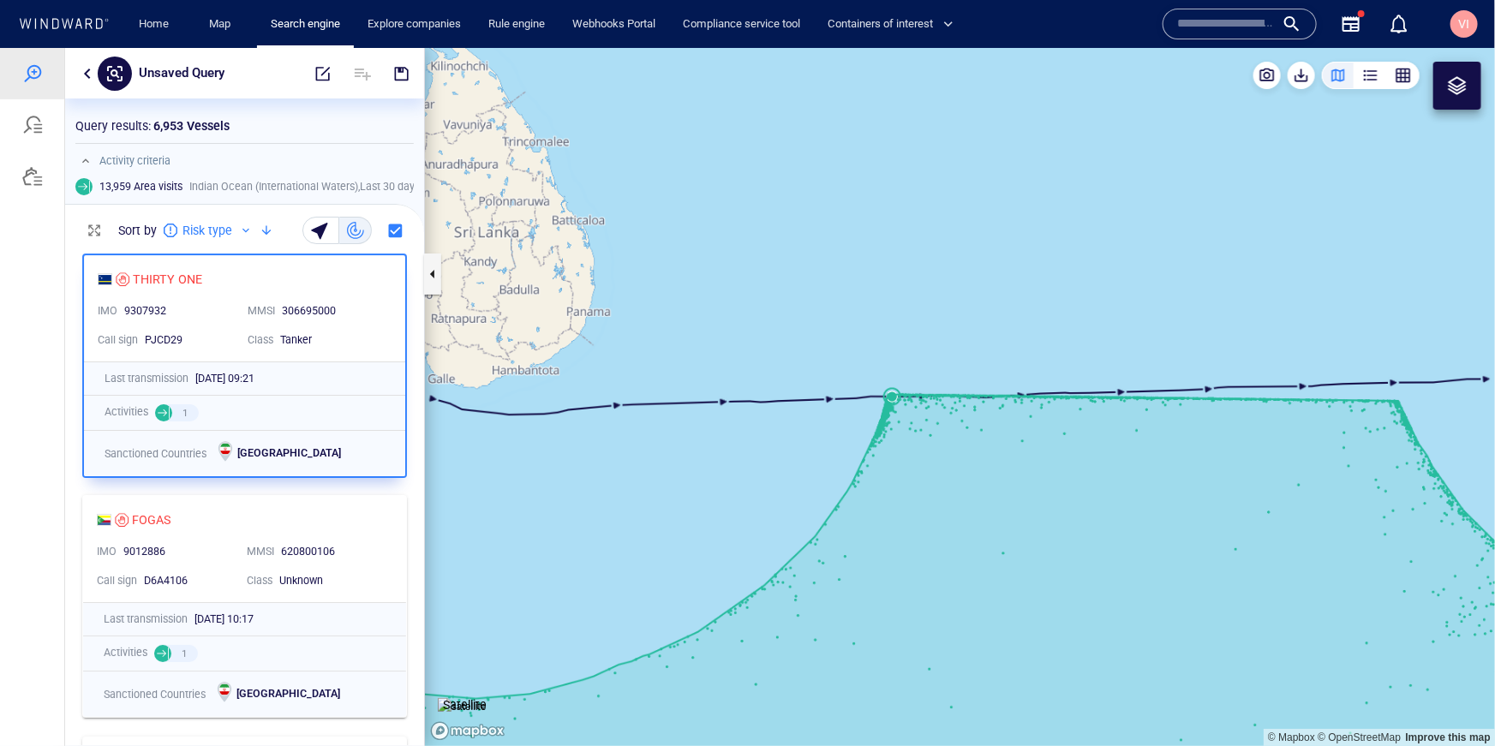
click at [893, 398] on canvas "Map" at bounding box center [960, 396] width 1070 height 698
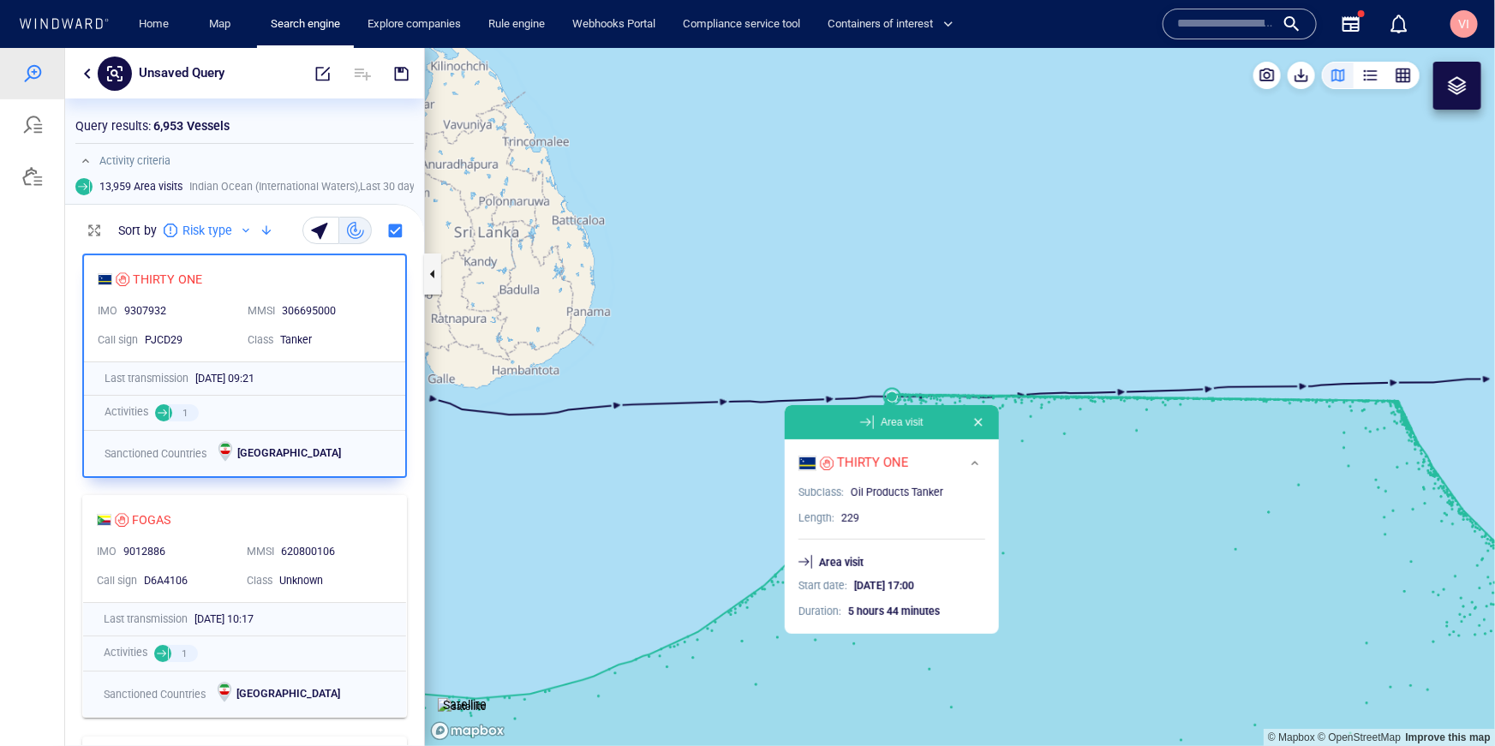
click at [85, 73] on button "button" at bounding box center [87, 73] width 21 height 21
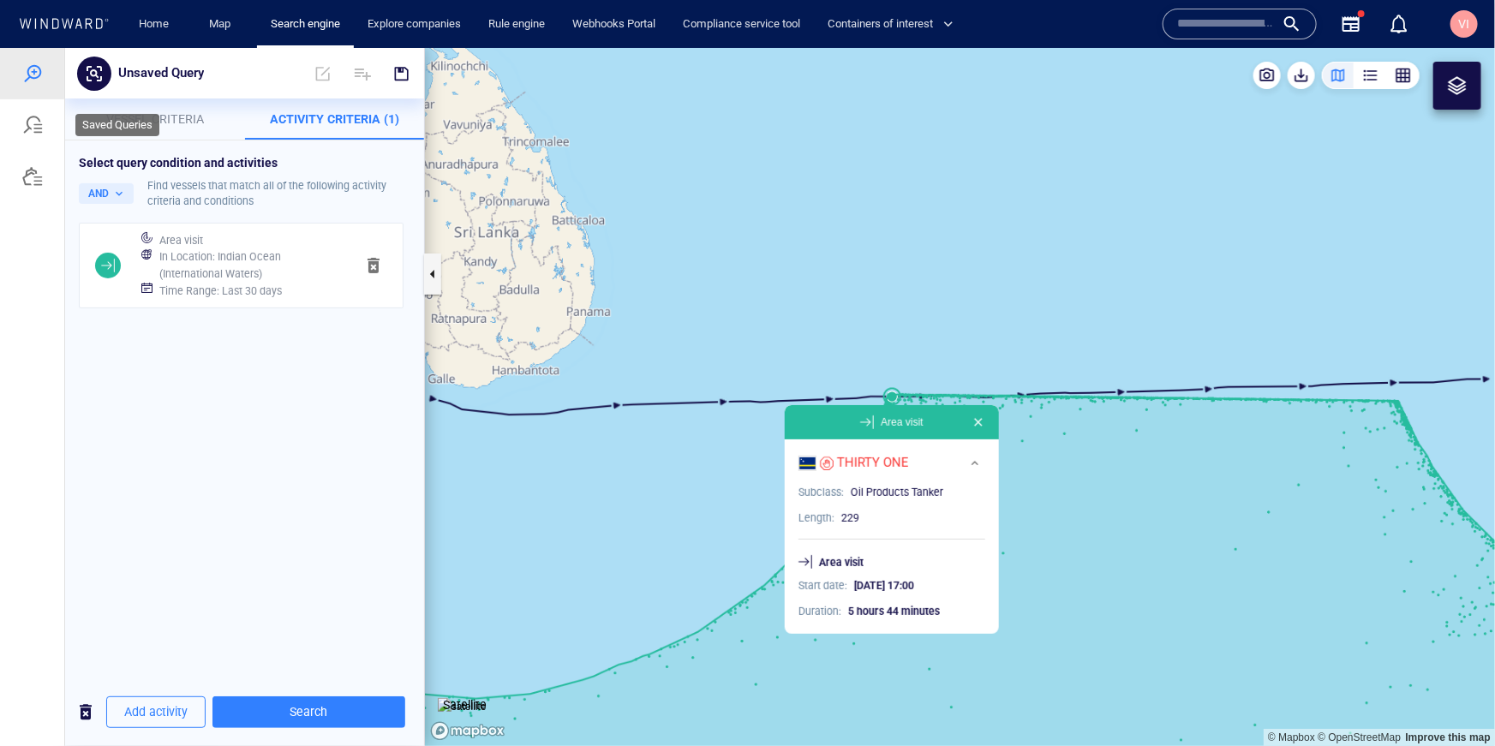
click at [30, 133] on div at bounding box center [32, 124] width 21 height 21
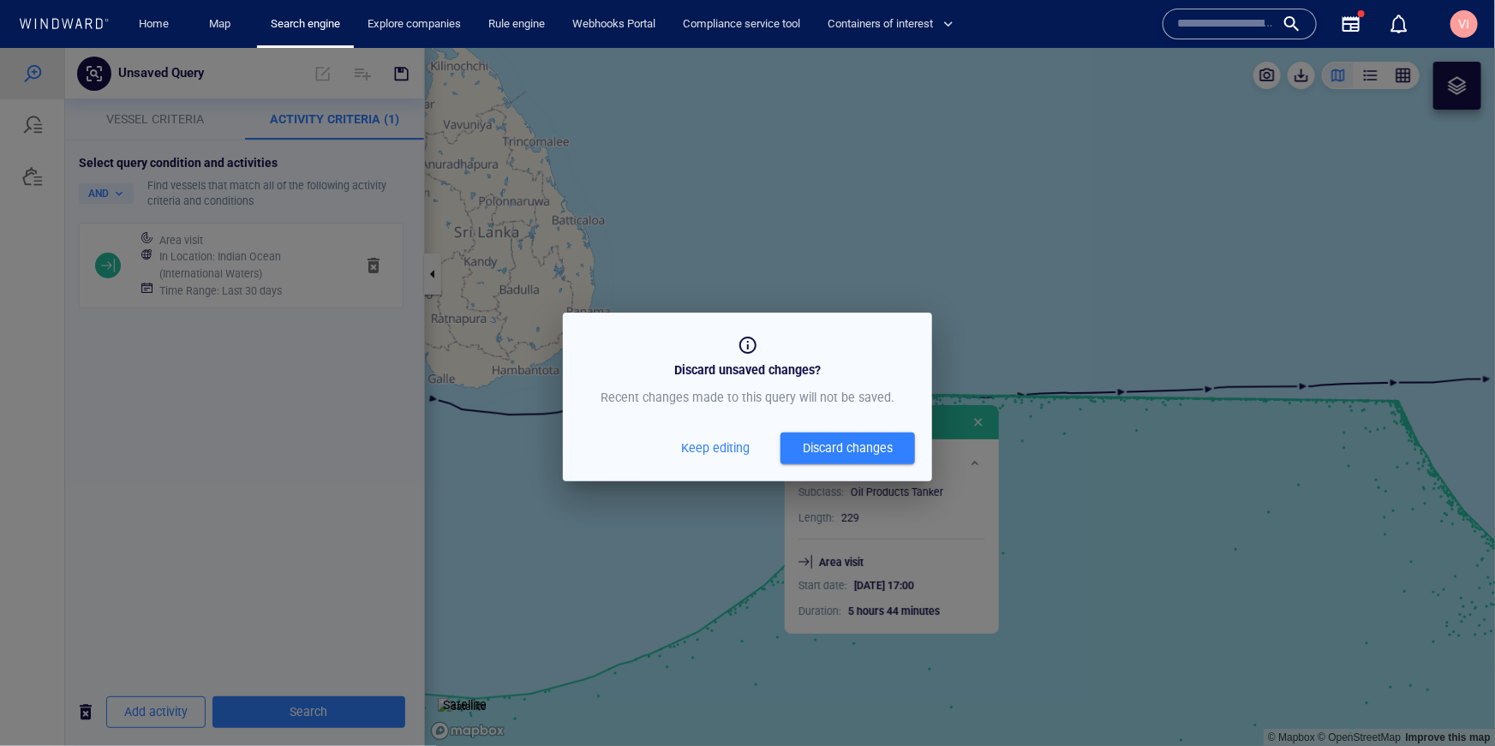
click at [827, 454] on div "Discard changes" at bounding box center [848, 447] width 90 height 21
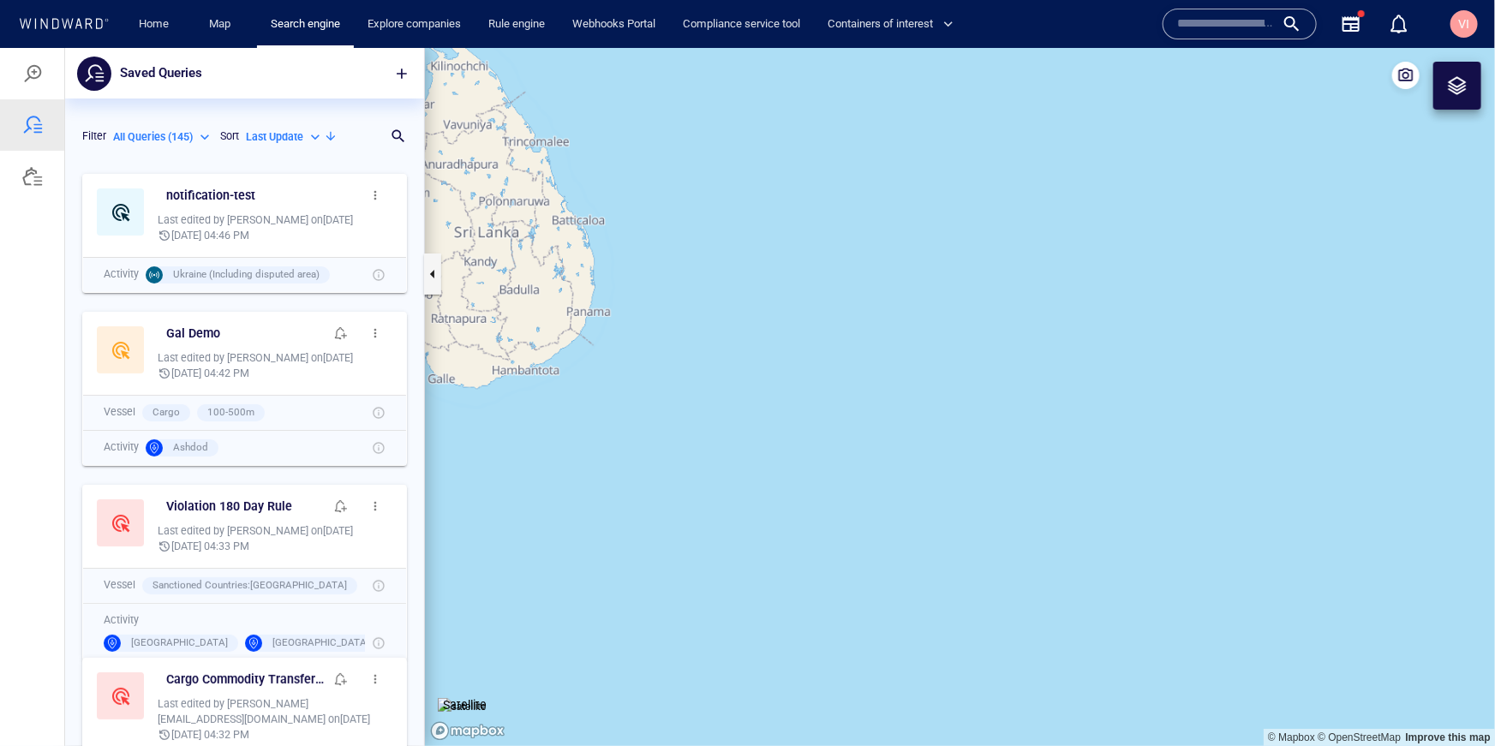
scroll to position [581, 359]
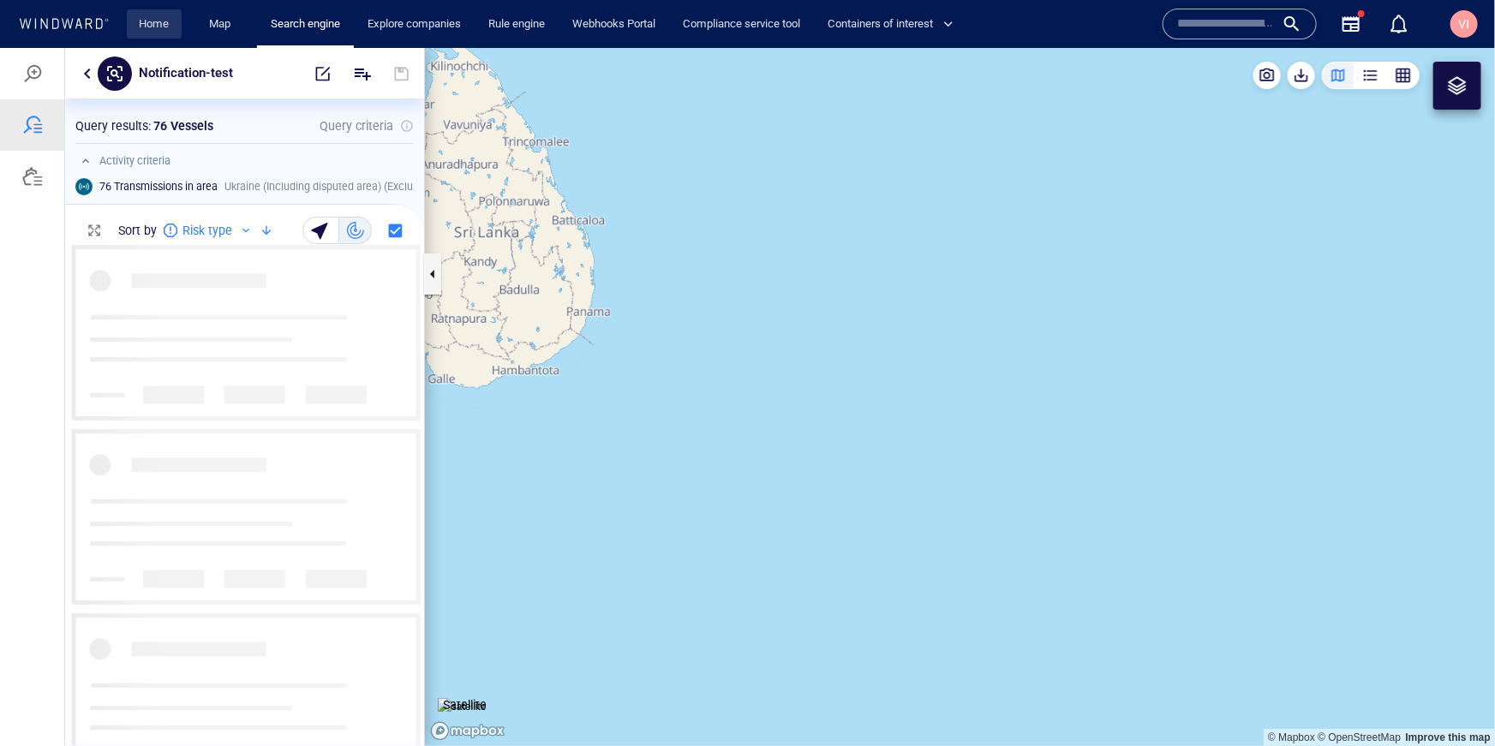
scroll to position [500, 359]
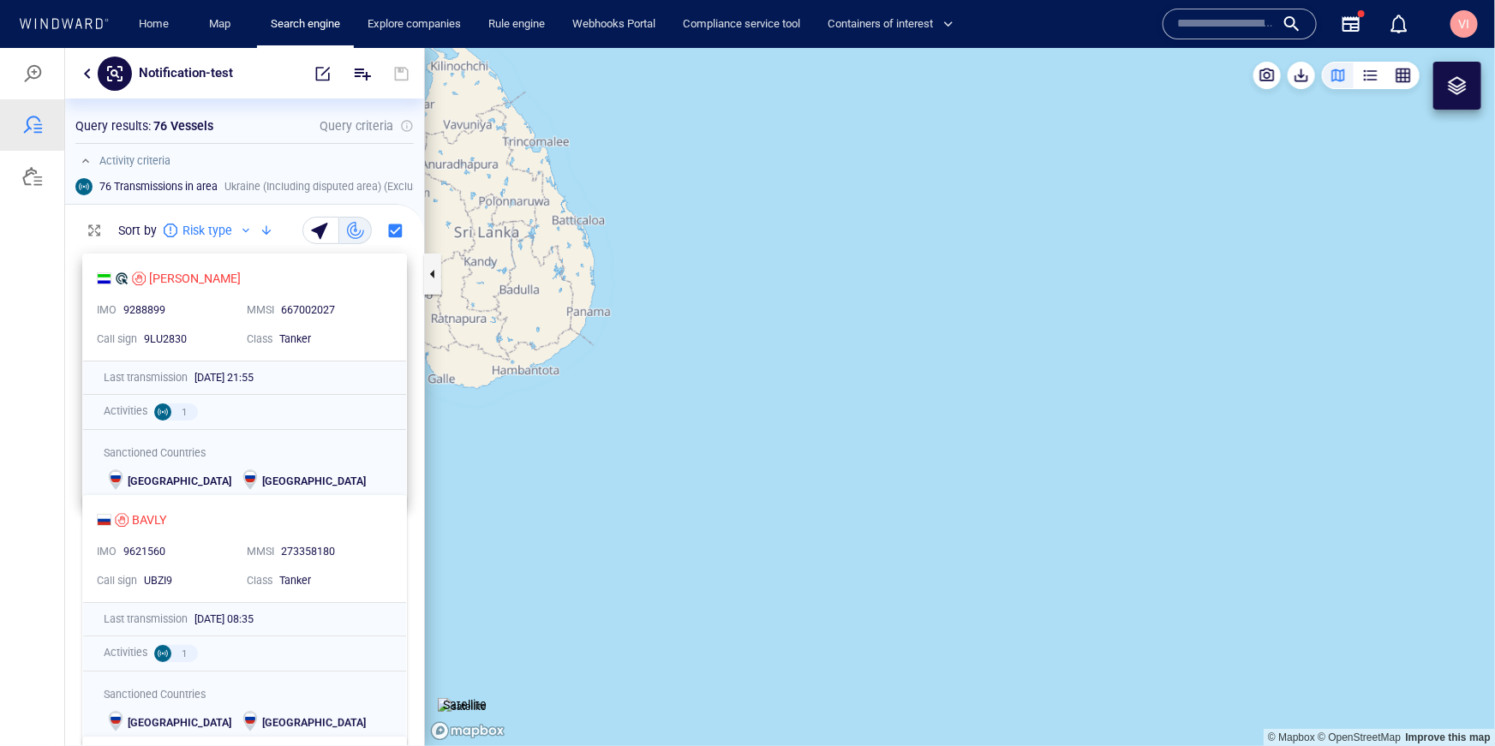
click at [231, 285] on div "NORELIA" at bounding box center [238, 277] width 282 height 21
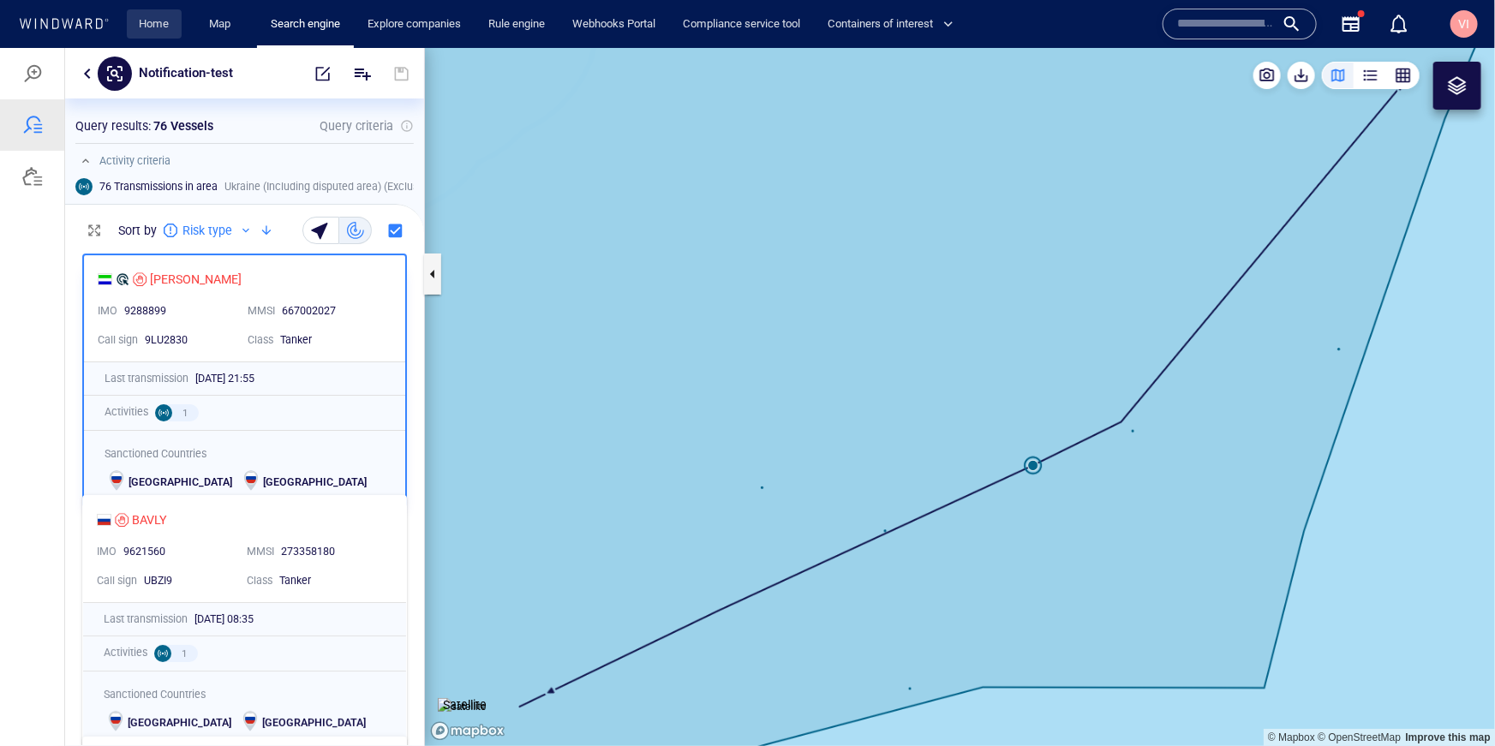
click at [153, 20] on link "Home" at bounding box center [155, 24] width 44 height 30
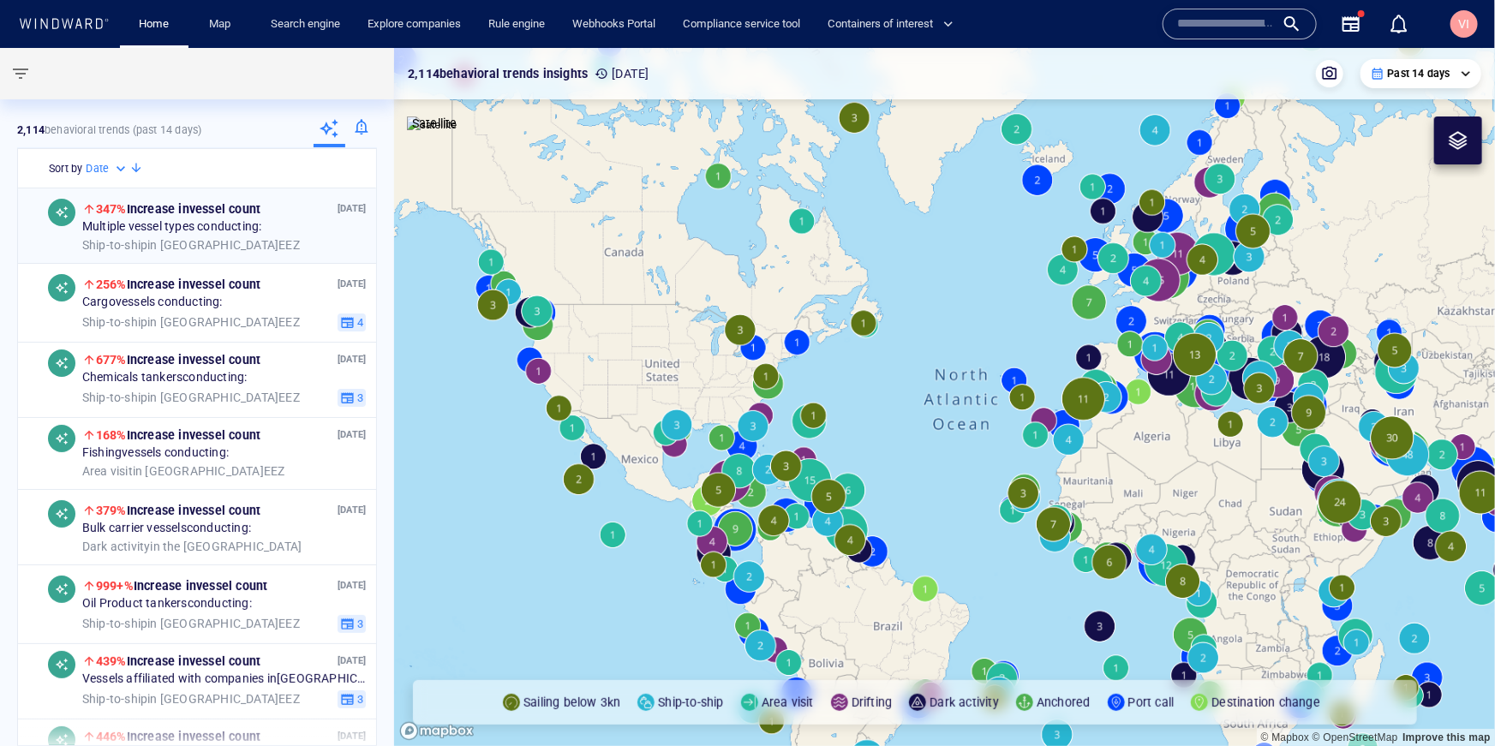
click at [212, 243] on div "Ship-to-ship in Iran EEZ" at bounding box center [224, 244] width 284 height 15
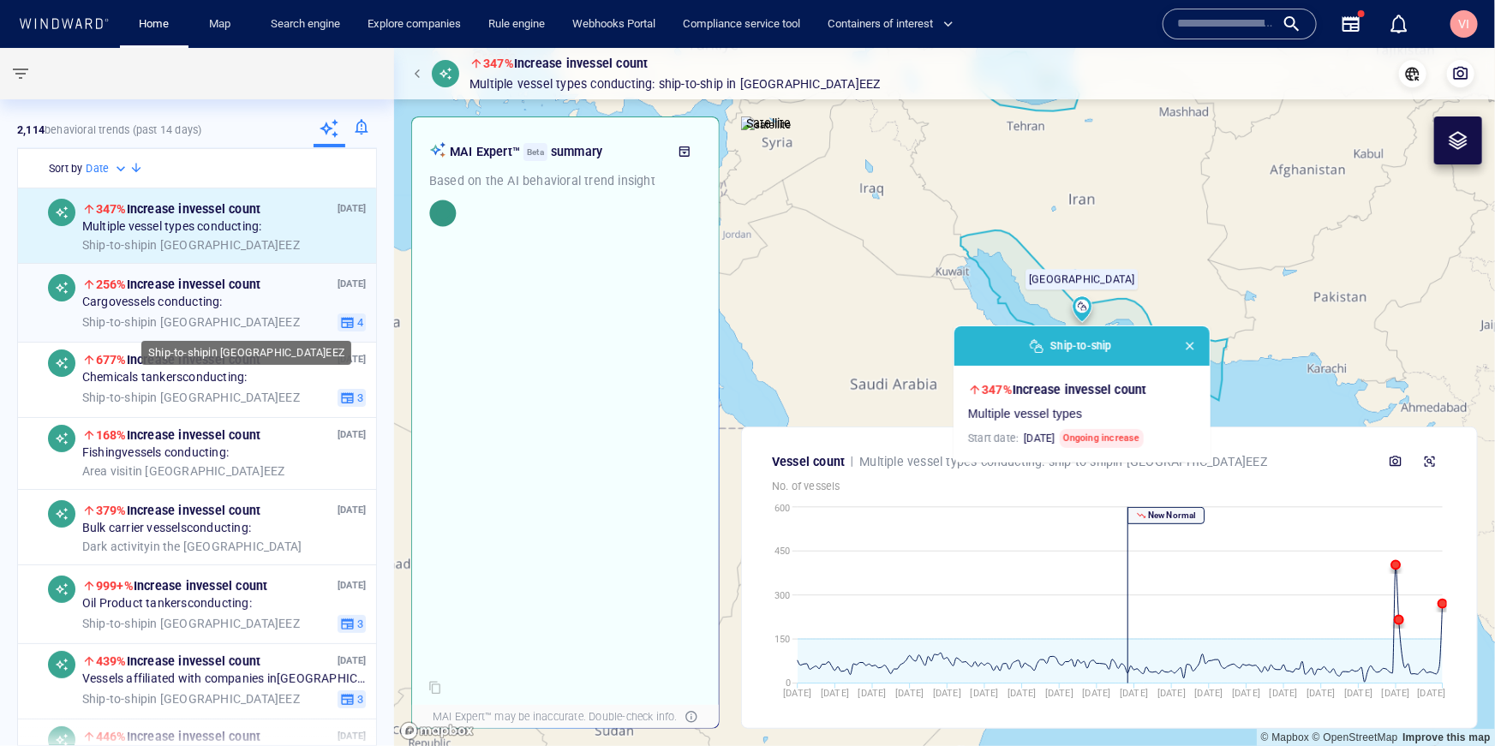
click at [264, 319] on div "Ship-to-ship in Iran EEZ" at bounding box center [206, 321] width 249 height 15
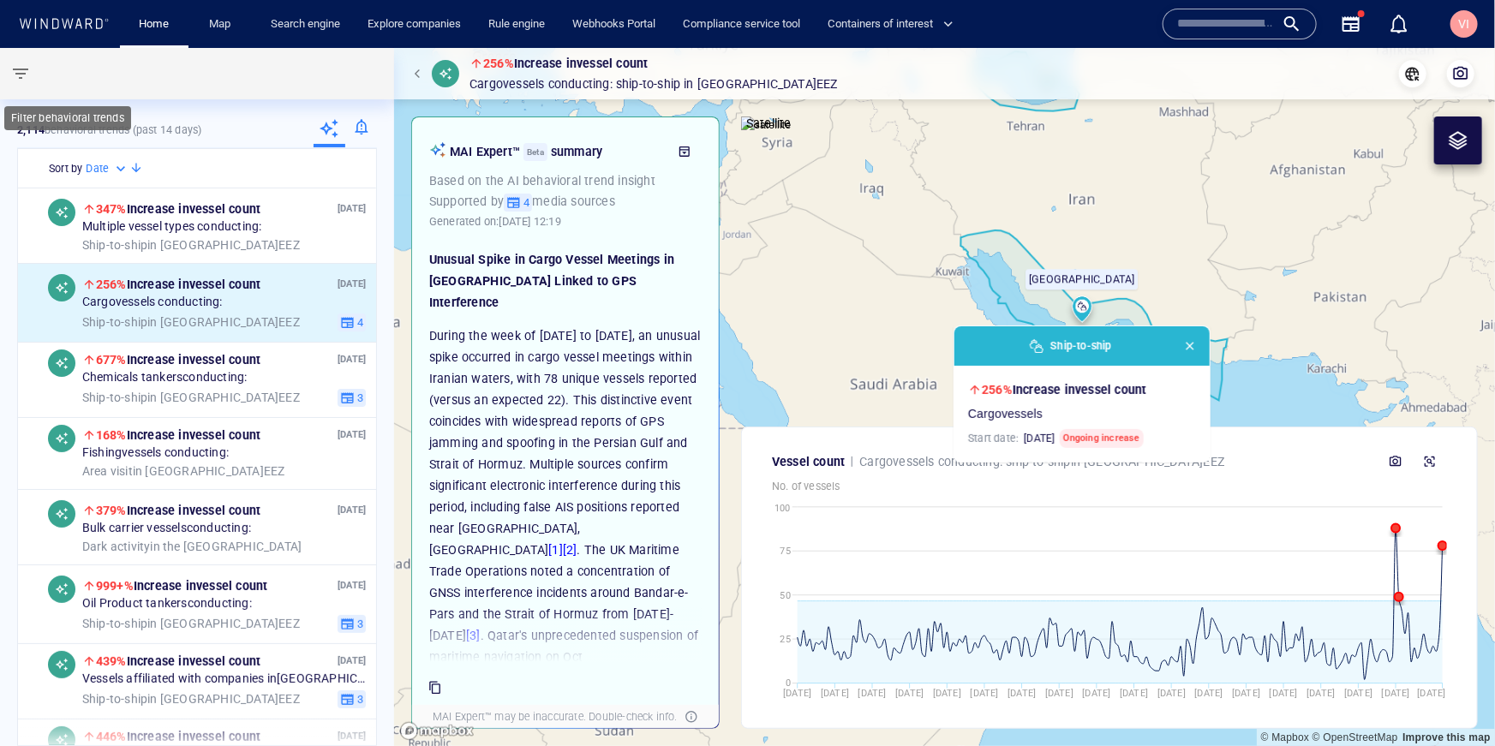
click at [24, 79] on span "button" at bounding box center [20, 73] width 21 height 21
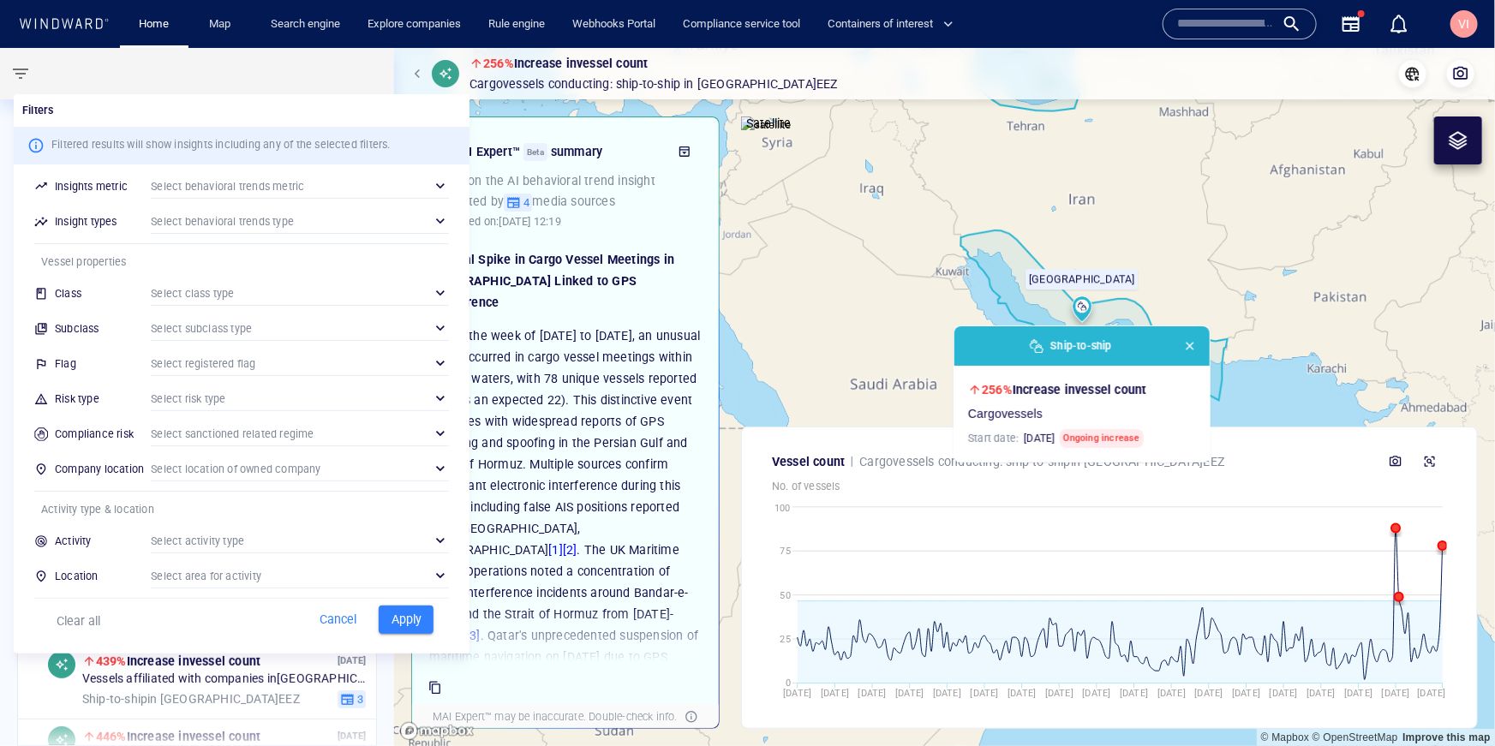
click at [24, 79] on div at bounding box center [747, 373] width 1495 height 746
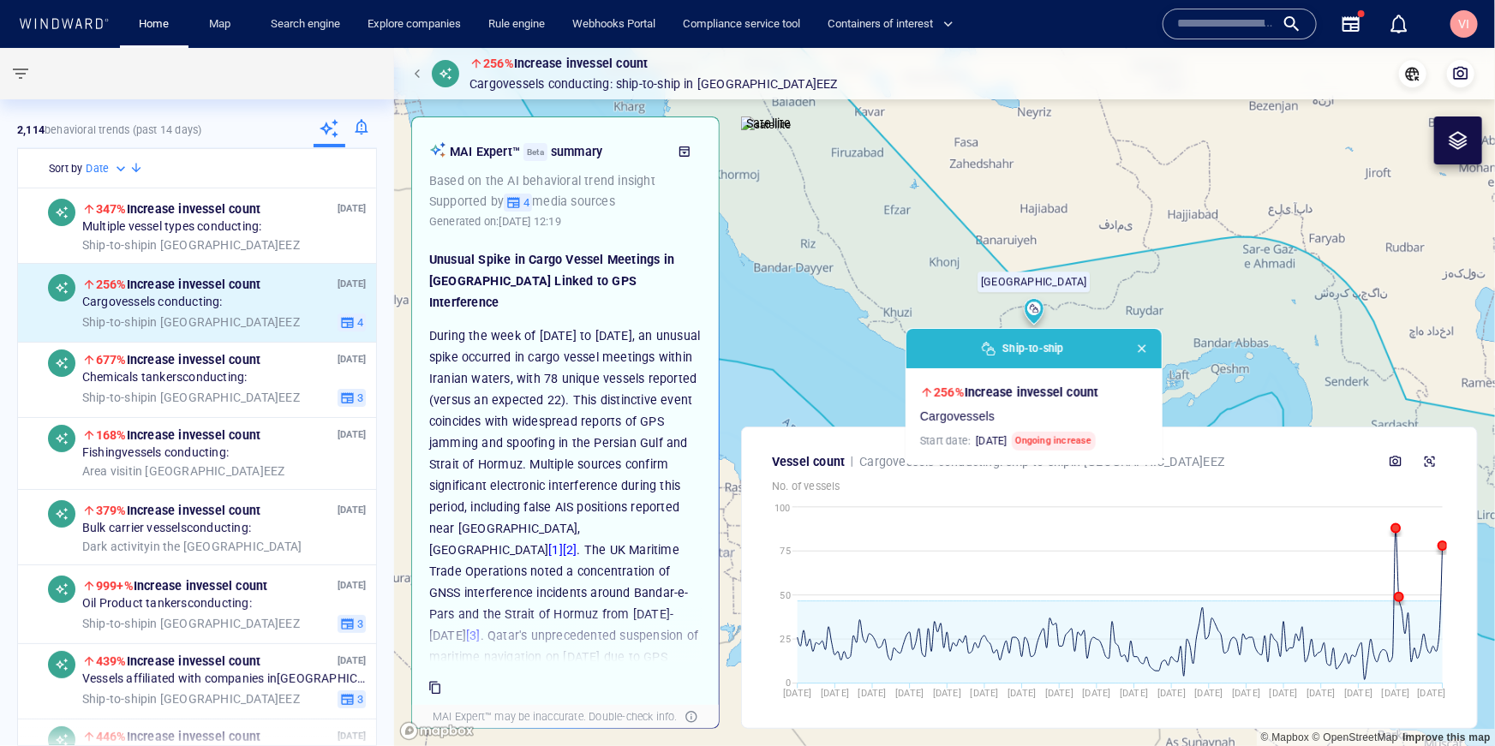
click at [1139, 347] on span "button" at bounding box center [1142, 349] width 14 height 14
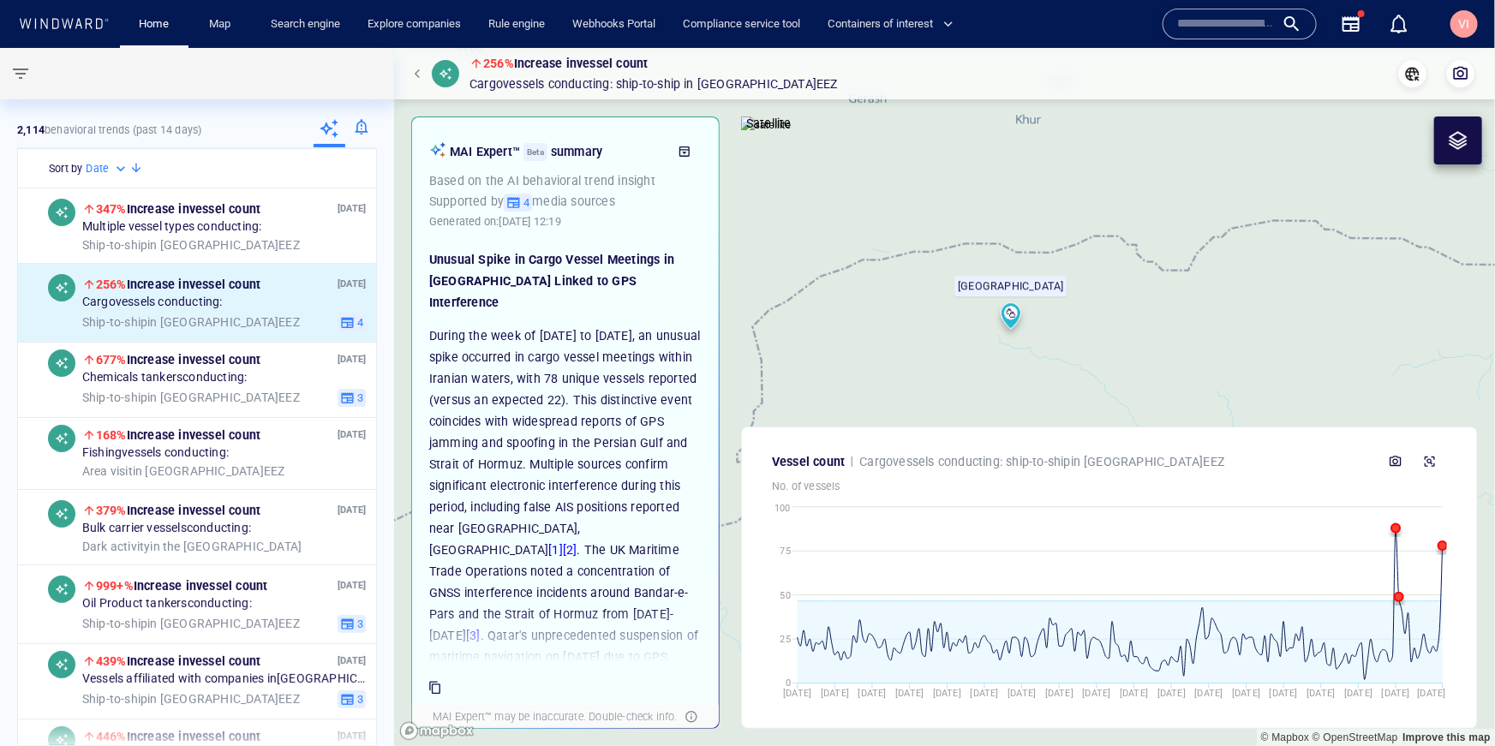
click at [1123, 253] on canvas "Map" at bounding box center [944, 397] width 1101 height 698
click at [292, 237] on div "Ship-to-ship in Iran EEZ" at bounding box center [224, 244] width 284 height 15
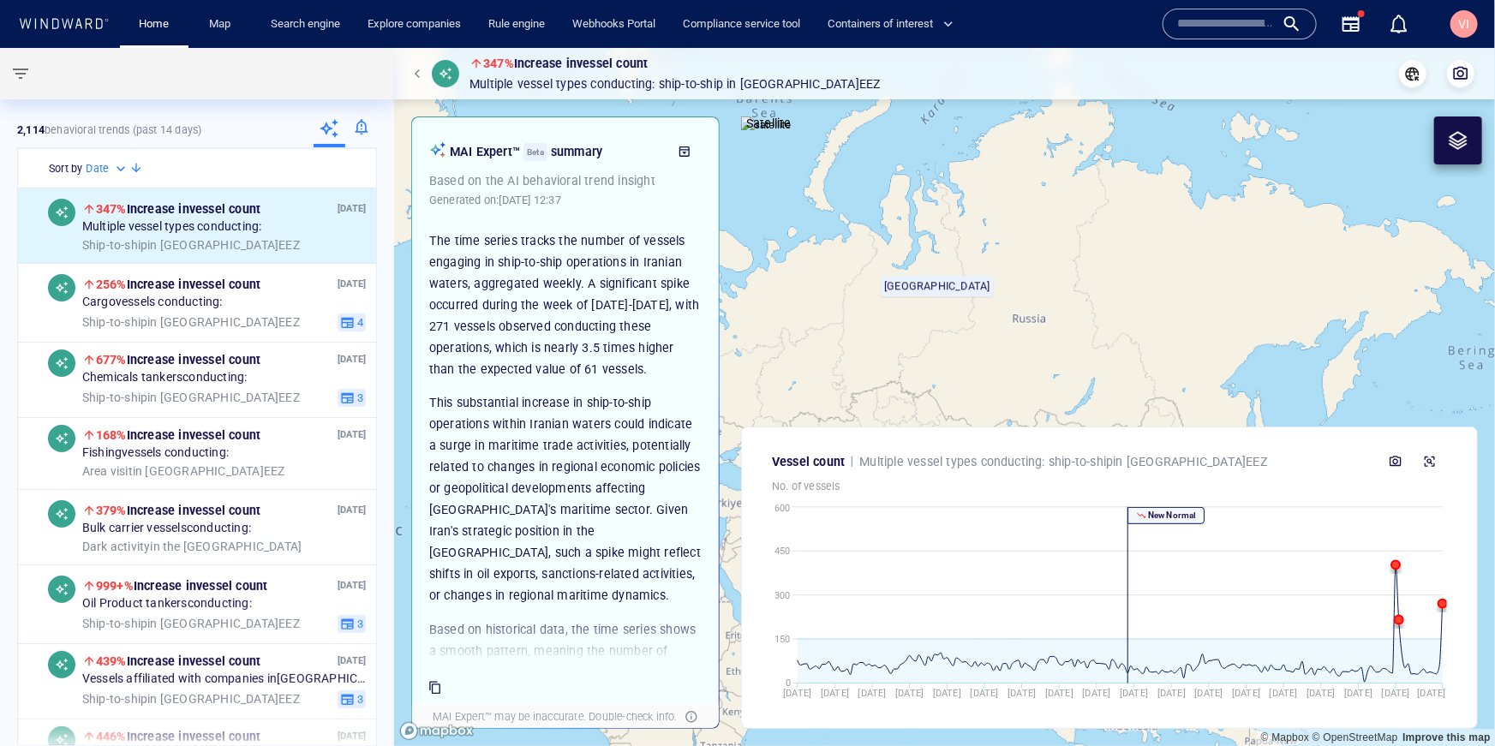
drag, startPoint x: 965, startPoint y: 338, endPoint x: 1084, endPoint y: 87, distance: 278.7
click at [1084, 87] on div "347% Increase in vessel count Multiple vessel types conducting: Ship-to-ship in…" at bounding box center [944, 397] width 1101 height 698
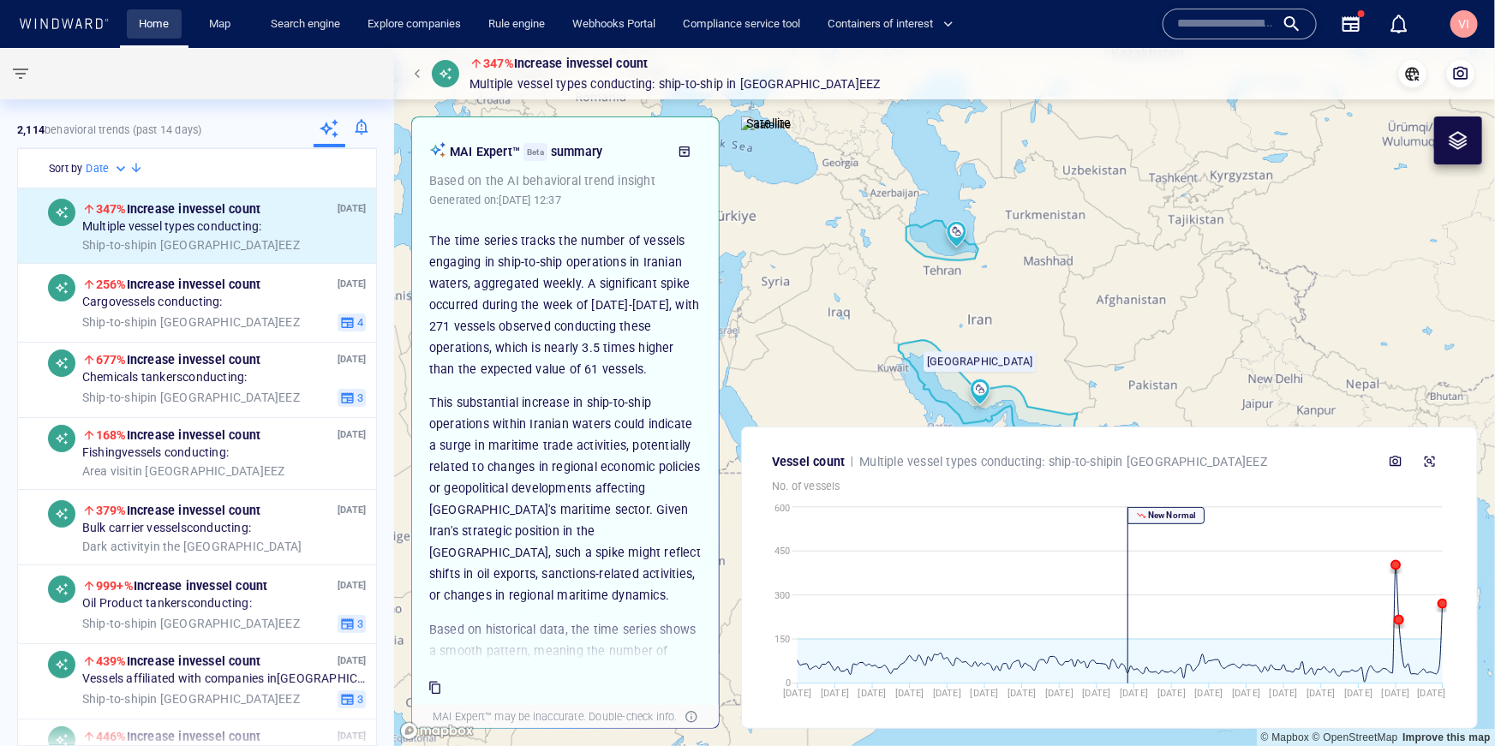
click at [154, 18] on link "Home" at bounding box center [155, 24] width 44 height 30
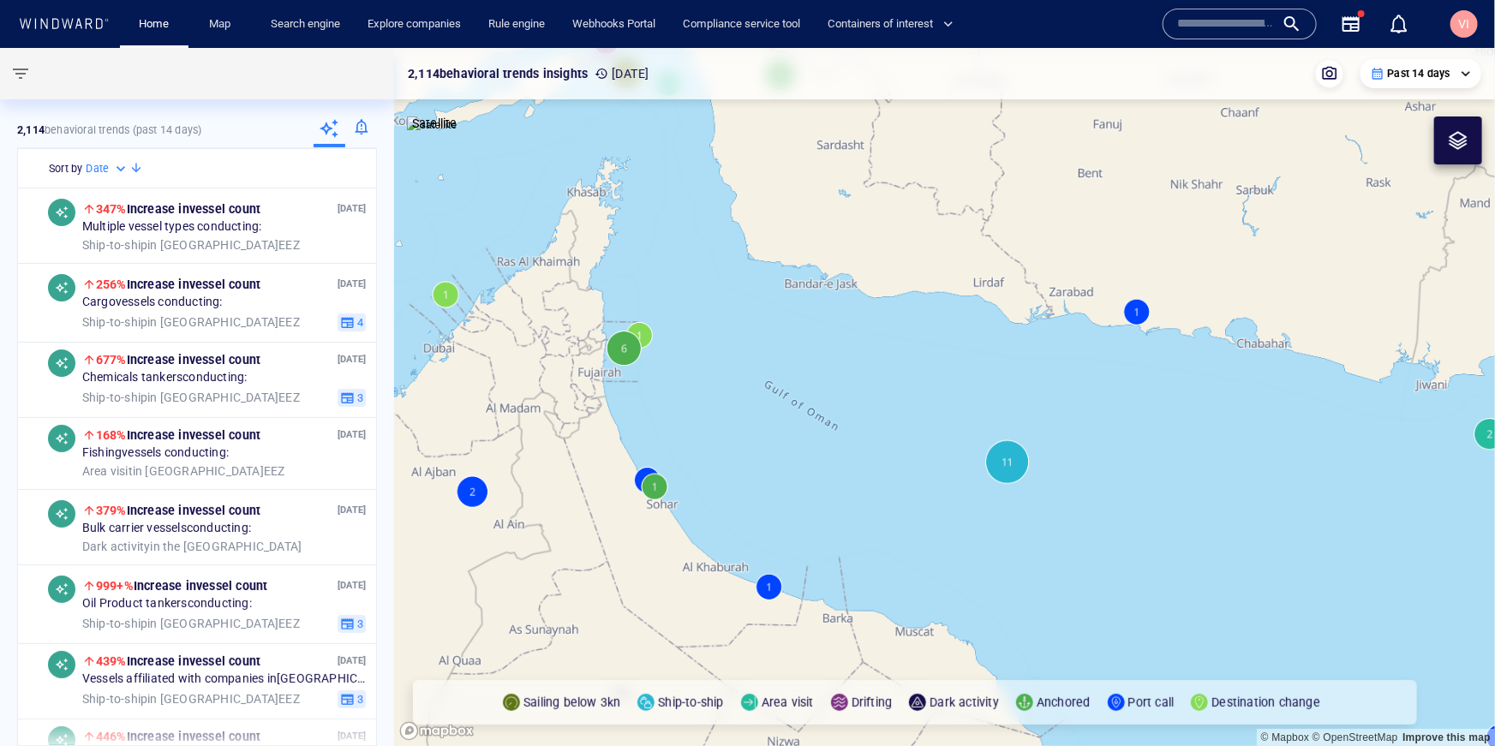
drag, startPoint x: 951, startPoint y: 292, endPoint x: 990, endPoint y: 440, distance: 153.2
click at [990, 440] on canvas "Map" at bounding box center [944, 397] width 1101 height 698
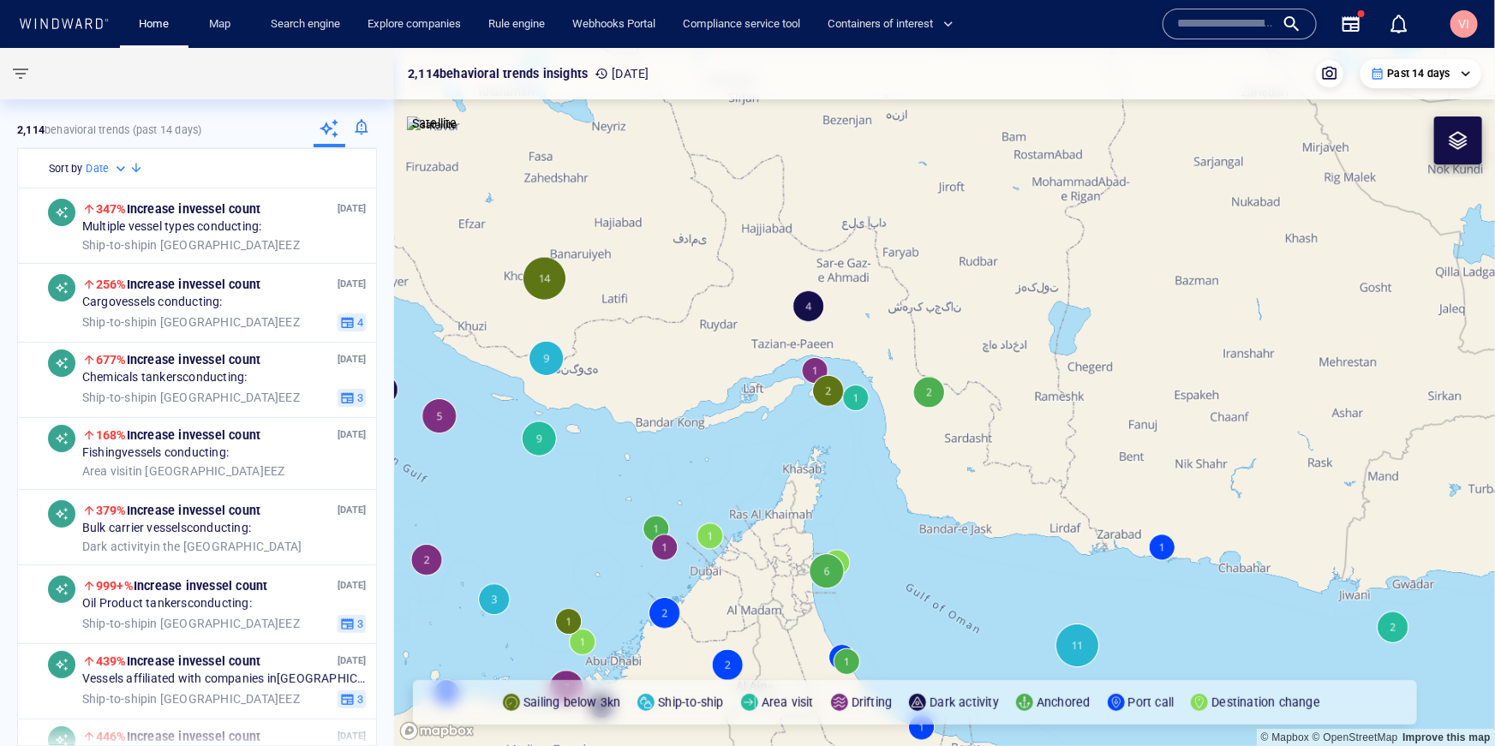
drag, startPoint x: 830, startPoint y: 219, endPoint x: 906, endPoint y: 407, distance: 202.2
click at [906, 407] on canvas "Map" at bounding box center [944, 397] width 1101 height 698
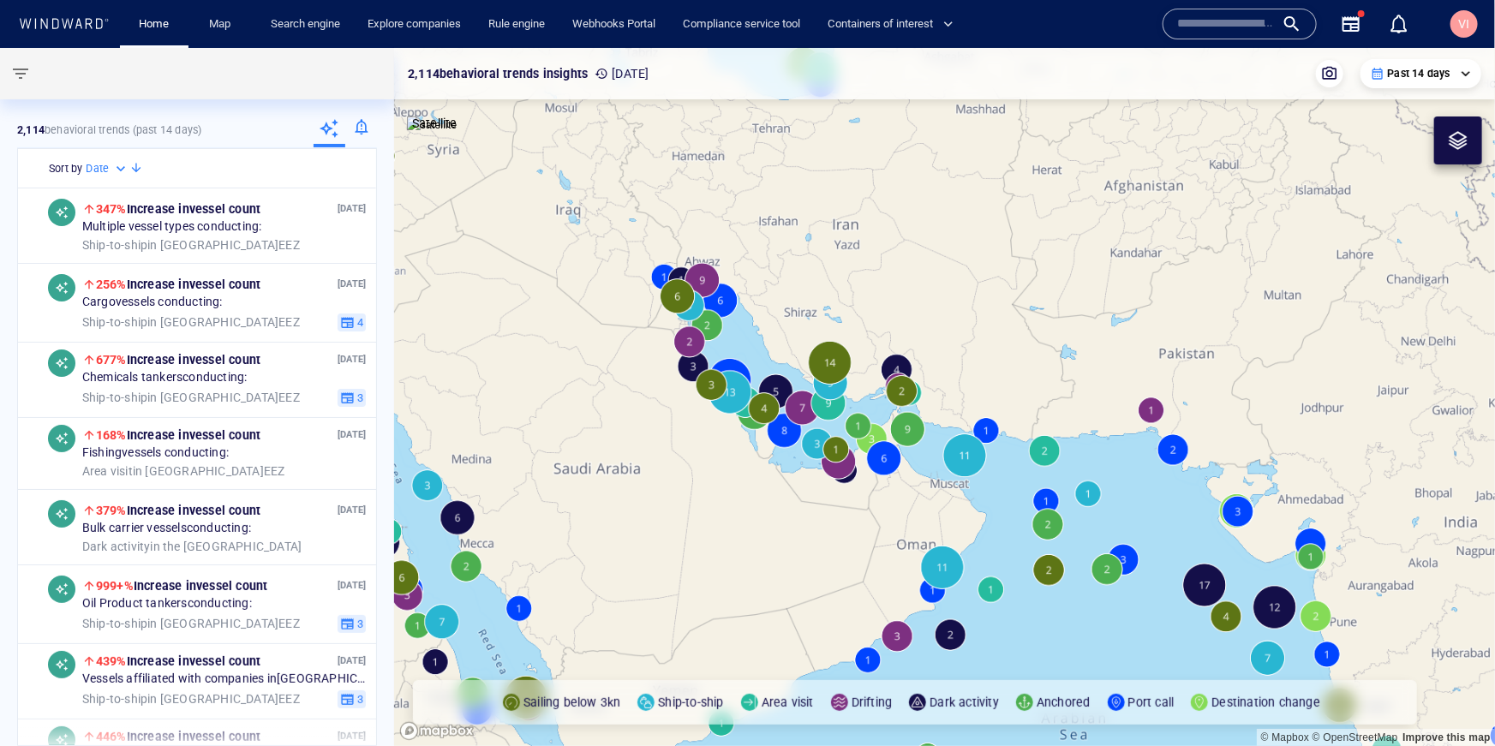
drag, startPoint x: 901, startPoint y: 541, endPoint x: 804, endPoint y: 368, distance: 198.0
click at [804, 368] on canvas "Map" at bounding box center [944, 397] width 1101 height 698
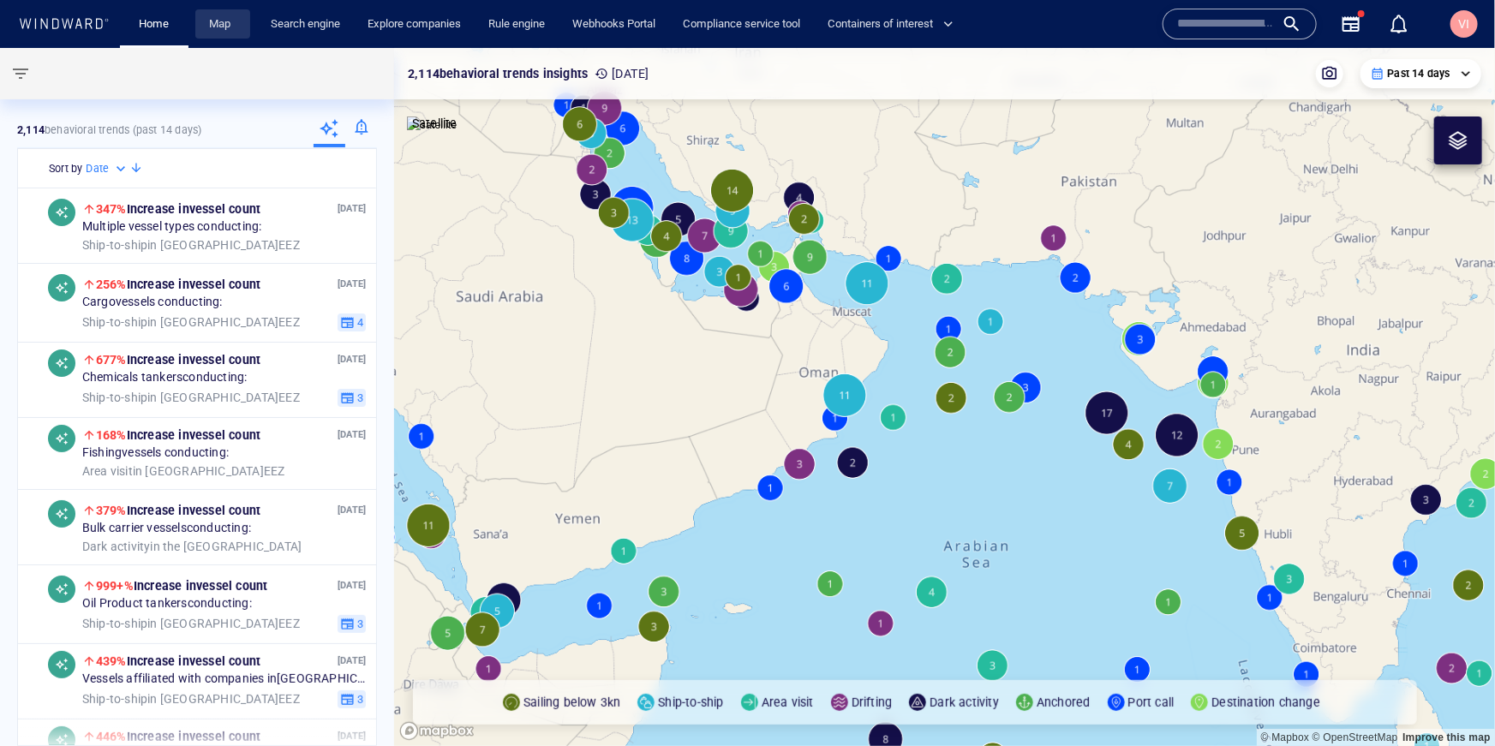
click at [225, 21] on link "Map" at bounding box center [222, 24] width 41 height 30
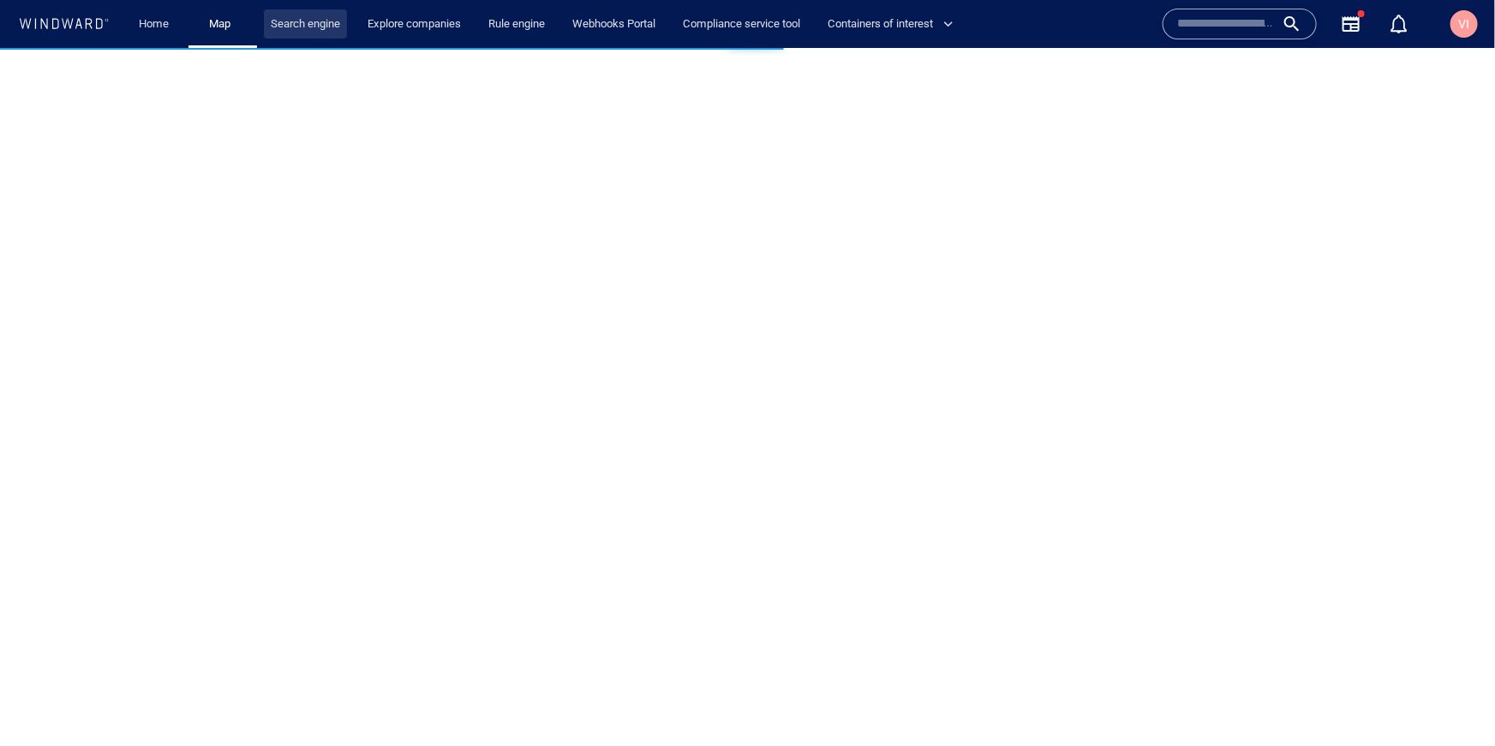
click at [309, 26] on link "Search engine" at bounding box center [305, 24] width 83 height 30
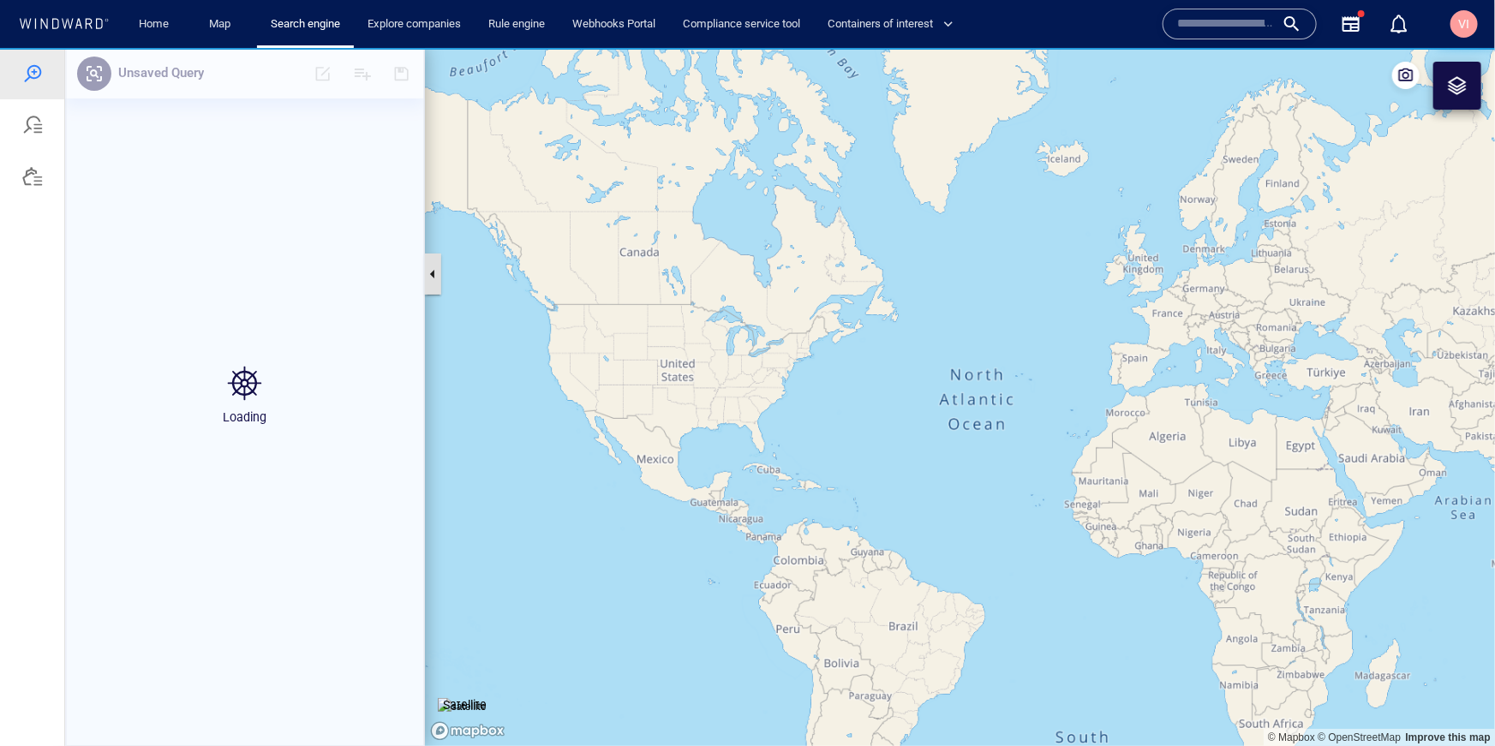
click at [436, 269] on button "button" at bounding box center [432, 273] width 17 height 41
